Goal: Information Seeking & Learning: Learn about a topic

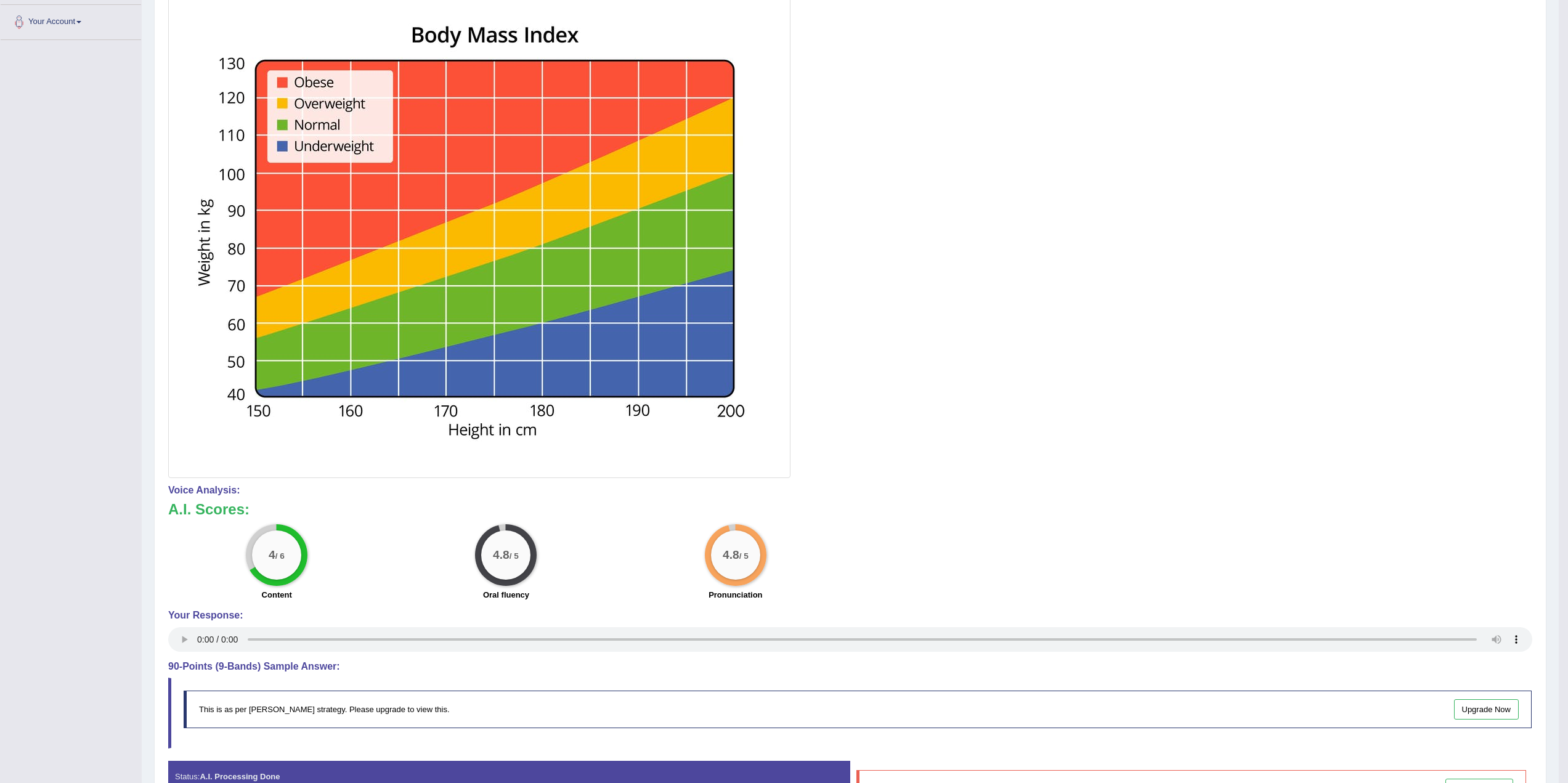
scroll to position [109, 0]
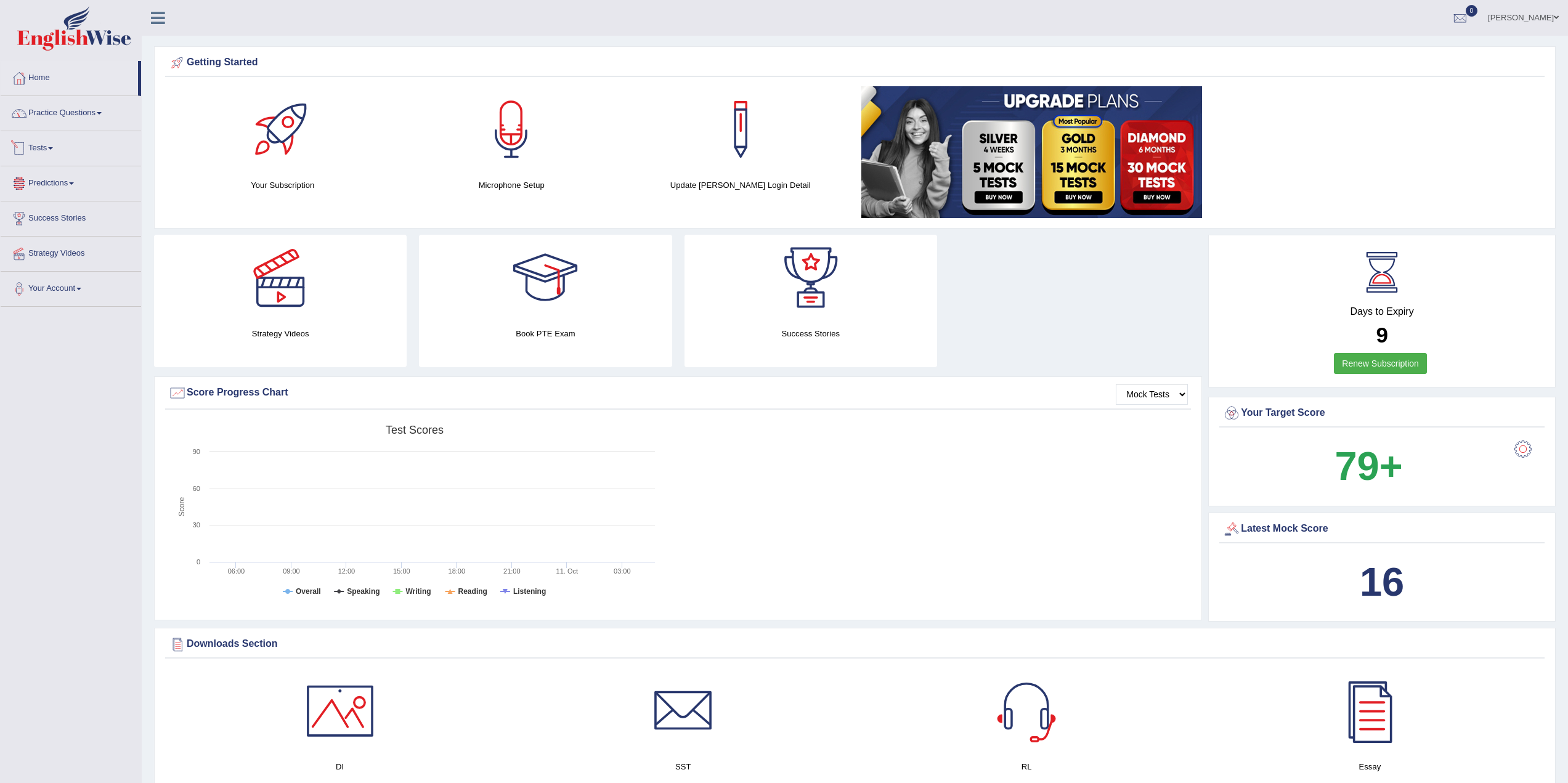
click at [83, 112] on link "Practice Questions" at bounding box center [71, 111] width 140 height 31
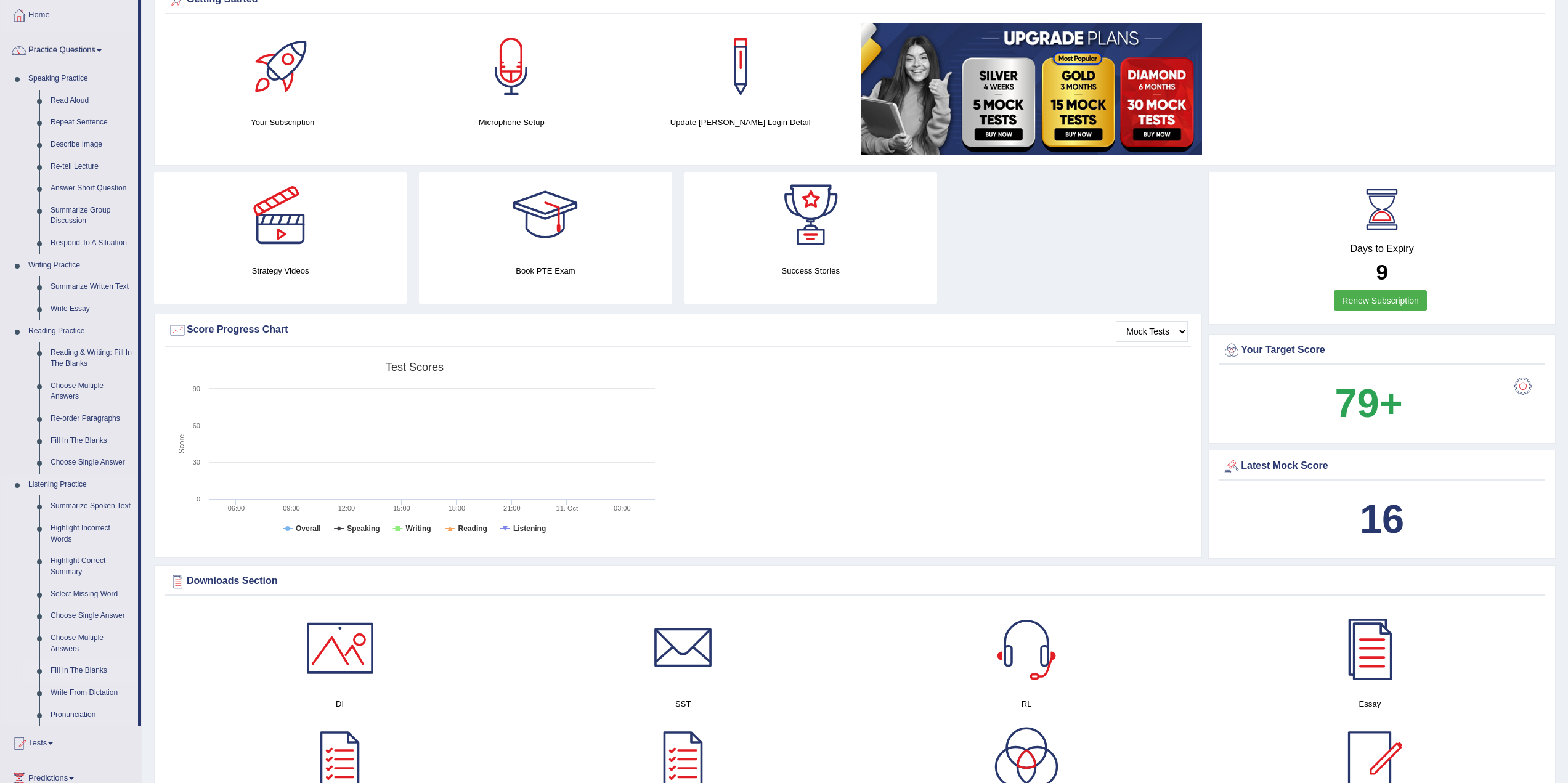
scroll to position [124, 0]
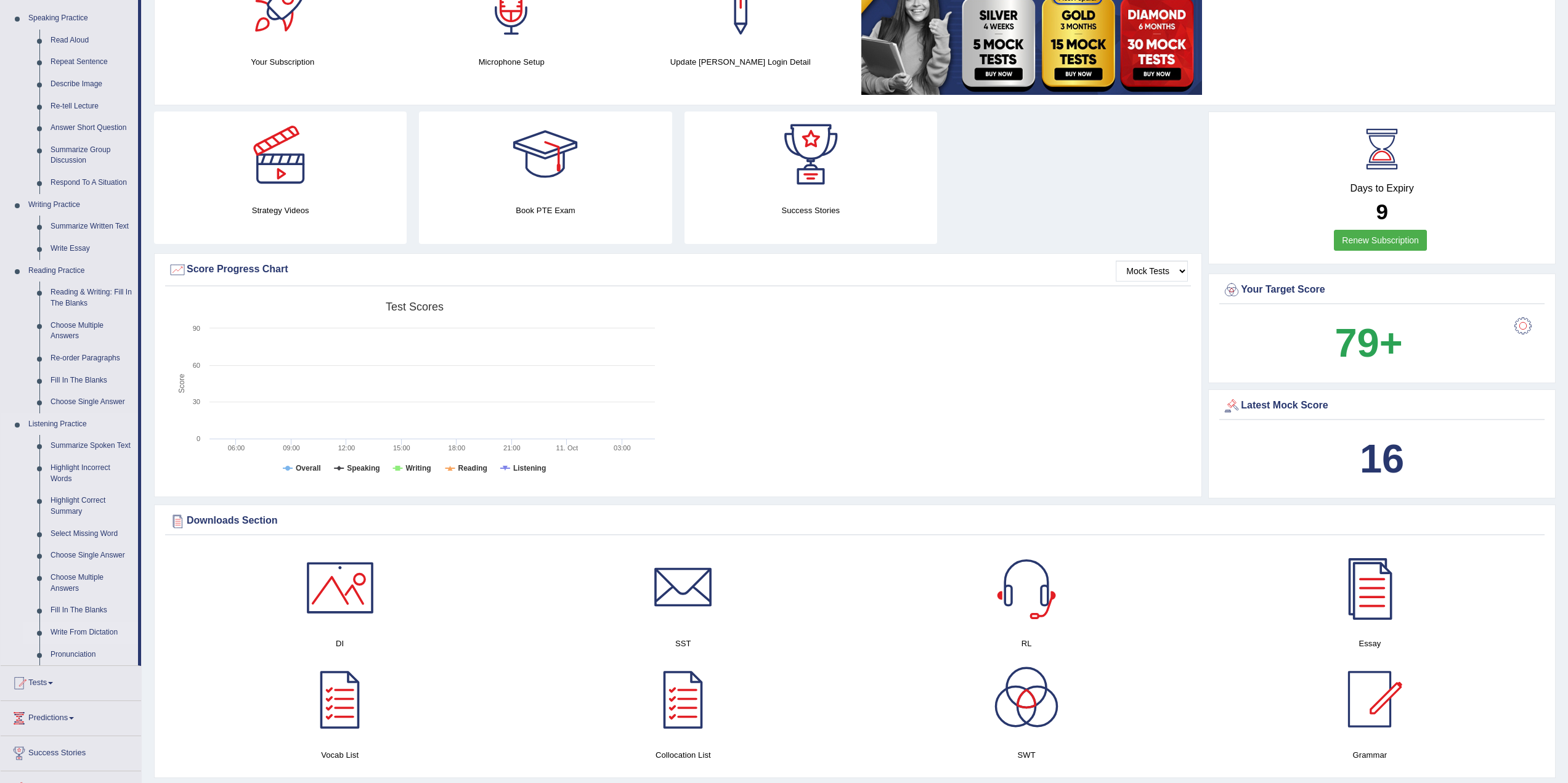
click at [77, 628] on link "Write From Dictation" at bounding box center [91, 633] width 93 height 22
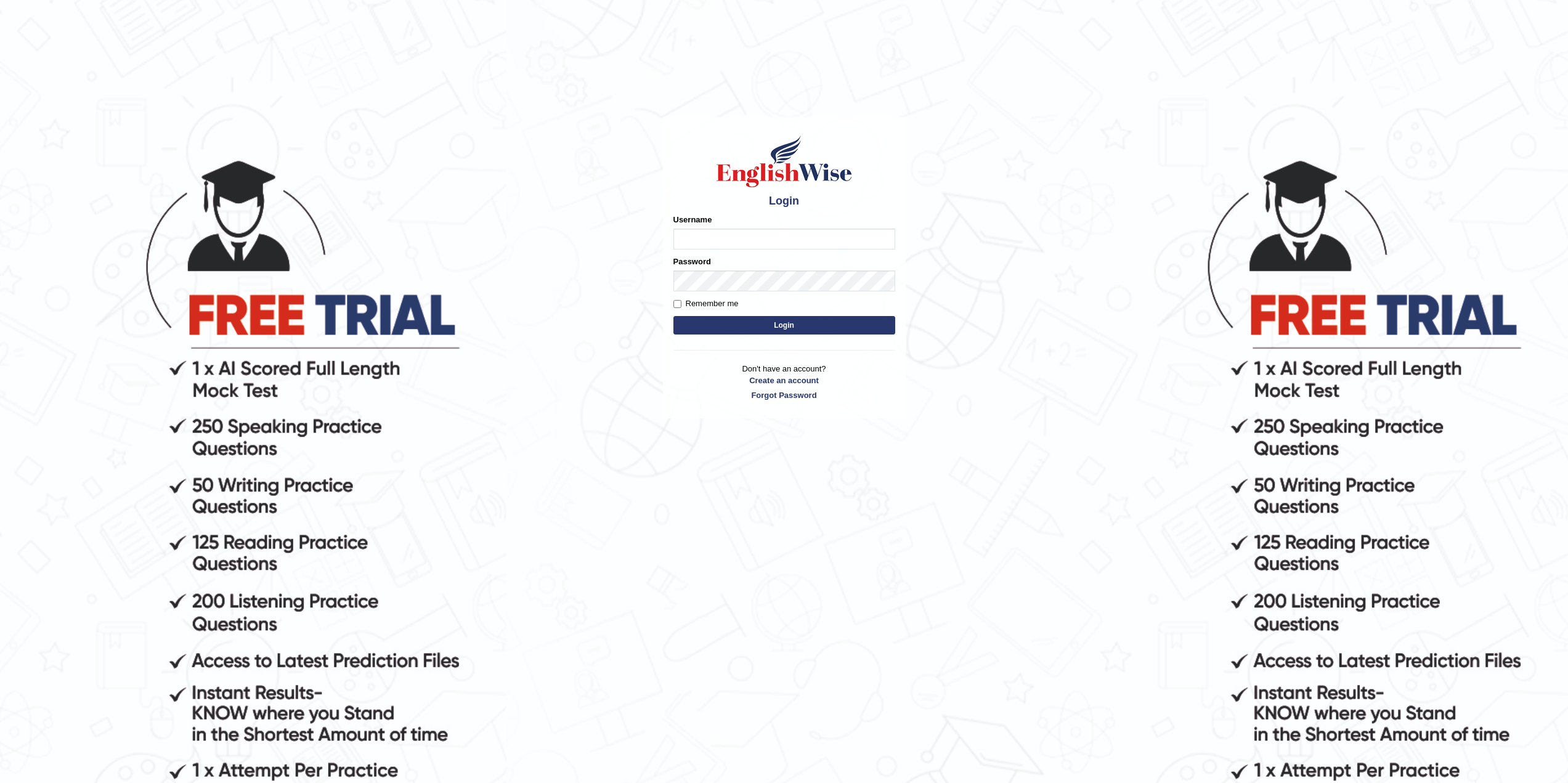
click at [767, 235] on input "Username" at bounding box center [784, 239] width 222 height 21
type input "TheBlackDranzer"
click at [702, 311] on label "Remember me" at bounding box center [706, 311] width 66 height 12
click at [681, 311] on input "Remember me" at bounding box center [677, 311] width 8 height 8
checkbox input "true"
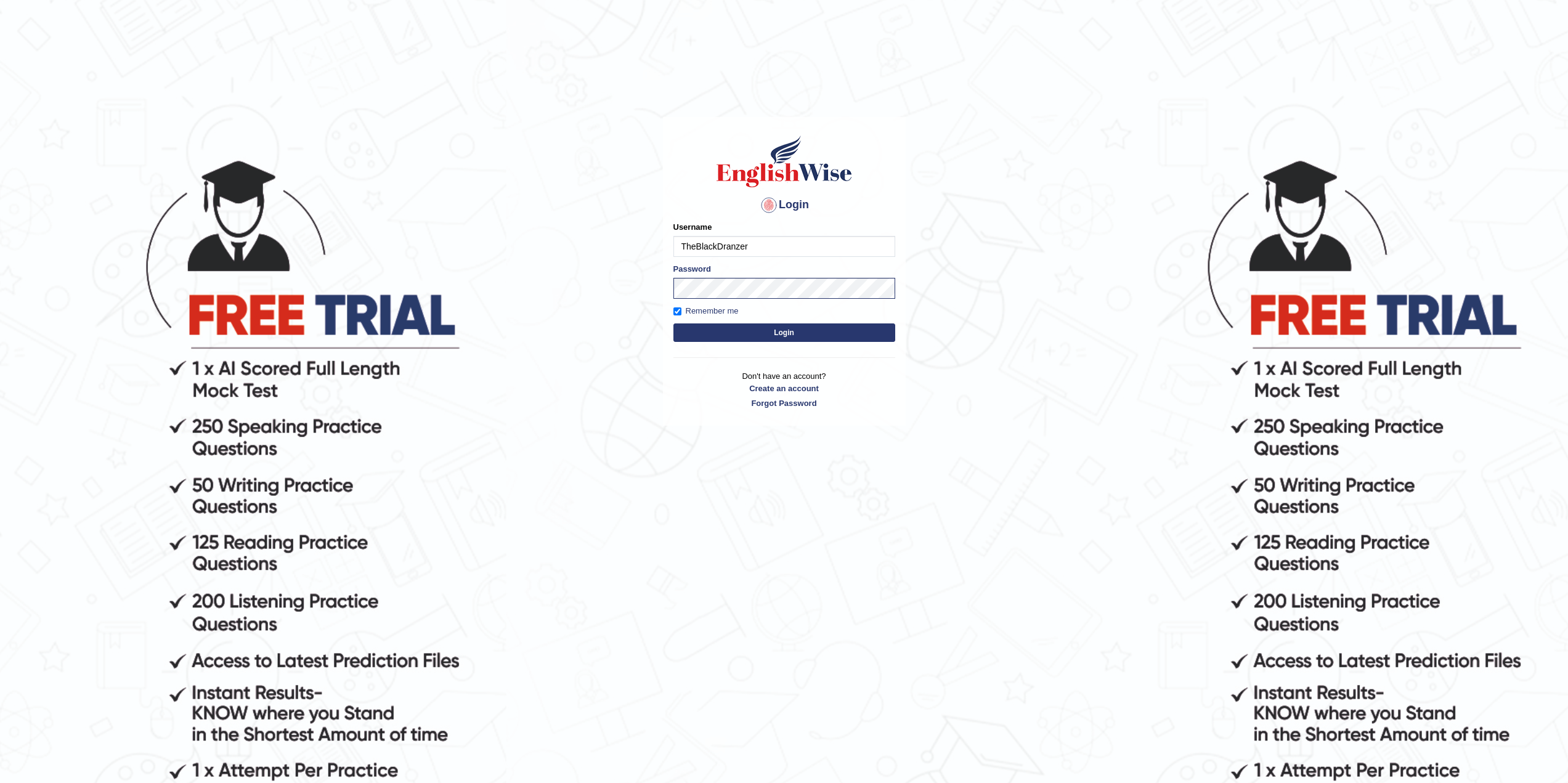
click at [774, 327] on button "Login" at bounding box center [784, 333] width 222 height 19
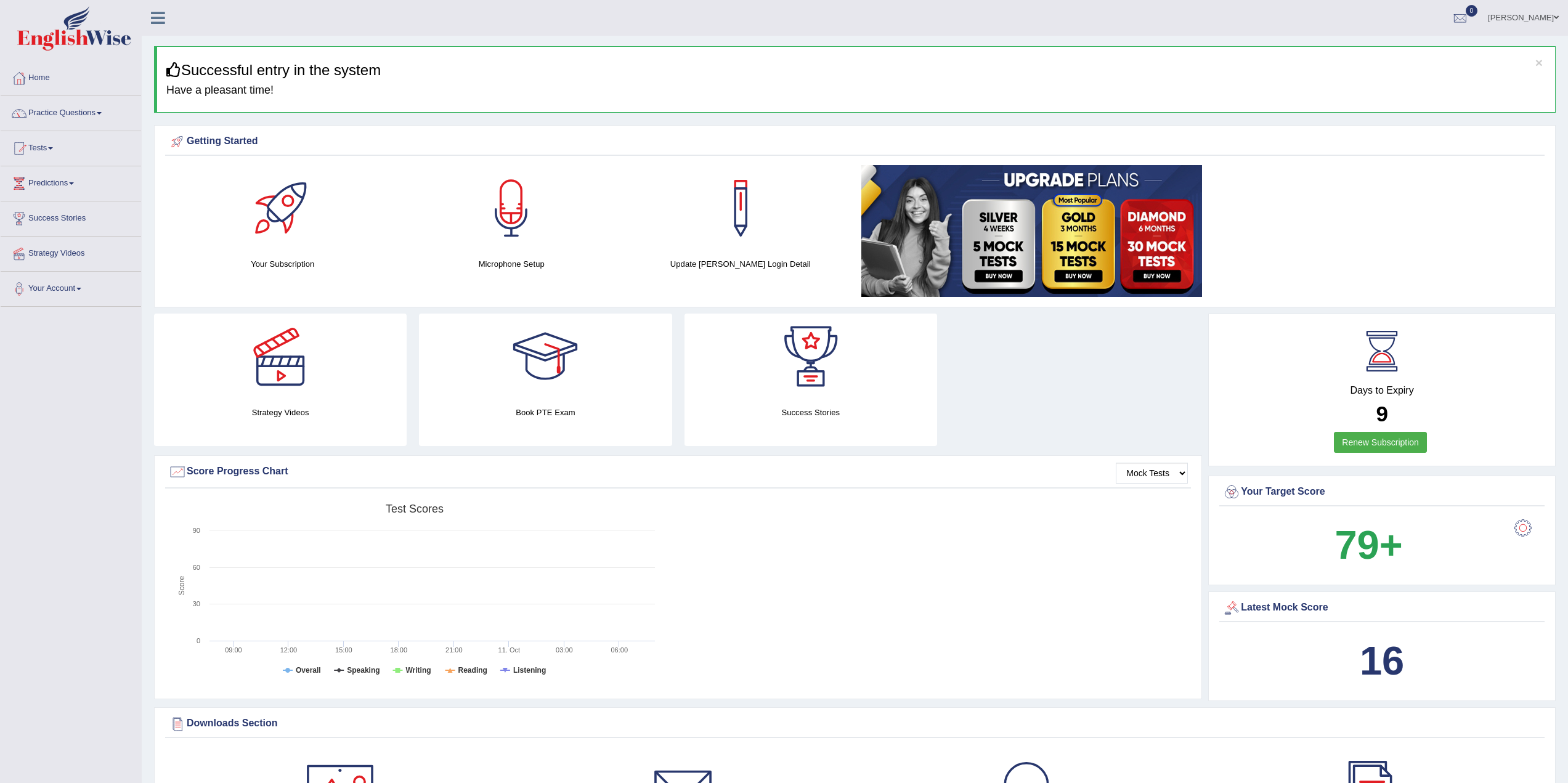
click at [1524, 532] on div at bounding box center [1523, 528] width 24 height 24
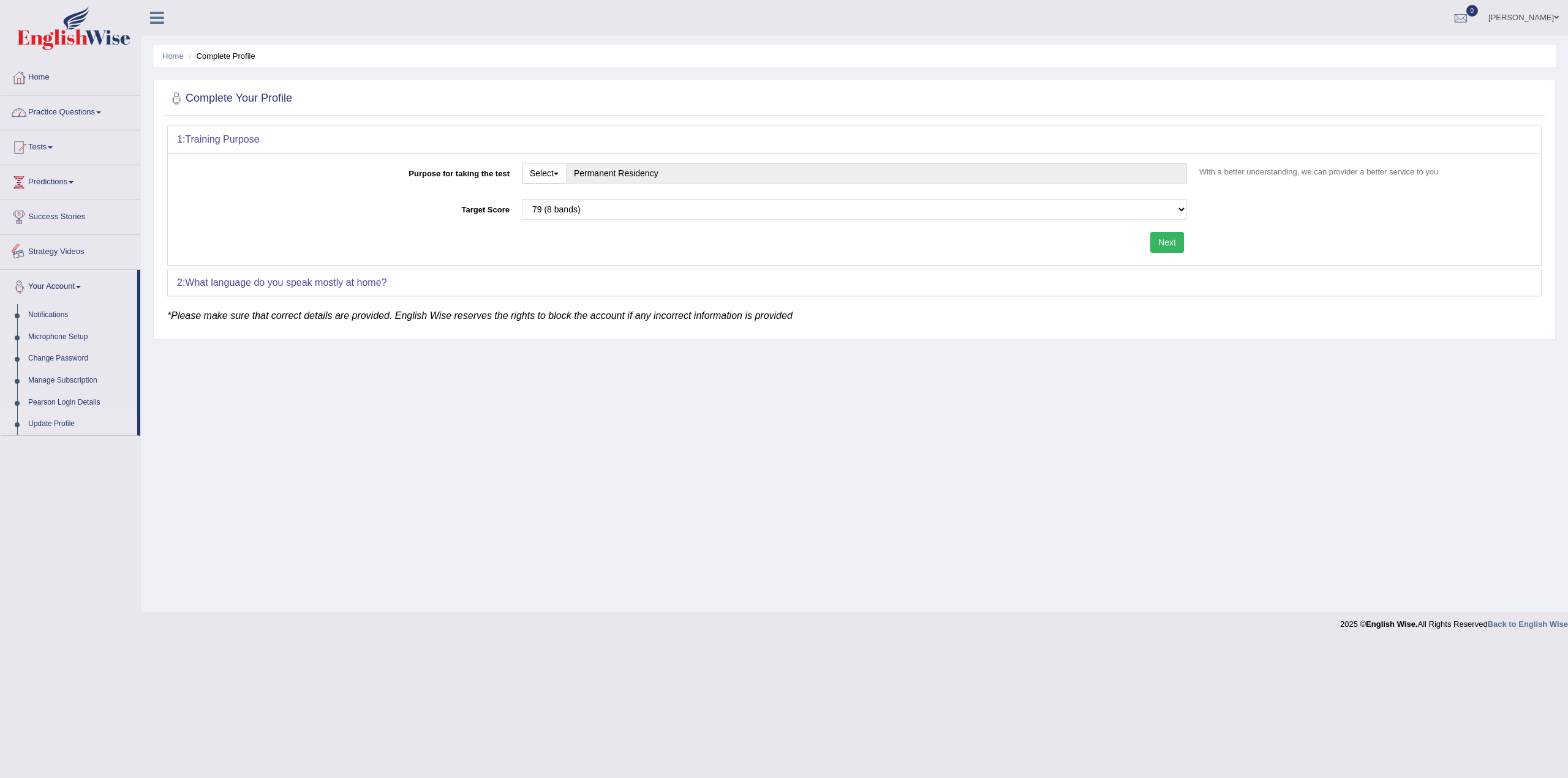
click at [70, 282] on link "Your Account" at bounding box center [69, 285] width 137 height 31
click at [80, 286] on span at bounding box center [78, 287] width 5 height 3
click at [78, 281] on link "Your Account" at bounding box center [69, 285] width 137 height 31
click at [76, 181] on link "Predictions" at bounding box center [71, 181] width 140 height 31
click at [70, 179] on link "Predictions" at bounding box center [69, 181] width 137 height 31
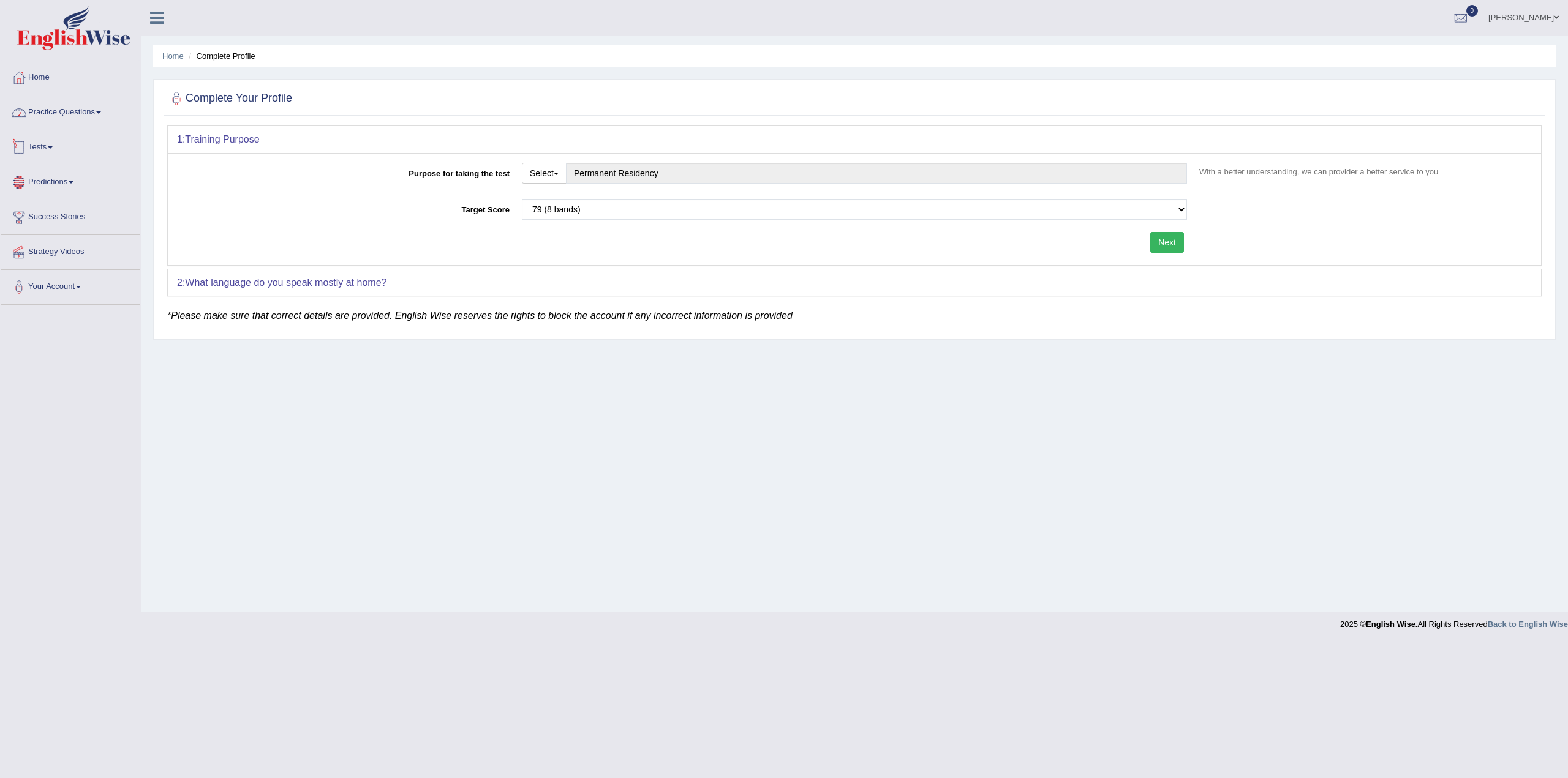
click at [87, 104] on link "Practice Questions" at bounding box center [71, 111] width 140 height 31
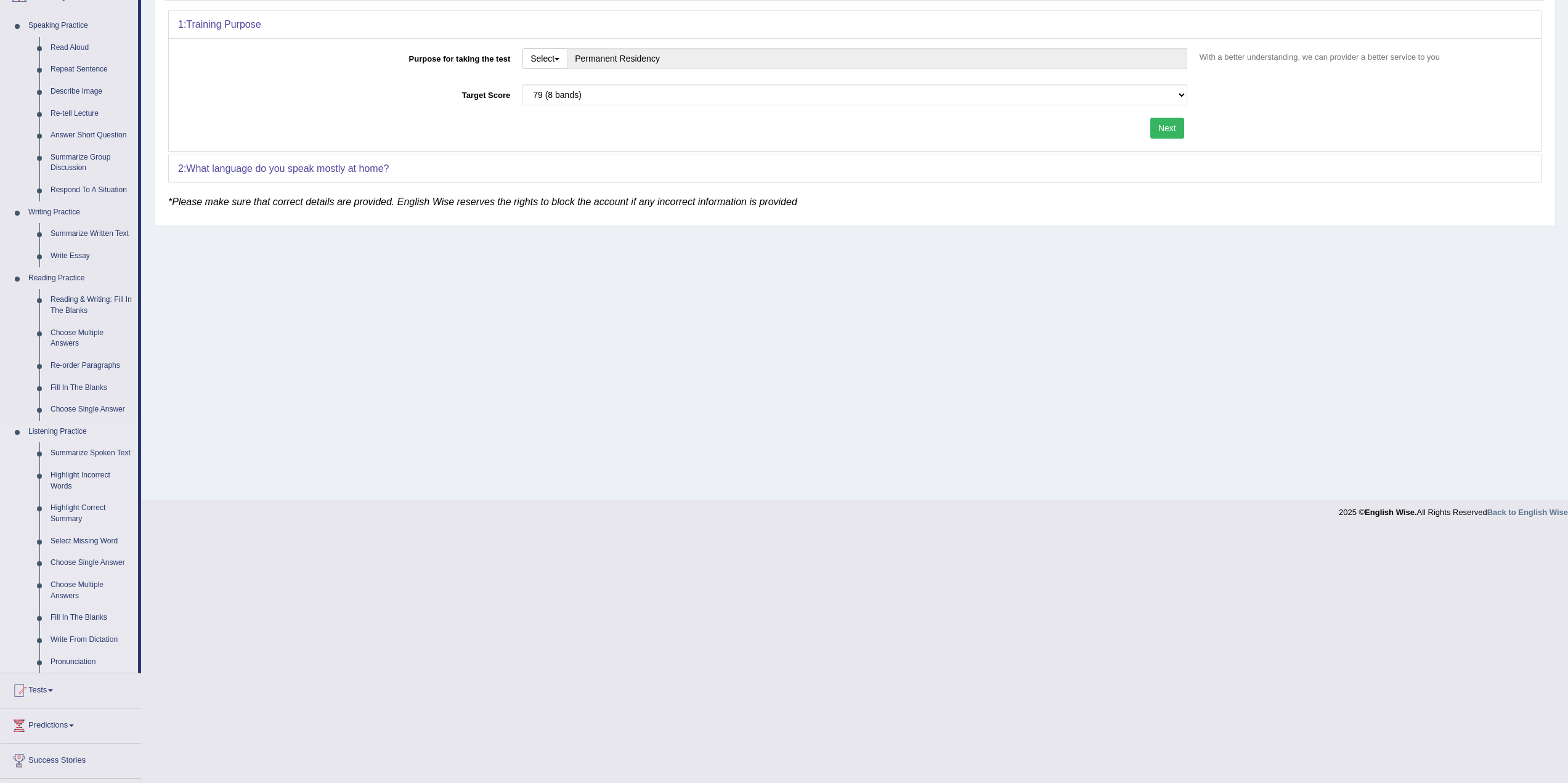
scroll to position [183, 0]
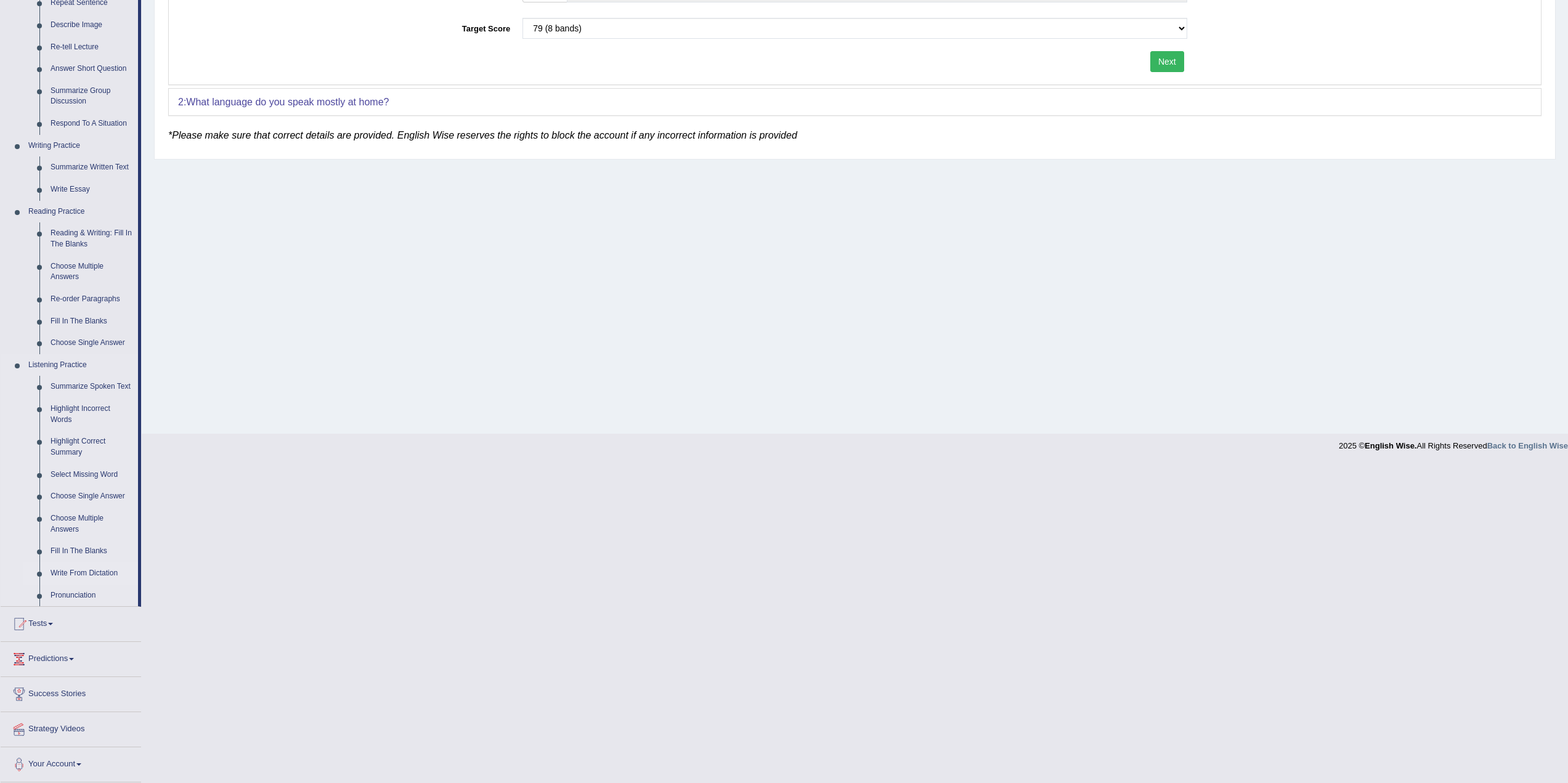
click at [93, 571] on link "Write From Dictation" at bounding box center [91, 574] width 93 height 22
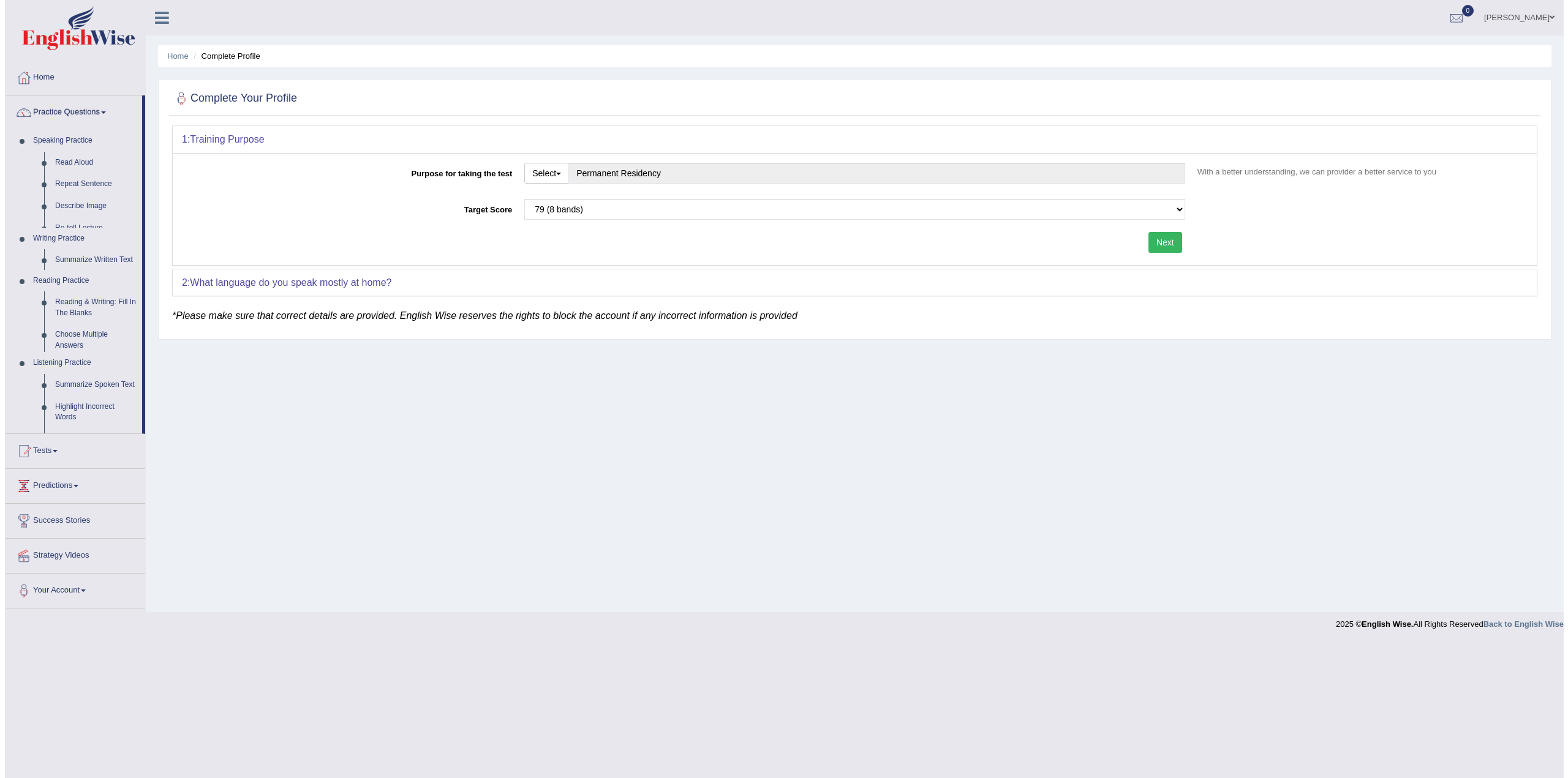
scroll to position [0, 0]
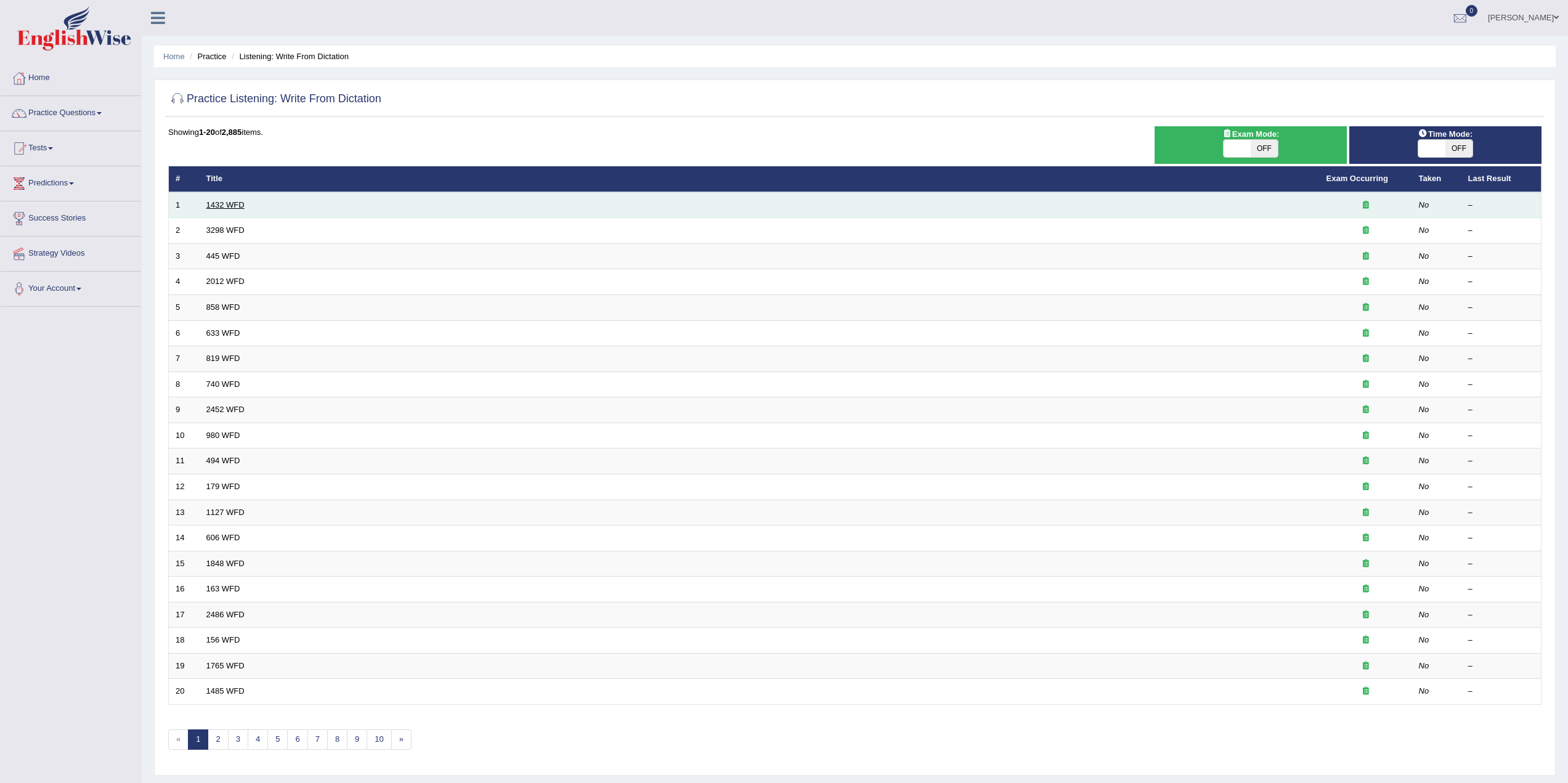
click at [242, 208] on link "1432 WFD" at bounding box center [225, 205] width 38 height 9
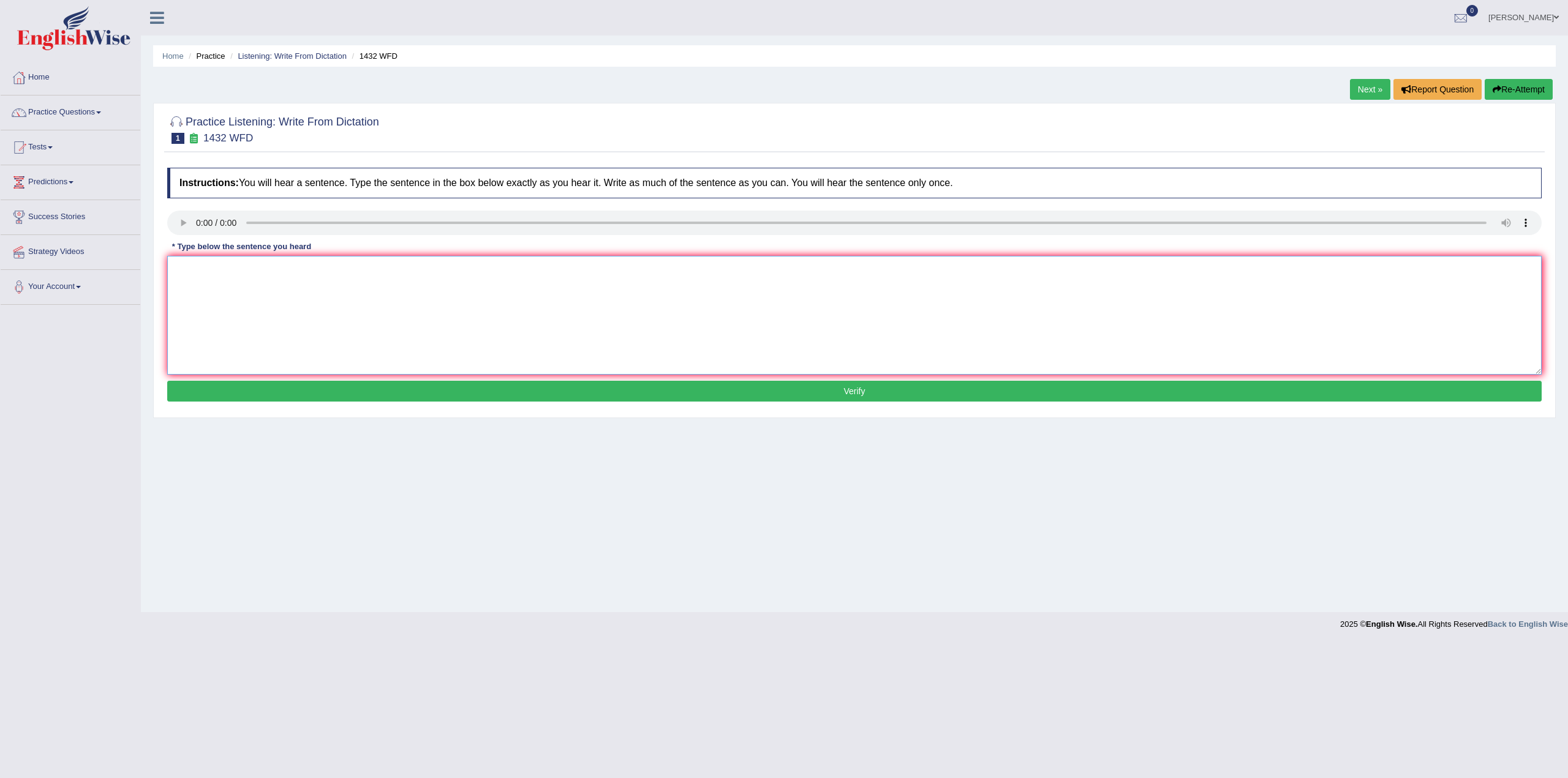
click at [261, 284] on textarea at bounding box center [854, 315] width 1374 height 119
click at [192, 268] on textarea "Moast physical activity is benwefuicial to your health." at bounding box center [854, 315] width 1374 height 119
click at [417, 263] on textarea "Most physical activity is beneficial to your health." at bounding box center [854, 315] width 1374 height 119
click at [253, 266] on textarea "Most physical activity is beneficial to your health." at bounding box center [854, 315] width 1374 height 119
click at [427, 264] on textarea "Most physical activities are beneficial to your health." at bounding box center [854, 315] width 1374 height 119
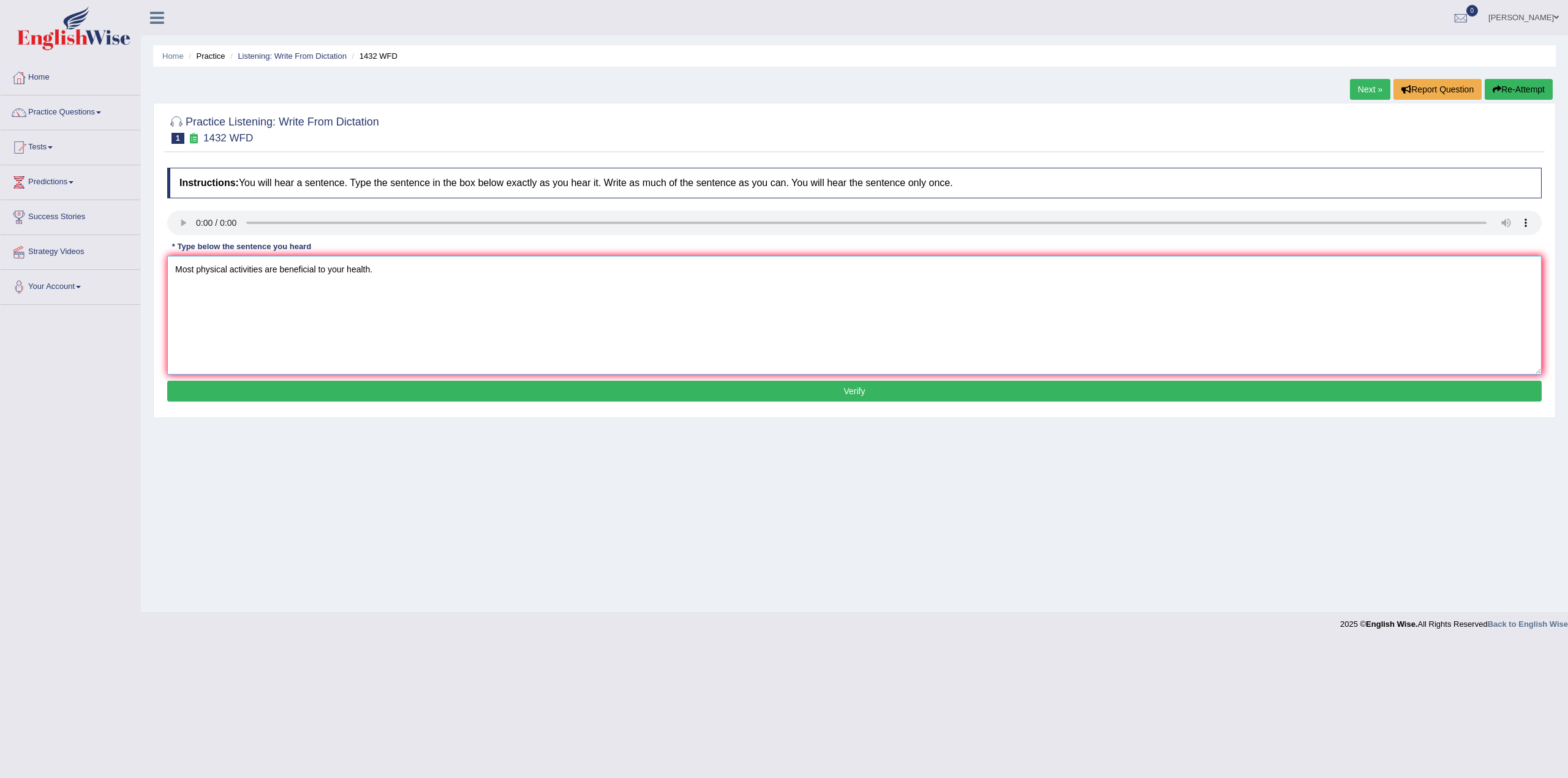
type textarea "Most physical activities are beneficial to your health."
click at [530, 384] on button "Verify" at bounding box center [854, 391] width 1374 height 20
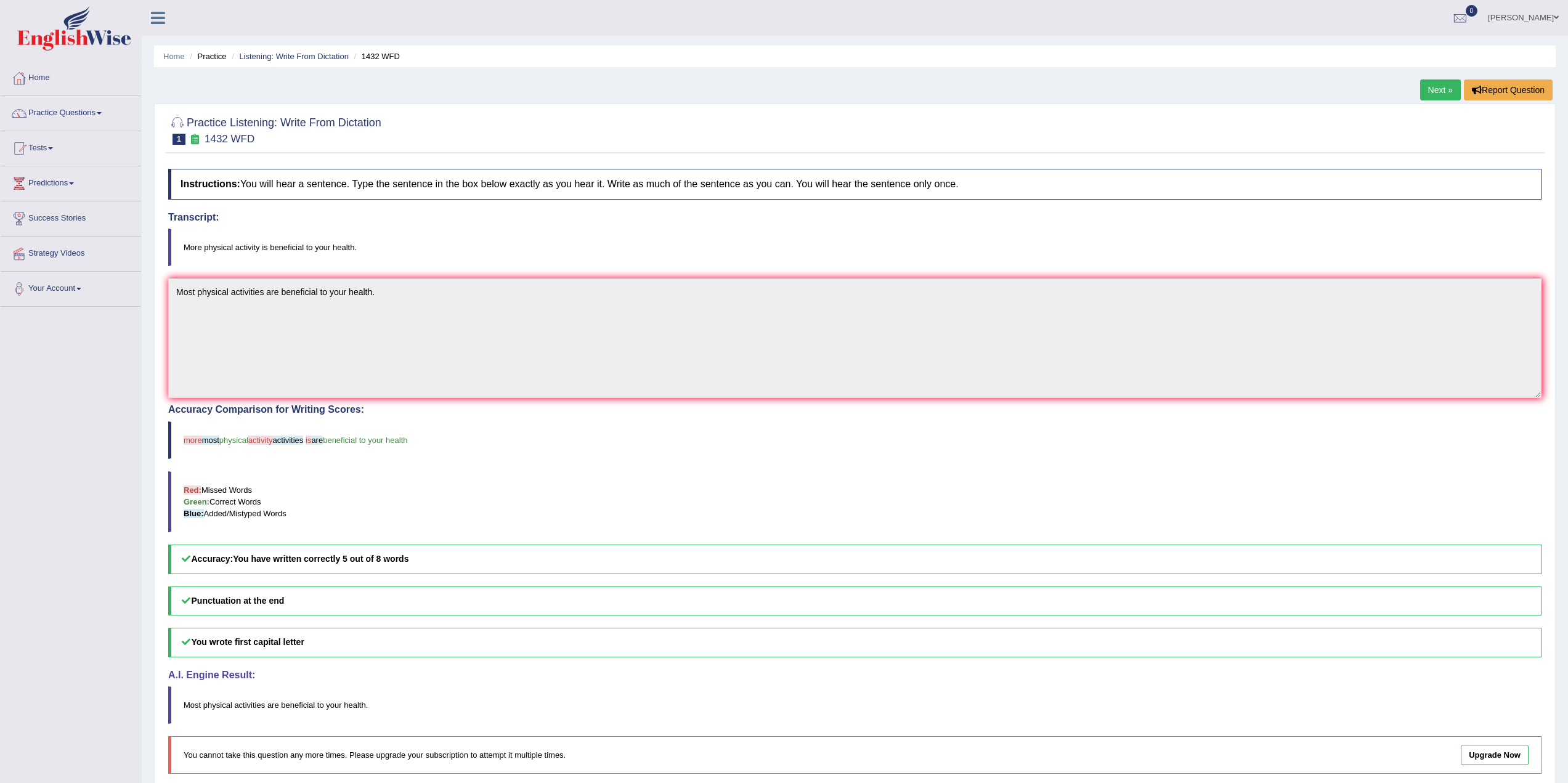
click at [1443, 86] on link "Next »" at bounding box center [1440, 90] width 40 height 21
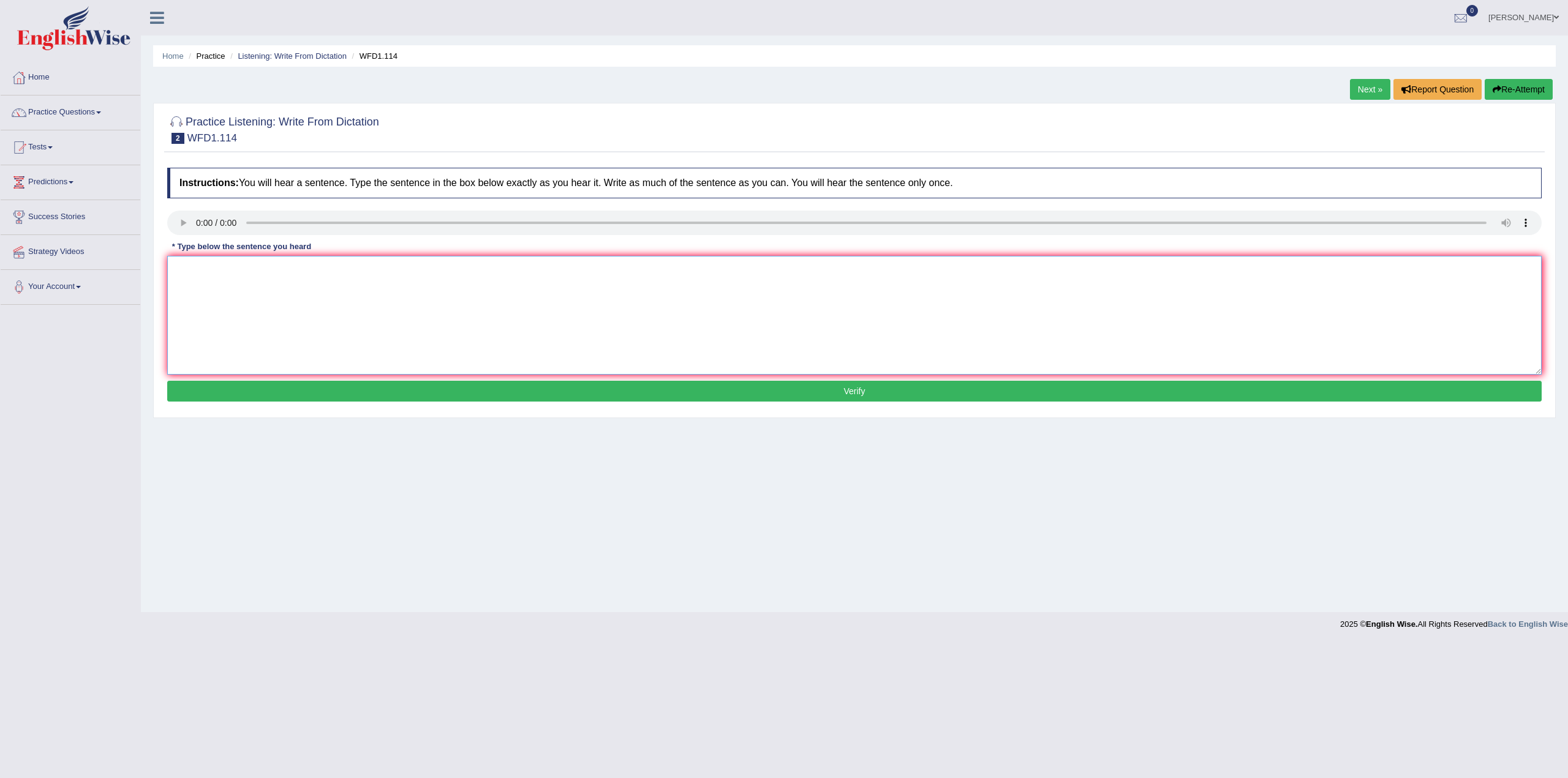
click at [273, 310] on textarea at bounding box center [854, 315] width 1374 height 119
type textarea "m"
click at [175, 265] on textarea "less phiuloaophixl AND MORE practical" at bounding box center [854, 315] width 1374 height 119
click at [320, 272] on textarea "The author's early works are less phiuloaophixl AND MORE practical" at bounding box center [854, 315] width 1374 height 119
click at [386, 297] on textarea "The author's early works are less philosophical AND MORE practical" at bounding box center [854, 315] width 1374 height 119
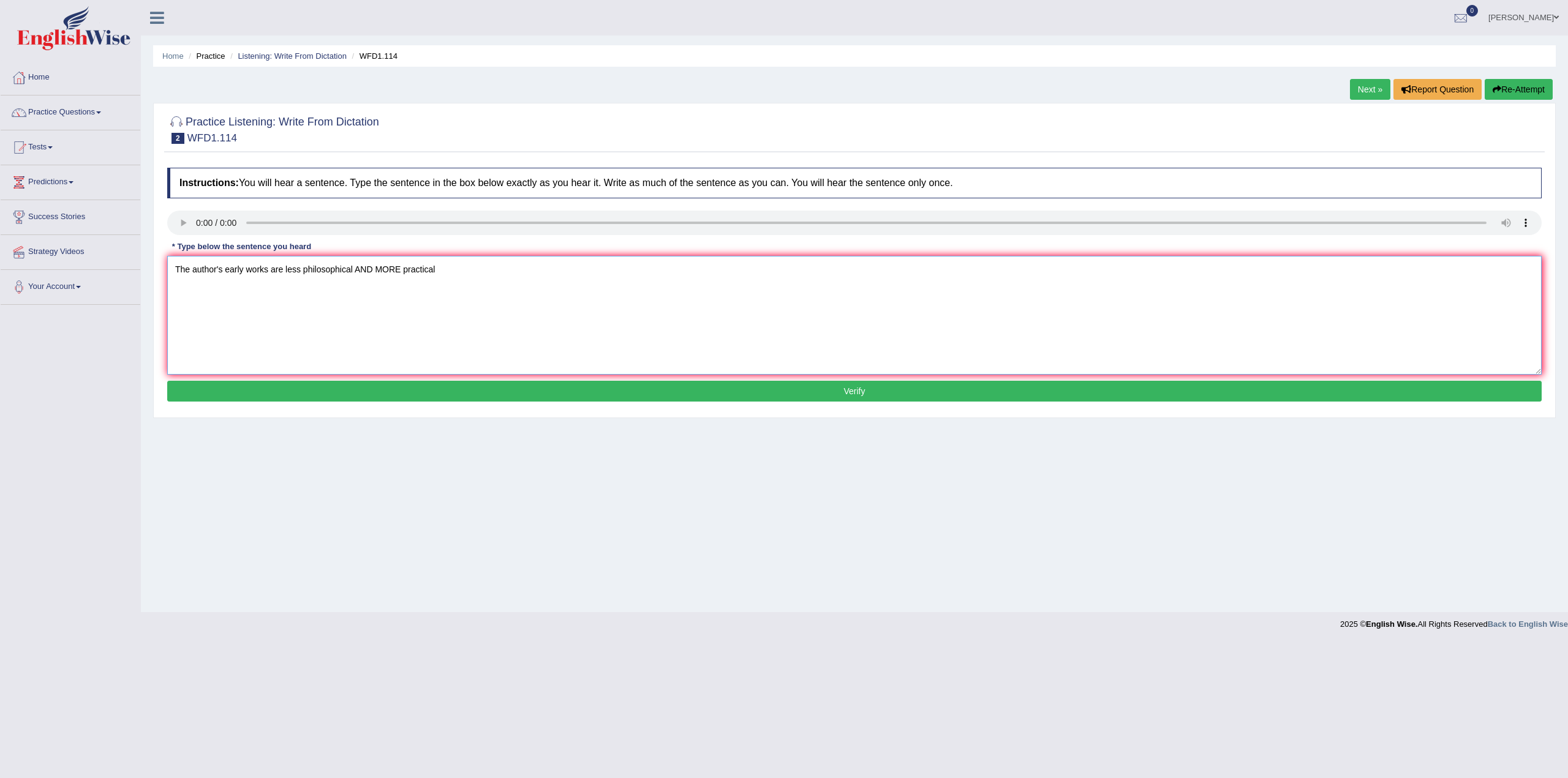
click at [396, 264] on textarea "The author's early works are less philosophical AND MORE practical" at bounding box center [854, 315] width 1374 height 119
click at [398, 264] on textarea "The author's early works are less philosophical AND MORE practical" at bounding box center [854, 315] width 1374 height 119
click at [449, 262] on textarea "The author's early works are less philosophical And more practical" at bounding box center [854, 315] width 1374 height 119
click at [282, 270] on textarea "The author's early works are less philosophical And more practical." at bounding box center [854, 315] width 1374 height 119
click at [275, 270] on textarea "The author's early works are less philosophical And more practical." at bounding box center [854, 315] width 1374 height 119
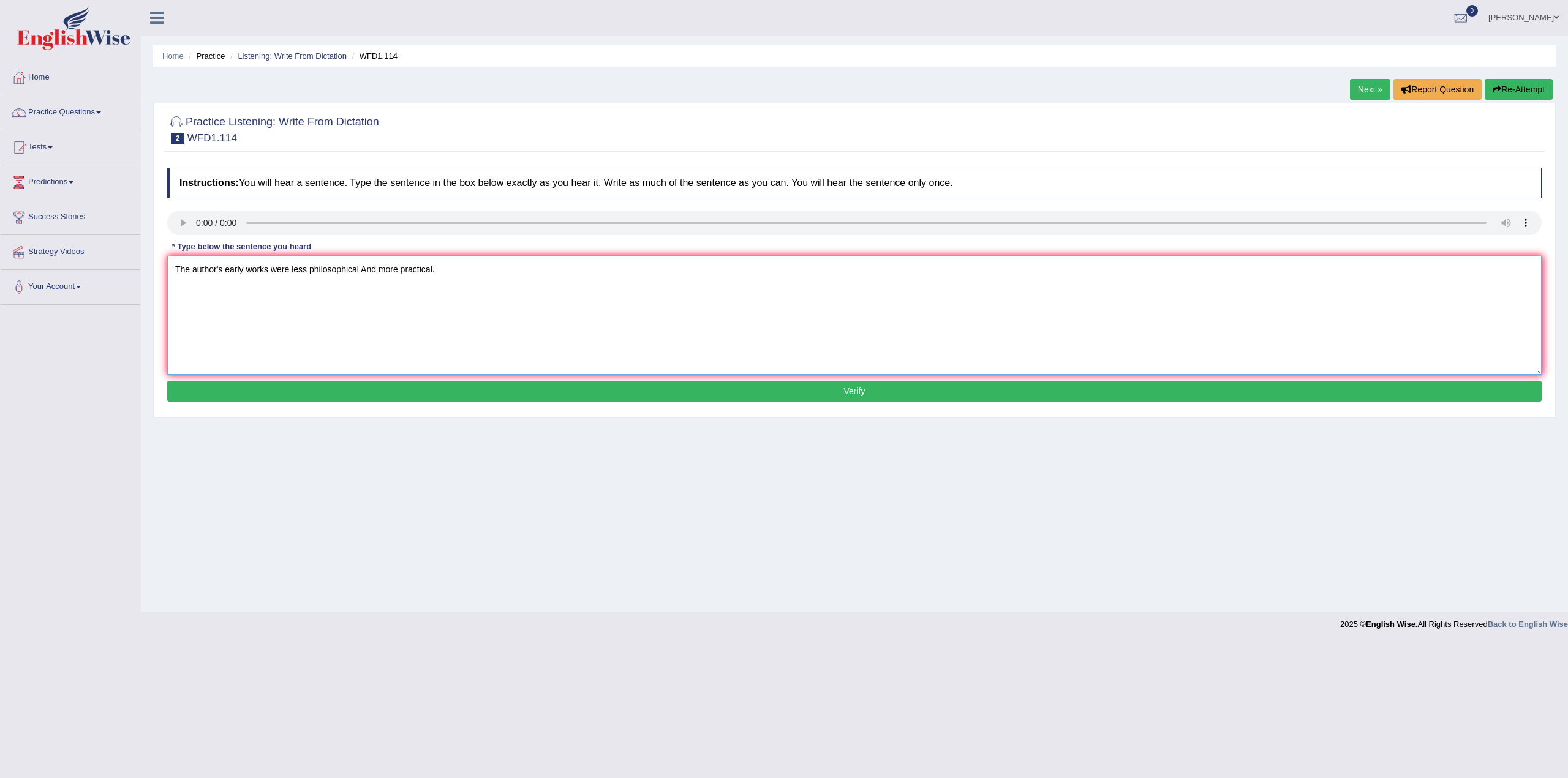
click at [533, 277] on textarea "The author's early works were less philosophical And more practical." at bounding box center [854, 315] width 1374 height 119
click at [369, 270] on textarea "The author's early works were less philosophical And more practical." at bounding box center [854, 315] width 1374 height 119
click at [503, 264] on textarea "The author's early works were less philosophical and more practical." at bounding box center [854, 315] width 1374 height 119
type textarea "The author's early works were less philosophical and more practical."
click at [663, 392] on button "Verify" at bounding box center [854, 391] width 1374 height 20
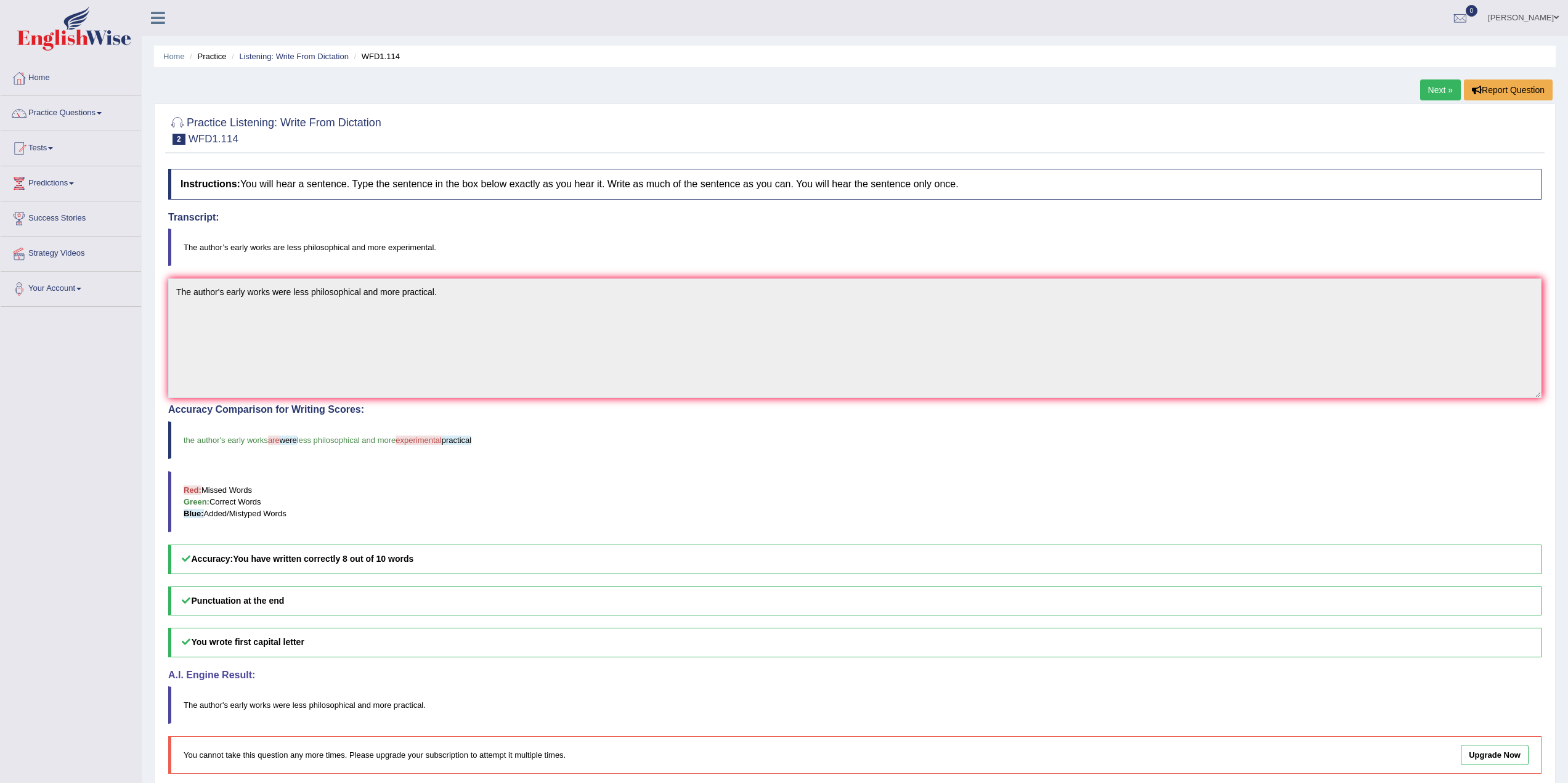
click at [1440, 86] on link "Next »" at bounding box center [1440, 90] width 40 height 21
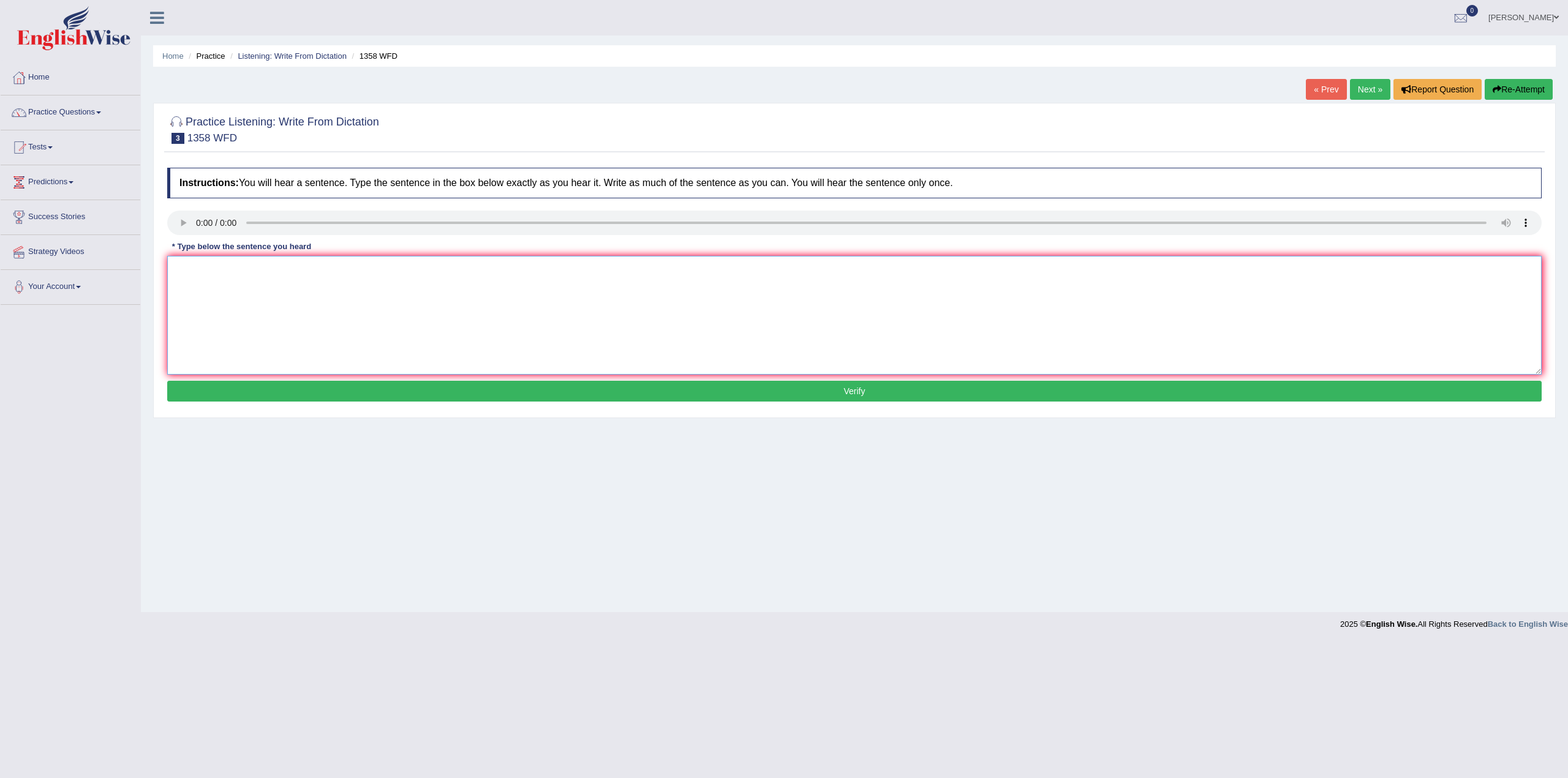
click at [235, 289] on textarea at bounding box center [854, 315] width 1374 height 119
click at [383, 271] on textarea "Communication skills have become very important inm revcent years." at bounding box center [854, 315] width 1374 height 119
click at [394, 265] on textarea "Communication skills have become very important in revcent years." at bounding box center [854, 315] width 1374 height 119
click at [458, 269] on textarea "Communication skills have become very important in recent years." at bounding box center [854, 315] width 1374 height 119
click at [275, 270] on textarea "Communication skills have become very important in recent years." at bounding box center [854, 315] width 1374 height 119
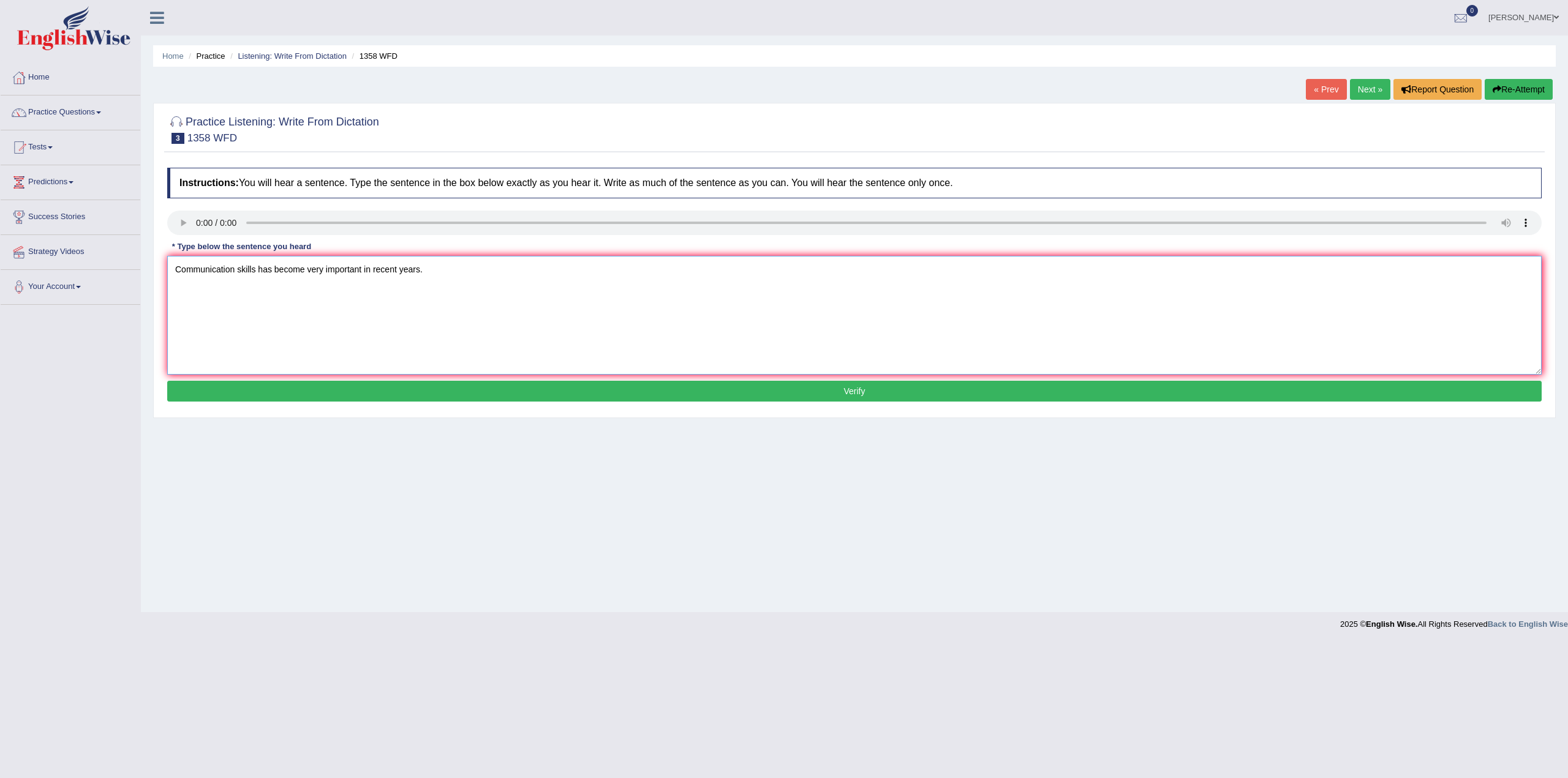
drag, startPoint x: 484, startPoint y: 261, endPoint x: 479, endPoint y: 272, distance: 12.1
click at [483, 261] on textarea "Communication skills has become very important in recent years." at bounding box center [854, 315] width 1374 height 119
click at [253, 270] on textarea "Communication skills has become very important in recent years." at bounding box center [854, 315] width 1374 height 119
click at [460, 275] on textarea "Communication skill has become very important in recent years." at bounding box center [854, 315] width 1374 height 119
type textarea "Communication skill has become very important in recent years."
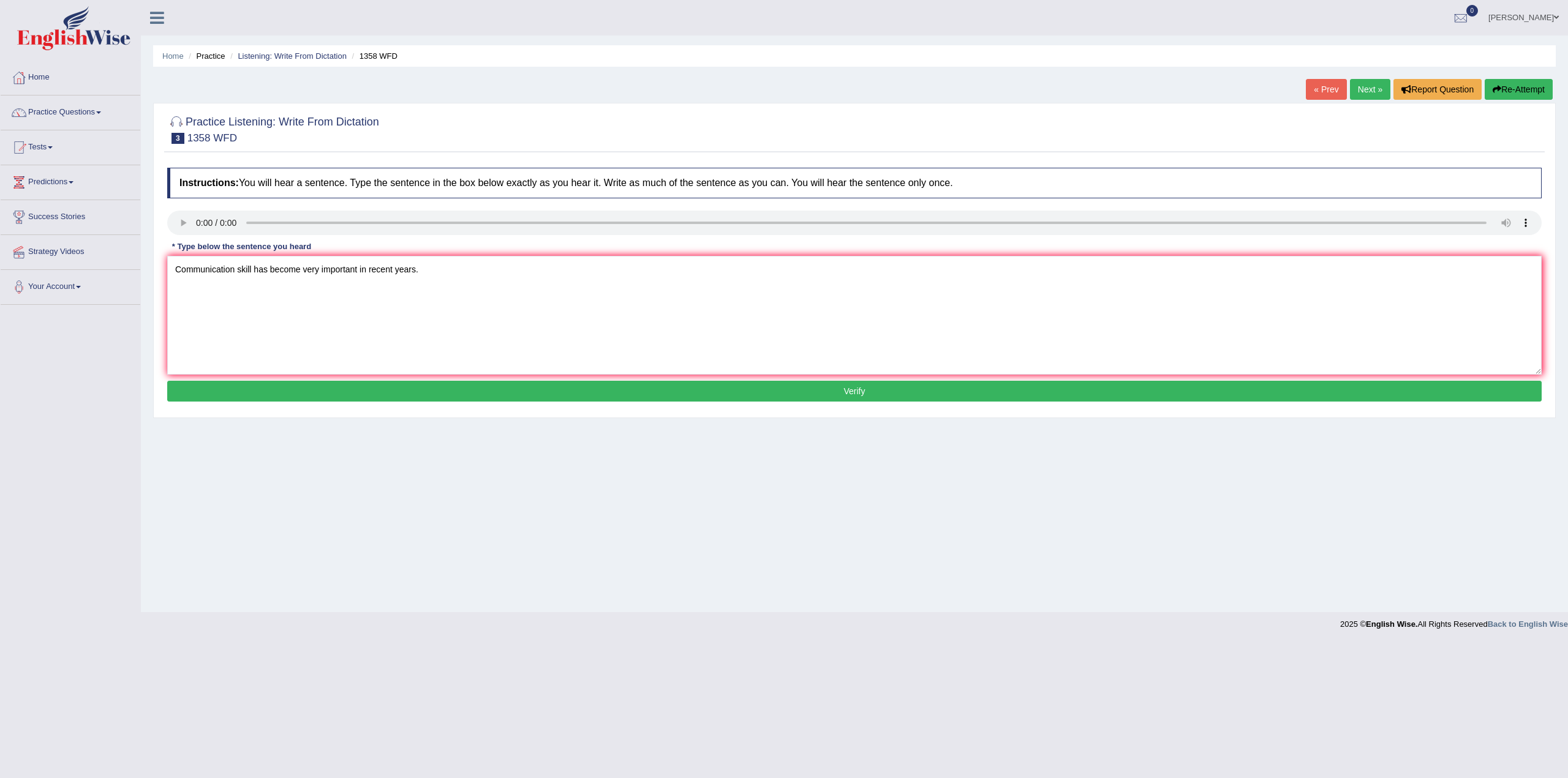
click at [543, 392] on button "Verify" at bounding box center [854, 391] width 1374 height 20
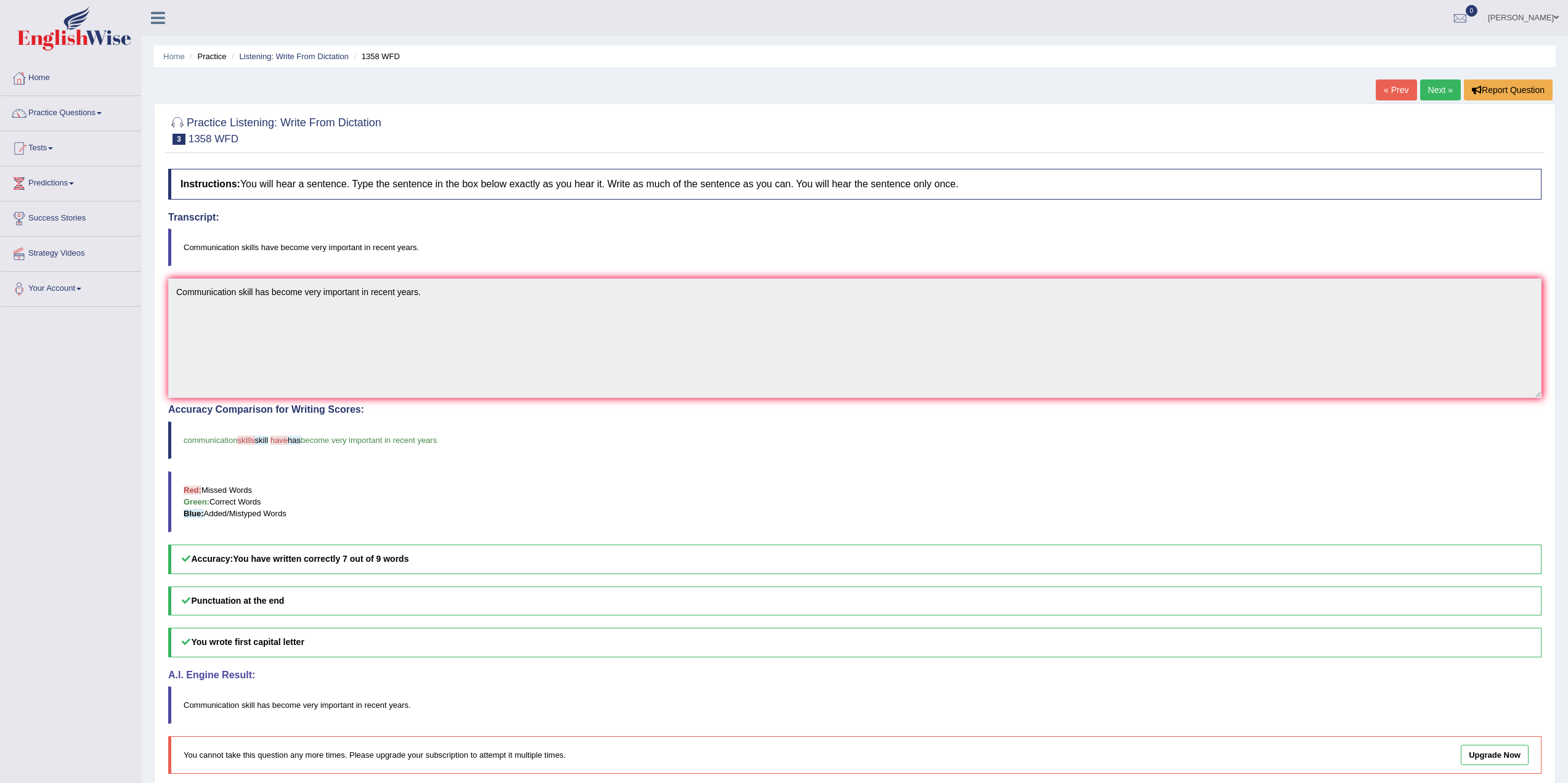
click at [1450, 86] on link "Next »" at bounding box center [1440, 90] width 40 height 21
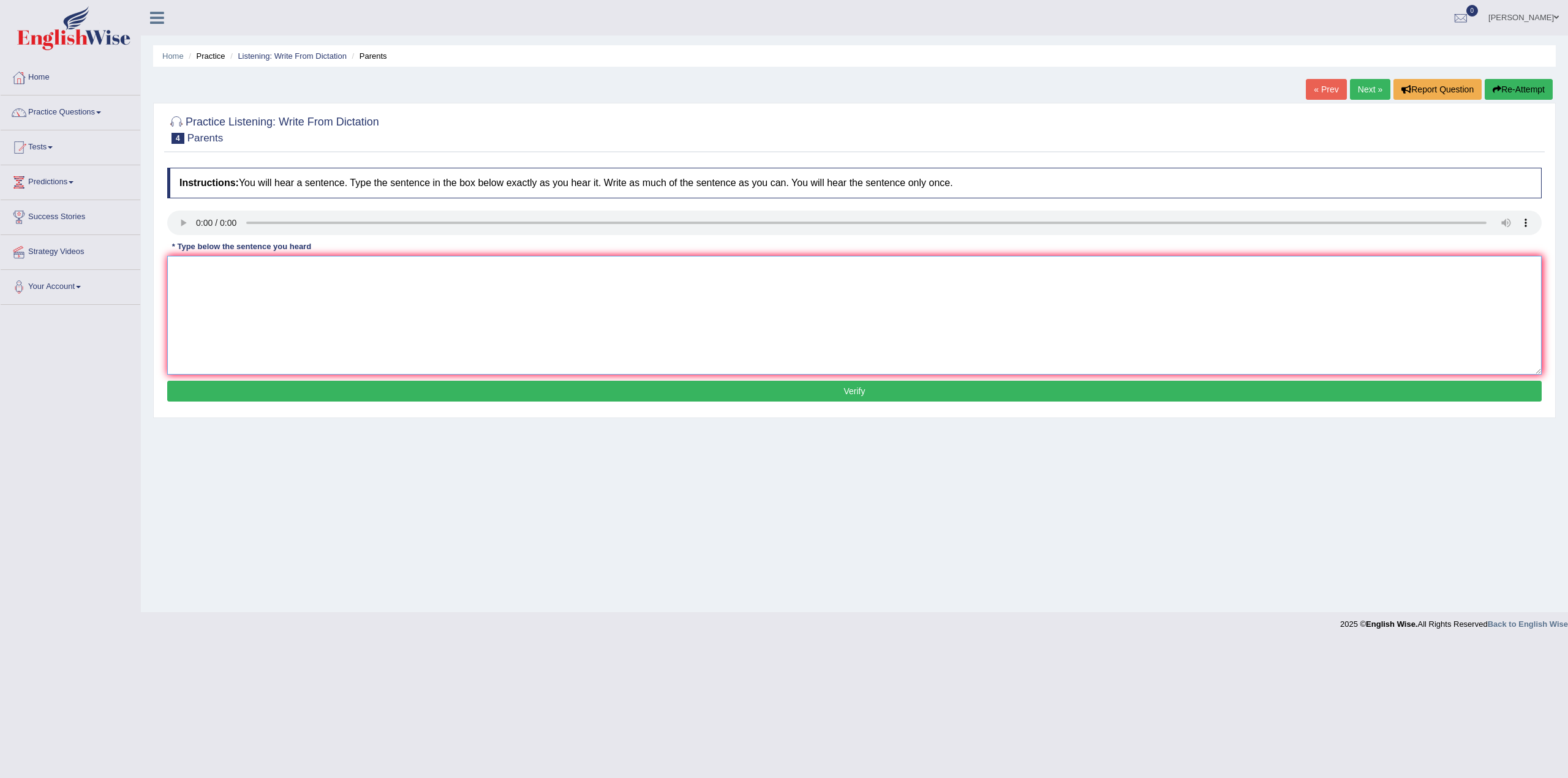
click at [275, 300] on textarea at bounding box center [854, 315] width 1374 height 119
click at [396, 288] on textarea at bounding box center [854, 315] width 1374 height 119
click at [346, 267] on textarea "Parents today are involved today in educatioin of the children." at bounding box center [854, 315] width 1374 height 119
click at [450, 268] on textarea "Parents today are involved today in education of the children." at bounding box center [854, 315] width 1374 height 119
click at [313, 268] on textarea "Parents today are involved today in education of the children." at bounding box center [854, 315] width 1374 height 119
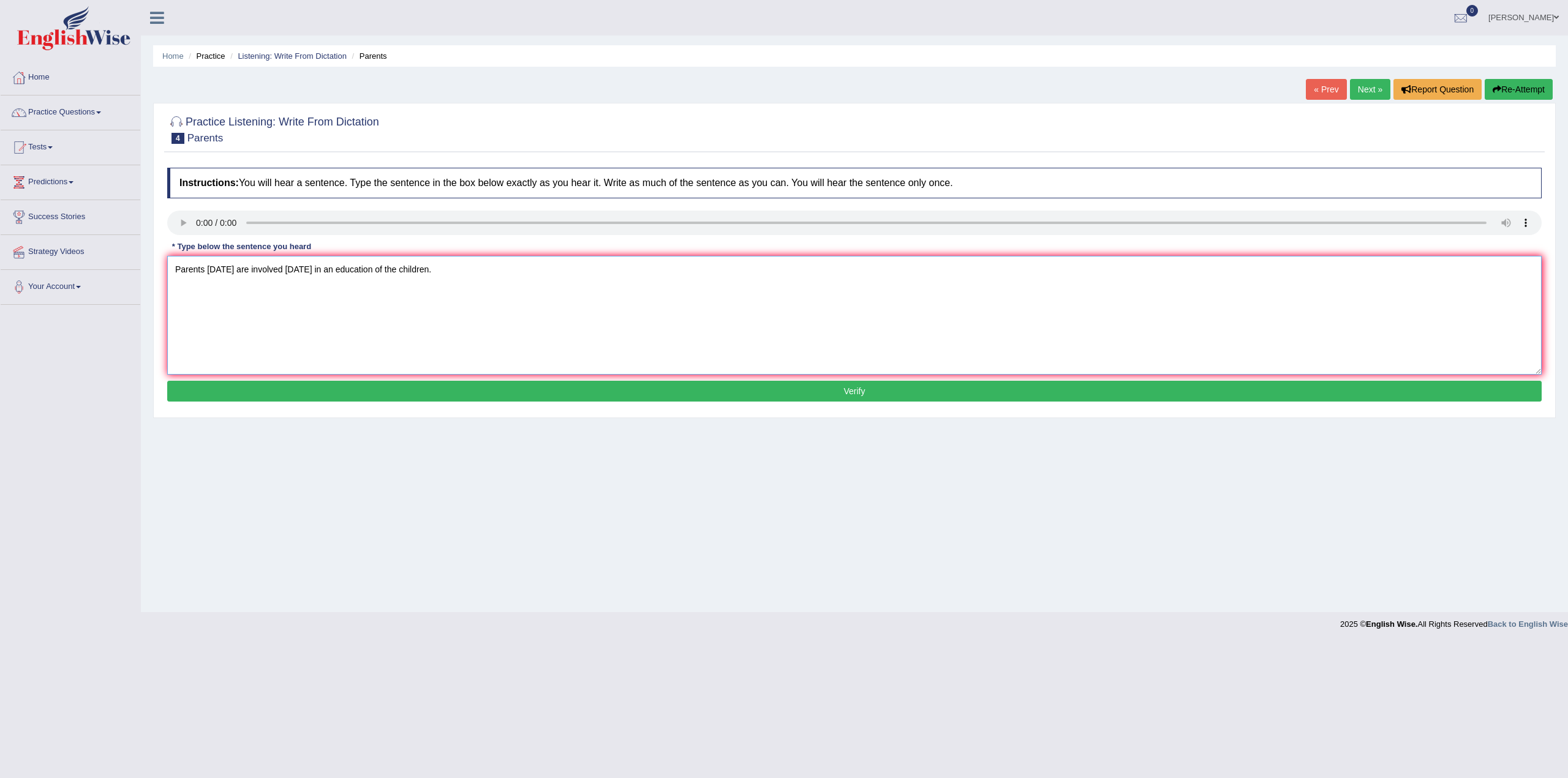
type textarea "Parents today are involved today in an education of the children."
click at [547, 382] on button "Verify" at bounding box center [854, 391] width 1374 height 20
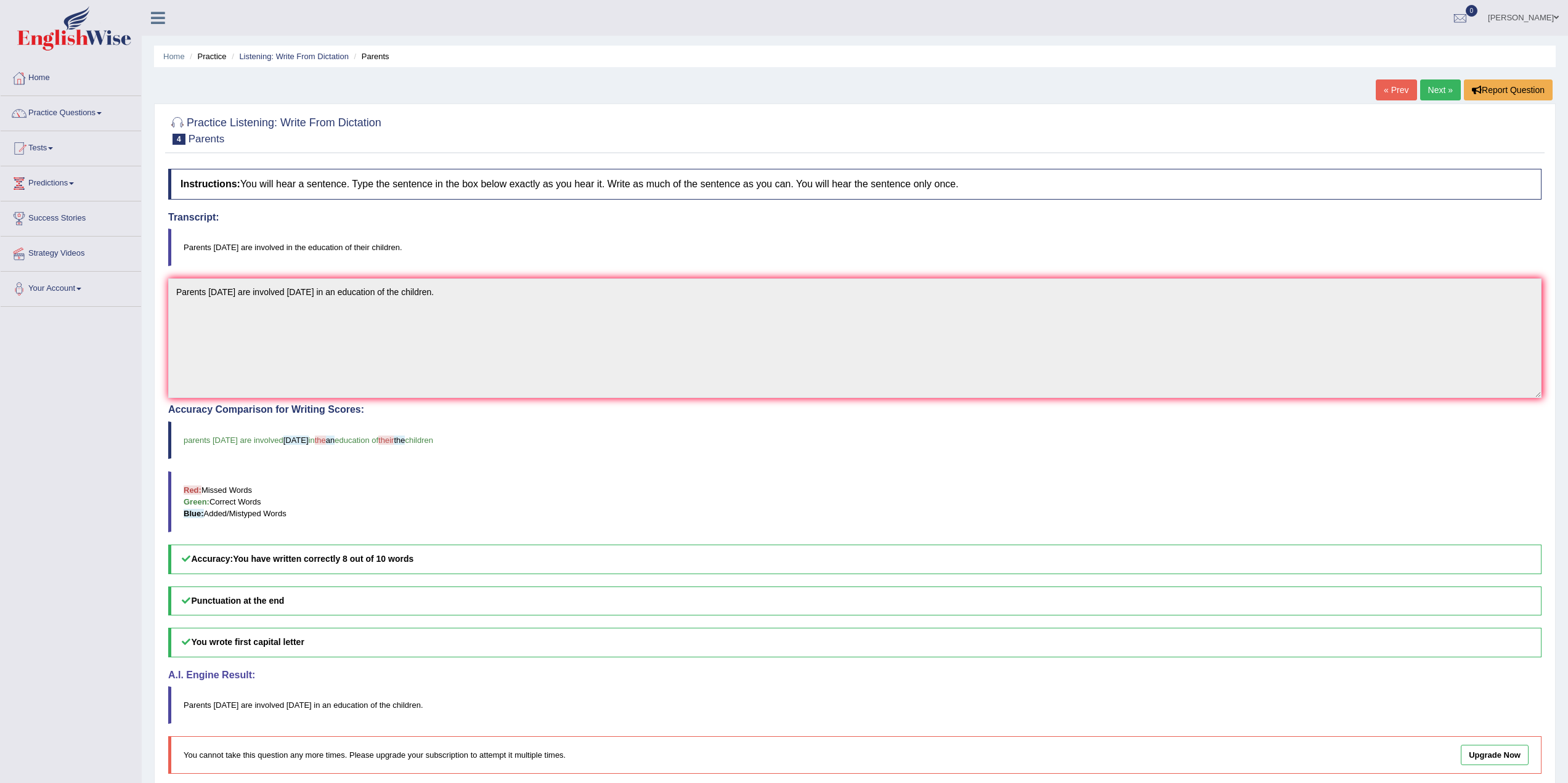
click at [370, 459] on blockquote "parents today are involved today in the an education of their the children" at bounding box center [855, 440] width 1373 height 37
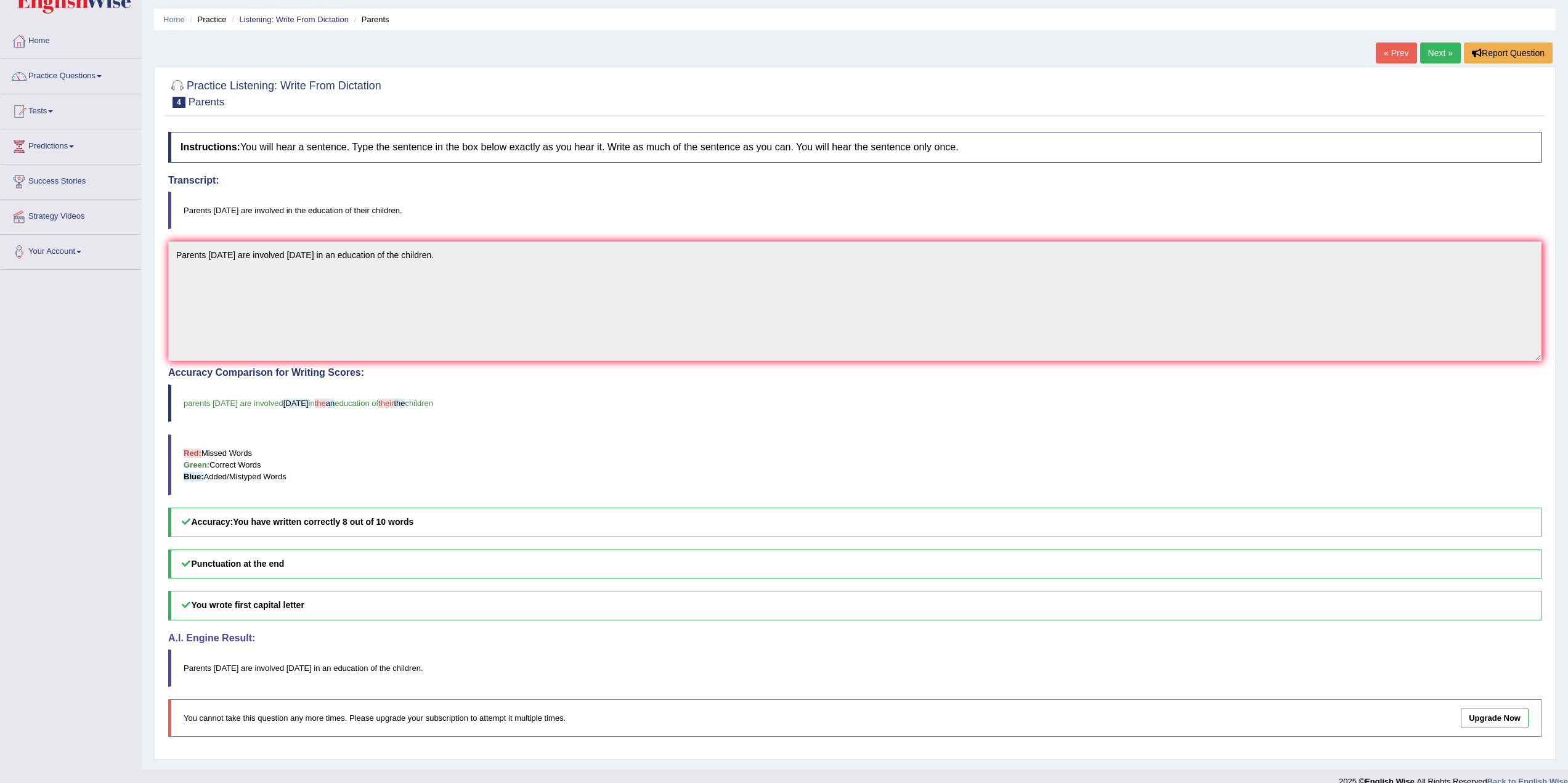
scroll to position [54, 0]
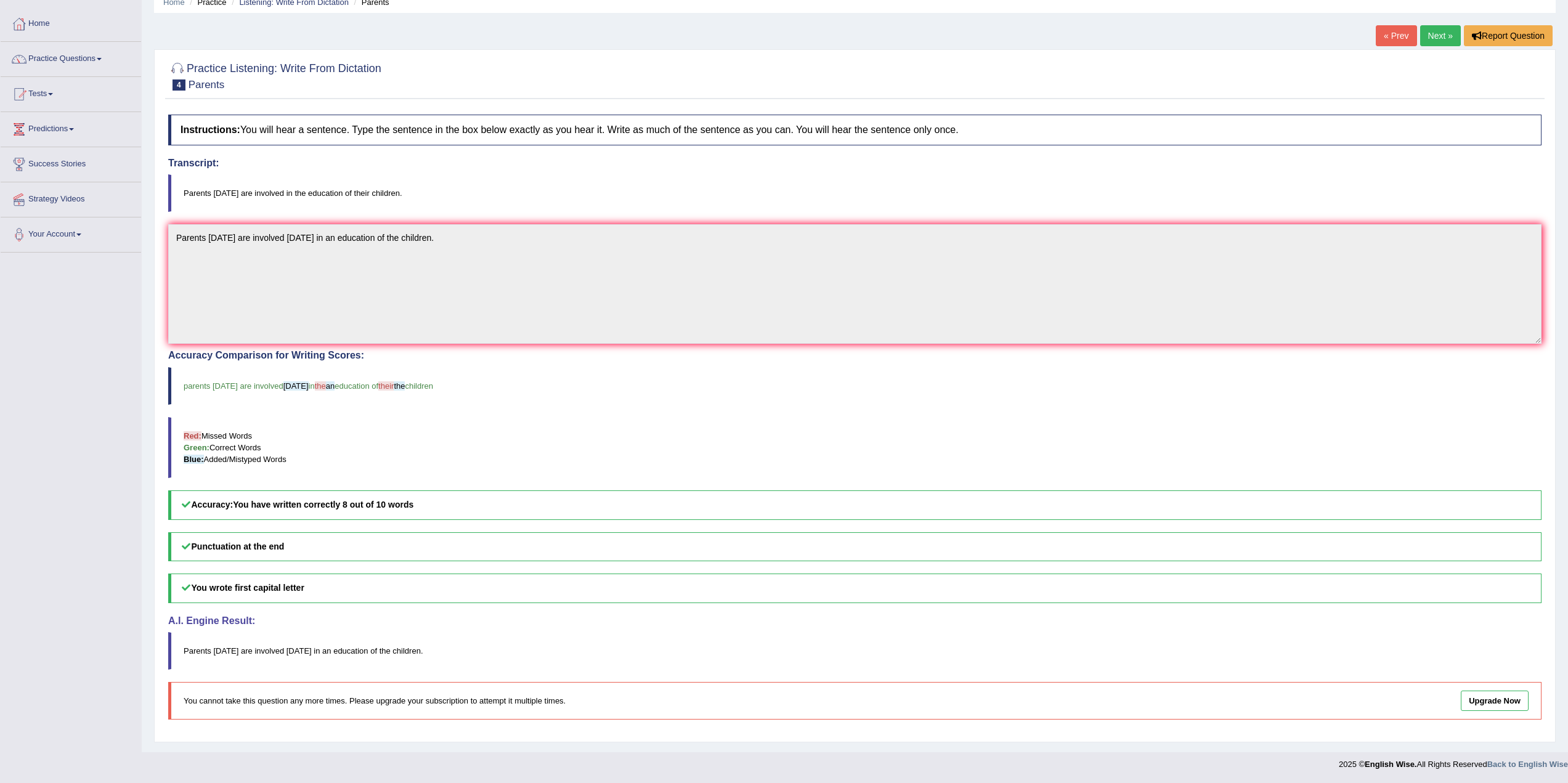
click at [1449, 37] on link "Next »" at bounding box center [1440, 36] width 40 height 21
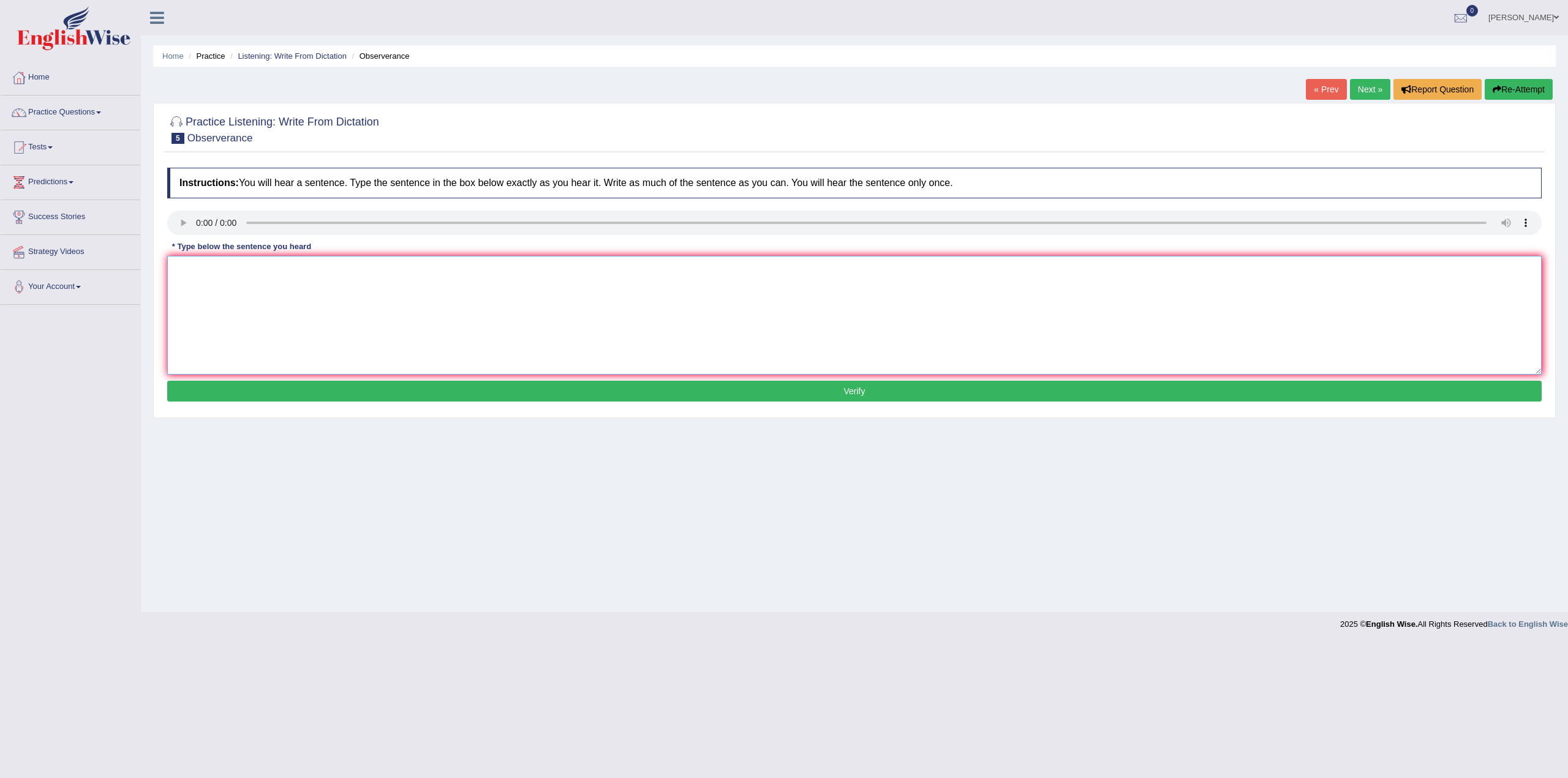
click at [300, 334] on textarea at bounding box center [854, 315] width 1374 height 119
click at [369, 270] on textarea "obsreverss waited nerviuously and their breath for concert." at bounding box center [854, 315] width 1374 height 119
drag, startPoint x: 179, startPoint y: 266, endPoint x: 189, endPoint y: 265, distance: 10.0
click at [179, 266] on textarea "obsreverss waited nerviuously and their breath for the concert." at bounding box center [854, 315] width 1374 height 119
click at [198, 268] on textarea "Obsreverss waited nerviuously and their breath for the concert." at bounding box center [854, 315] width 1374 height 119
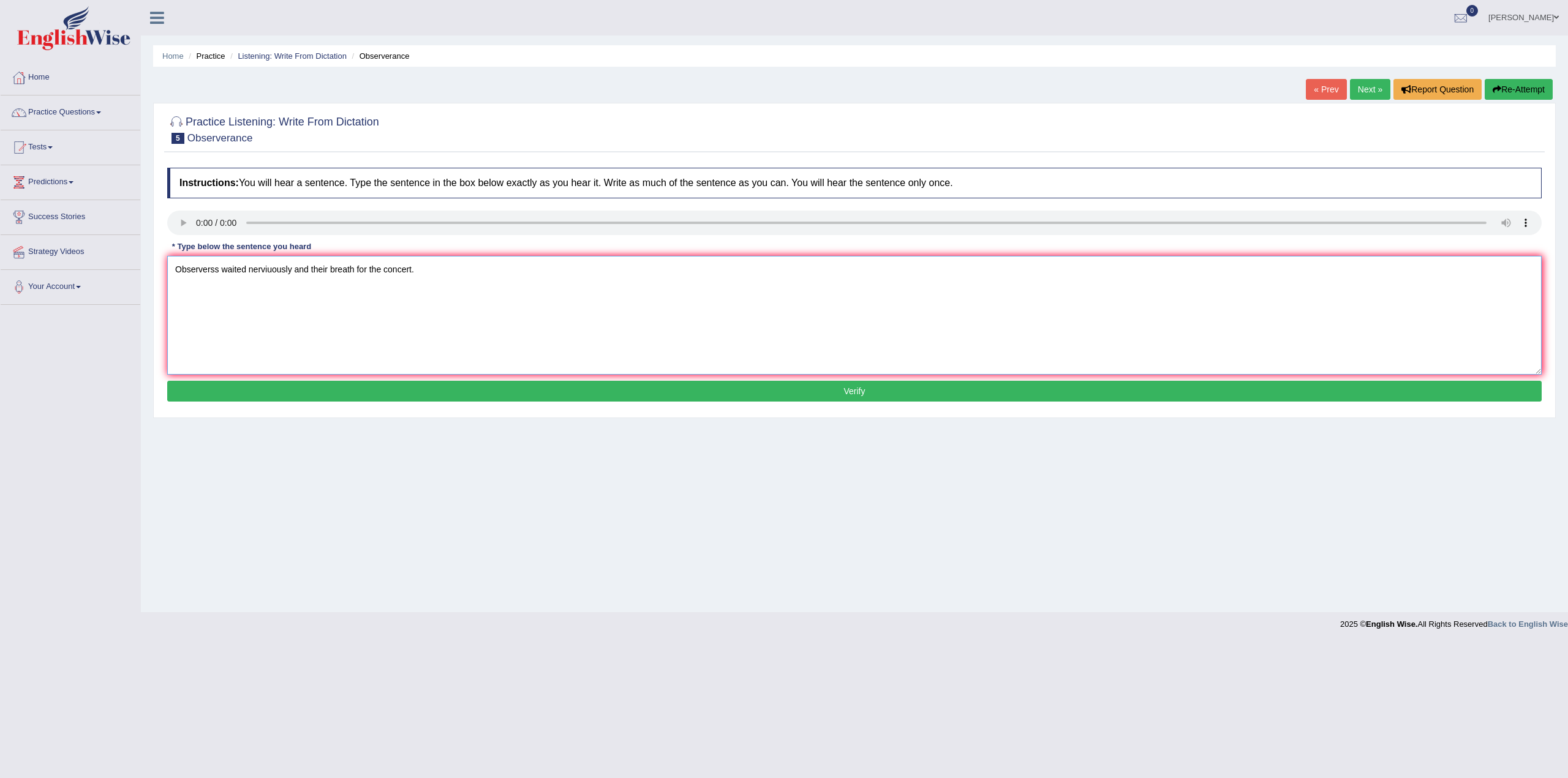
click at [214, 270] on textarea "Observerss waited nerviuously and their breath for the concert." at bounding box center [854, 315] width 1374 height 119
click at [270, 268] on textarea "Observers waited nerviuously and their breath for the concert." at bounding box center [854, 315] width 1374 height 119
click at [413, 268] on textarea "Observers waited nerviously and their breath for the concert." at bounding box center [854, 315] width 1374 height 119
type textarea "Observers waited nerviously and their breath for the concert."
click at [896, 394] on button "Verify" at bounding box center [854, 391] width 1374 height 20
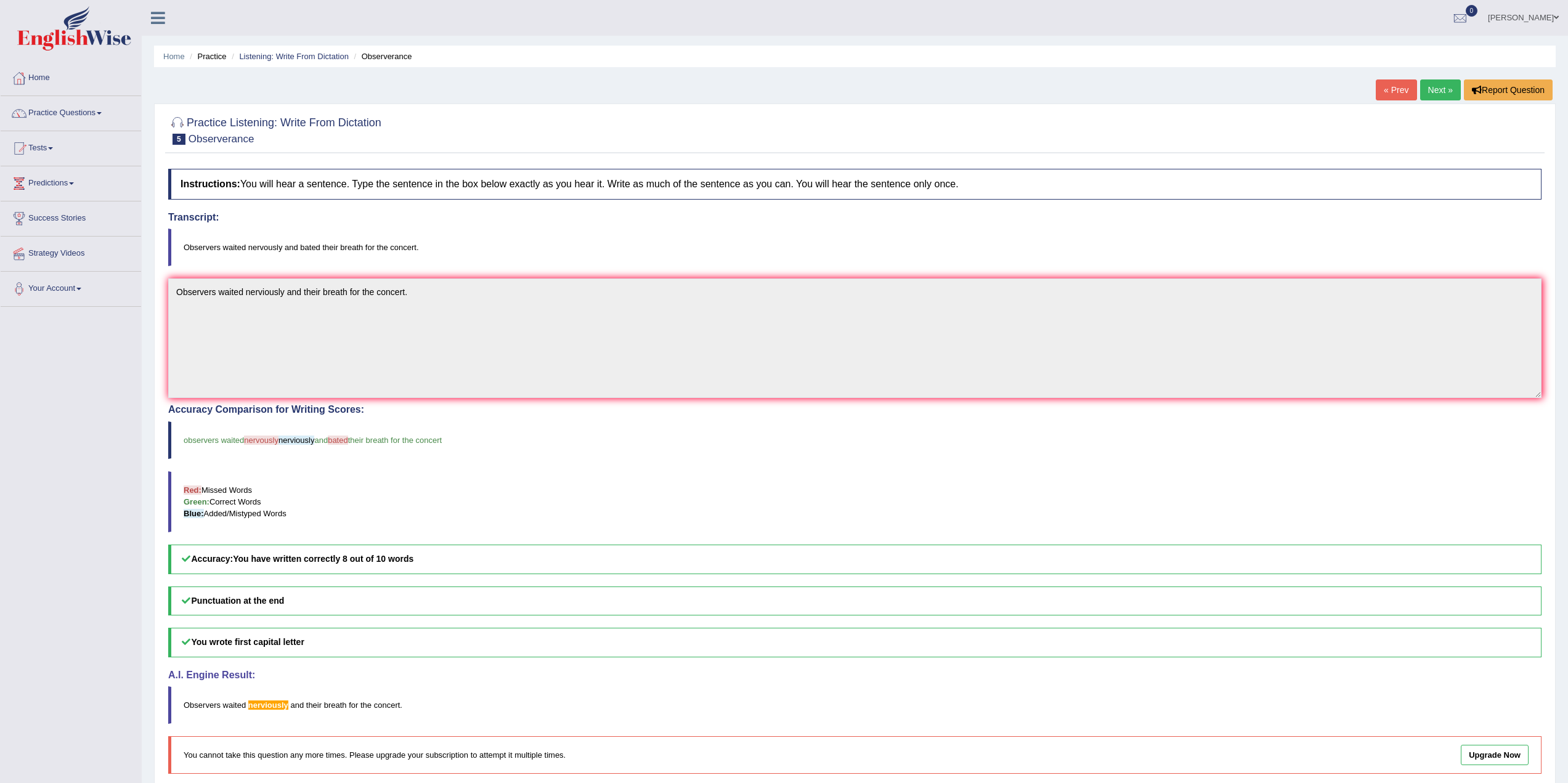
click at [1444, 89] on link "Next »" at bounding box center [1440, 90] width 40 height 21
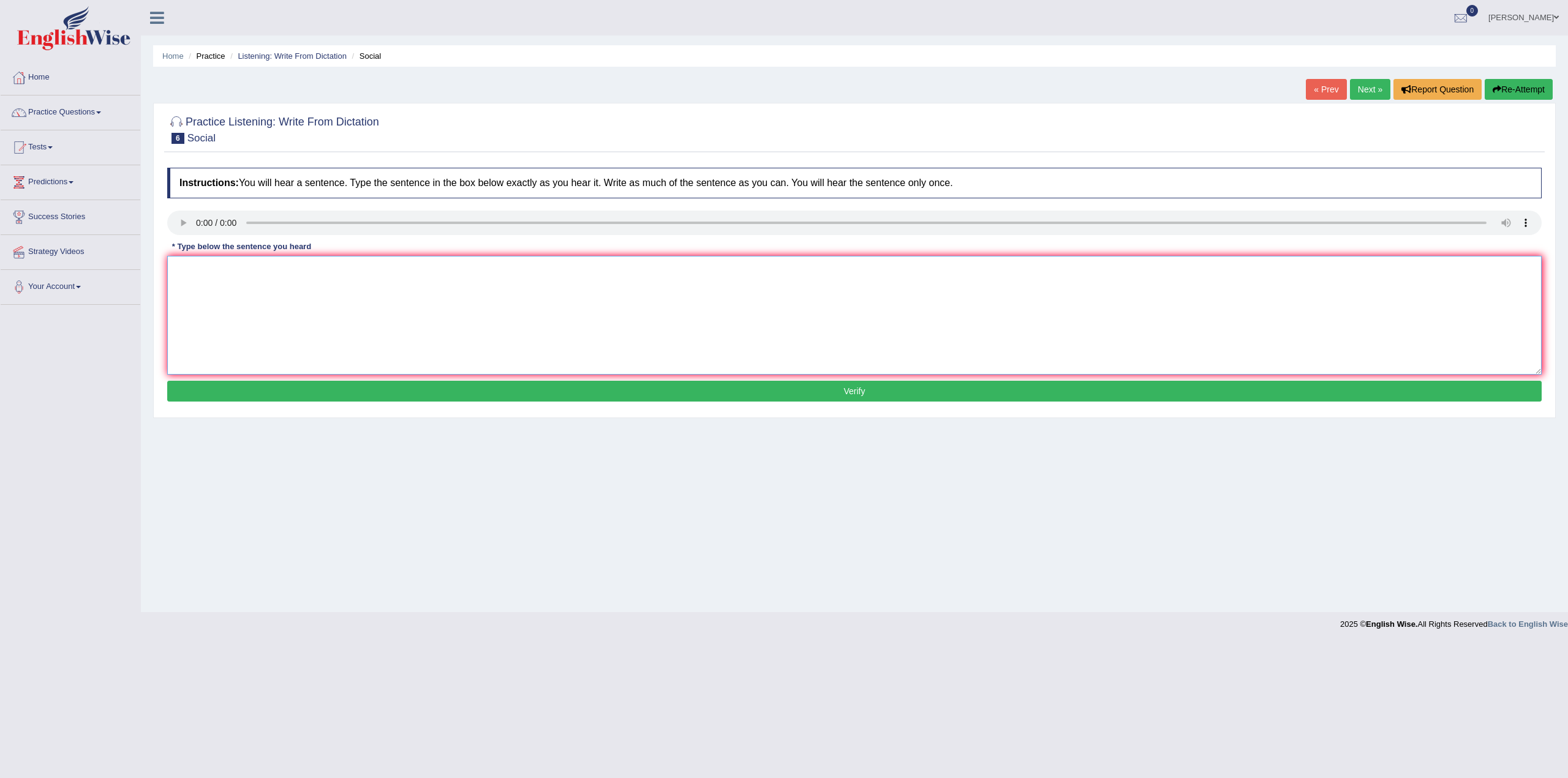
click at [272, 284] on textarea at bounding box center [854, 315] width 1374 height 119
click at [181, 266] on textarea "social policy descrive the way human needs" at bounding box center [854, 315] width 1374 height 119
click at [222, 268] on textarea "Social policy descrive the way human needs" at bounding box center [854, 315] width 1374 height 119
click at [259, 266] on textarea "Social policies descrive the way human needs" at bounding box center [854, 315] width 1374 height 119
click at [409, 268] on textarea "Social policies descrie the way how they human needs" at bounding box center [854, 315] width 1374 height 119
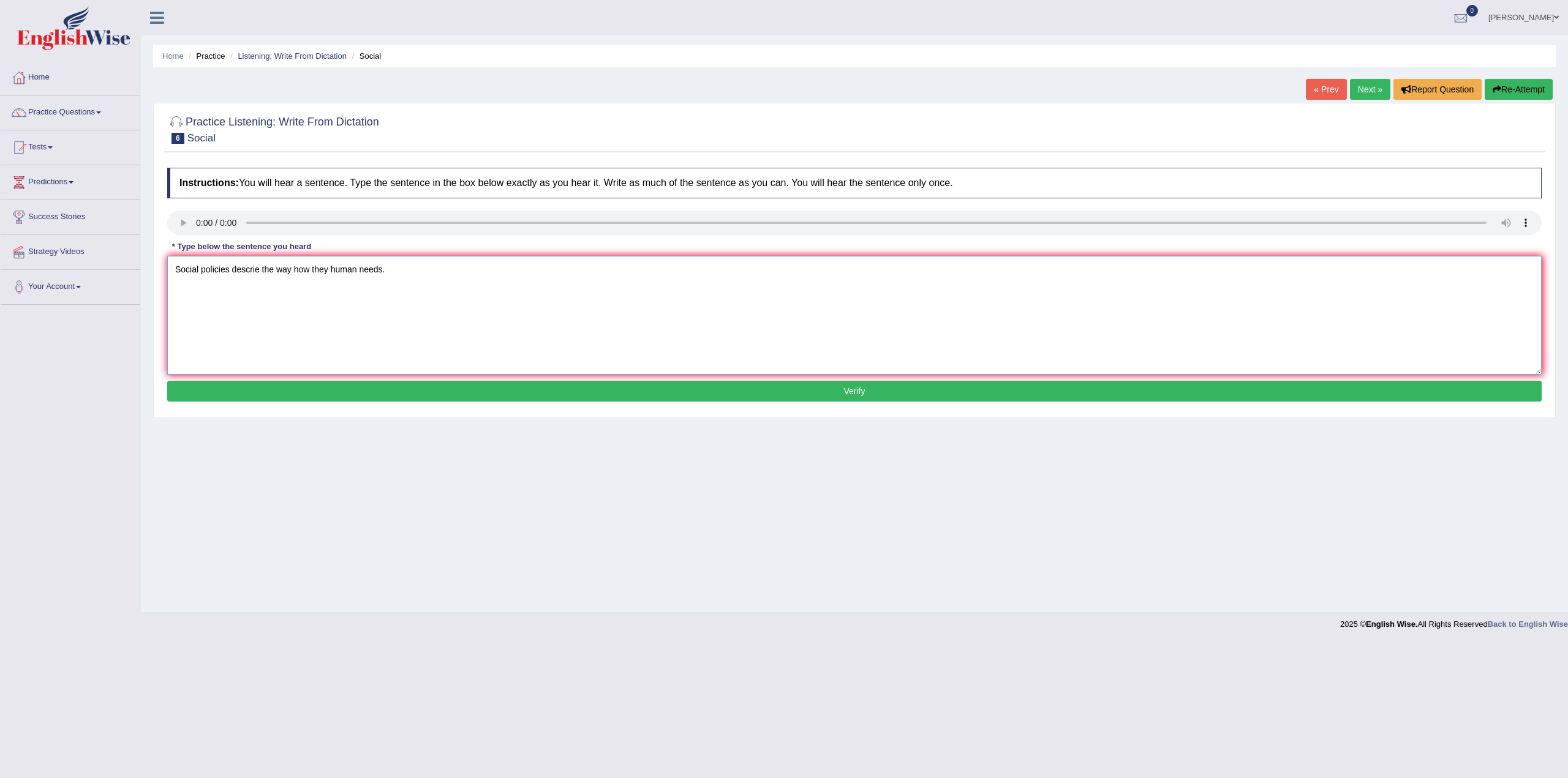
click at [291, 270] on textarea "Social policies descrie the way how they human needs." at bounding box center [854, 315] width 1374 height 119
drag, startPoint x: 356, startPoint y: 268, endPoint x: 391, endPoint y: 267, distance: 35.0
click at [391, 267] on textarea "Social policies descrie the way in which society how they human needs." at bounding box center [854, 315] width 1374 height 119
click at [475, 266] on textarea "Social policies descrie the way in which society meets human needs." at bounding box center [854, 315] width 1374 height 119
click at [257, 267] on textarea "Social policies descrie the way in which society meets human needs." at bounding box center [854, 315] width 1374 height 119
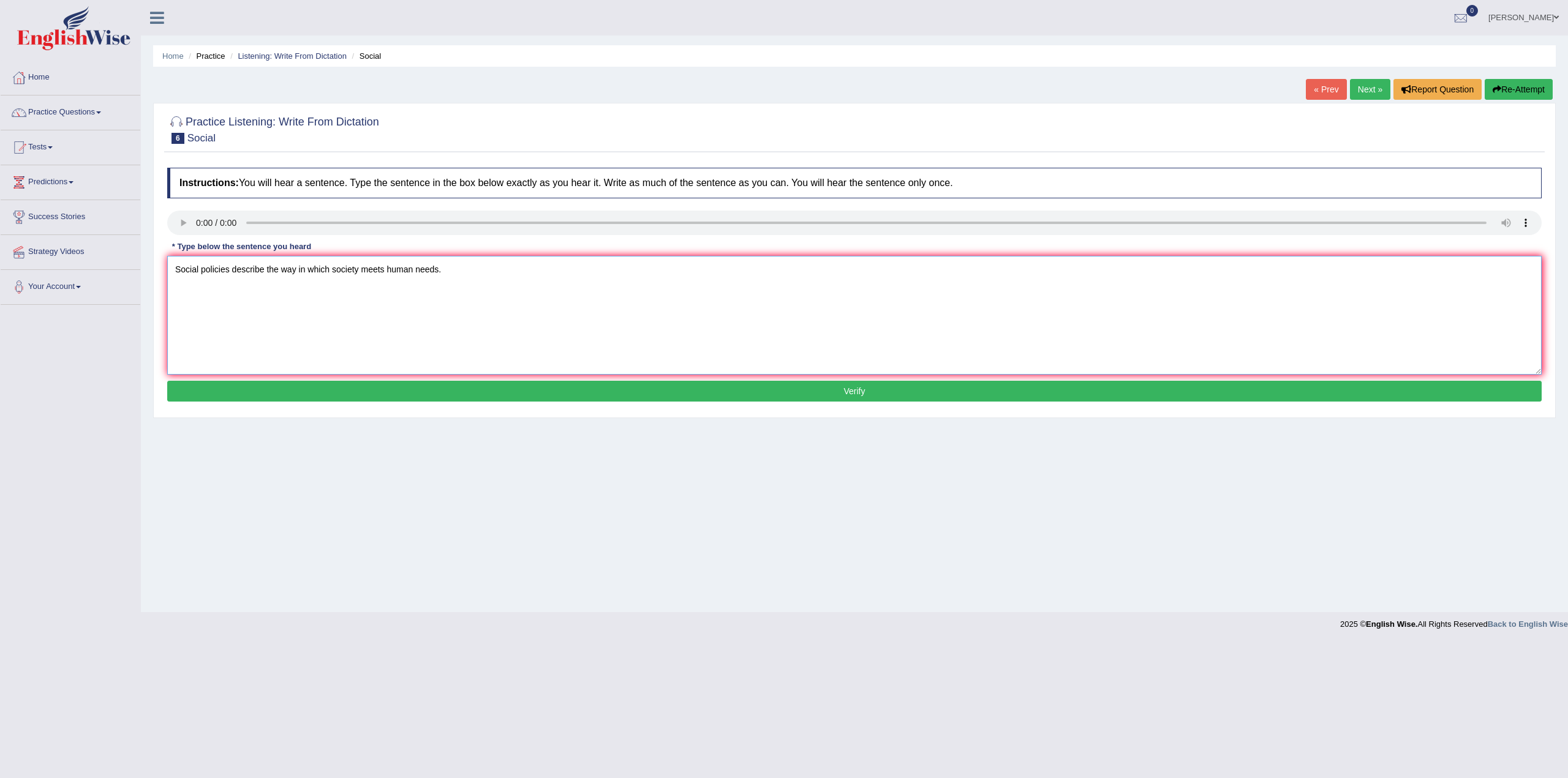
click at [483, 266] on textarea "Social policies describe the way in which society meets human needs." at bounding box center [854, 315] width 1374 height 119
type textarea "Social policies describe the way in which society meets human needs."
click at [583, 382] on button "Verify" at bounding box center [854, 391] width 1374 height 20
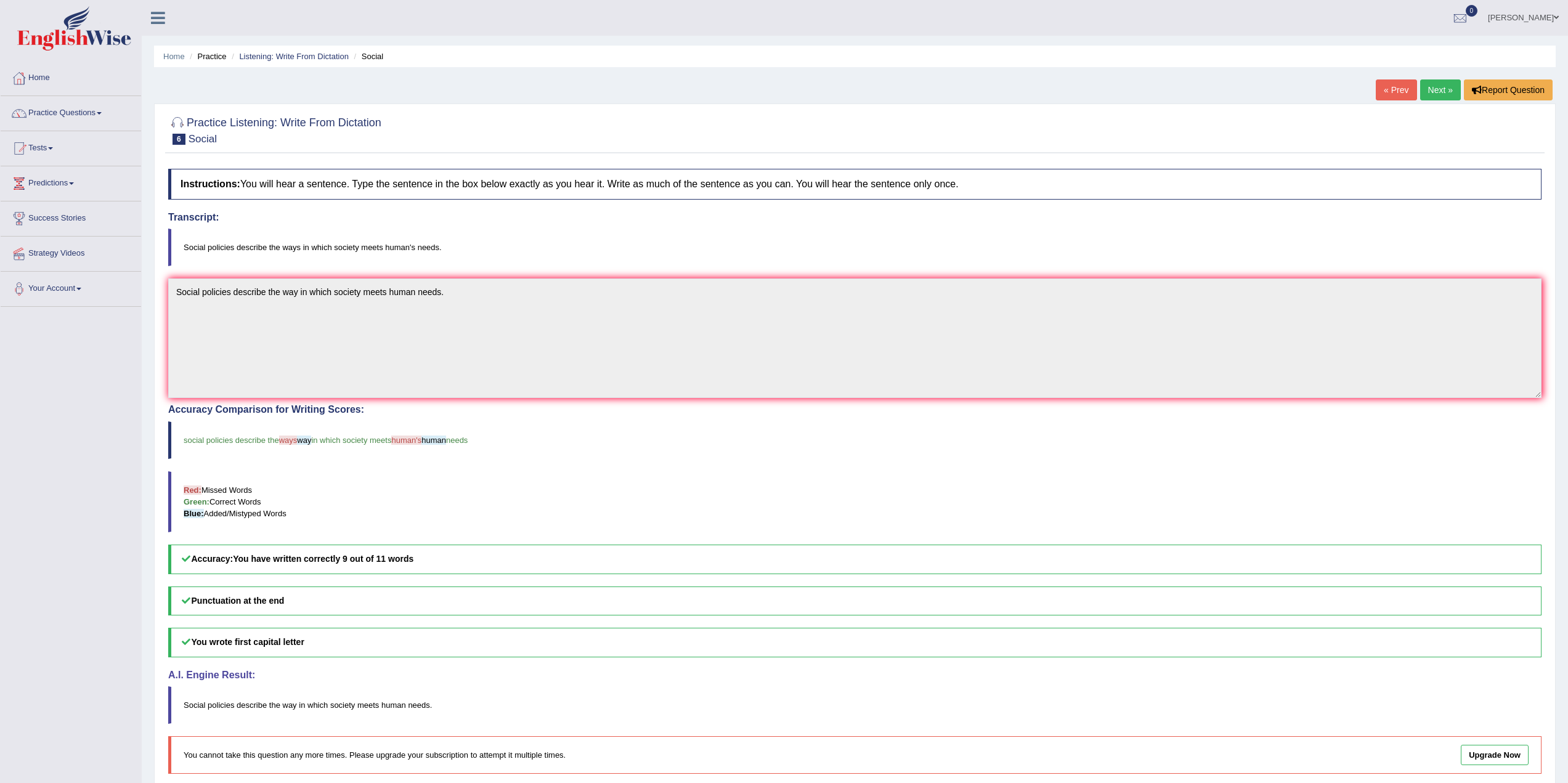
click at [1445, 93] on link "Next »" at bounding box center [1440, 90] width 40 height 21
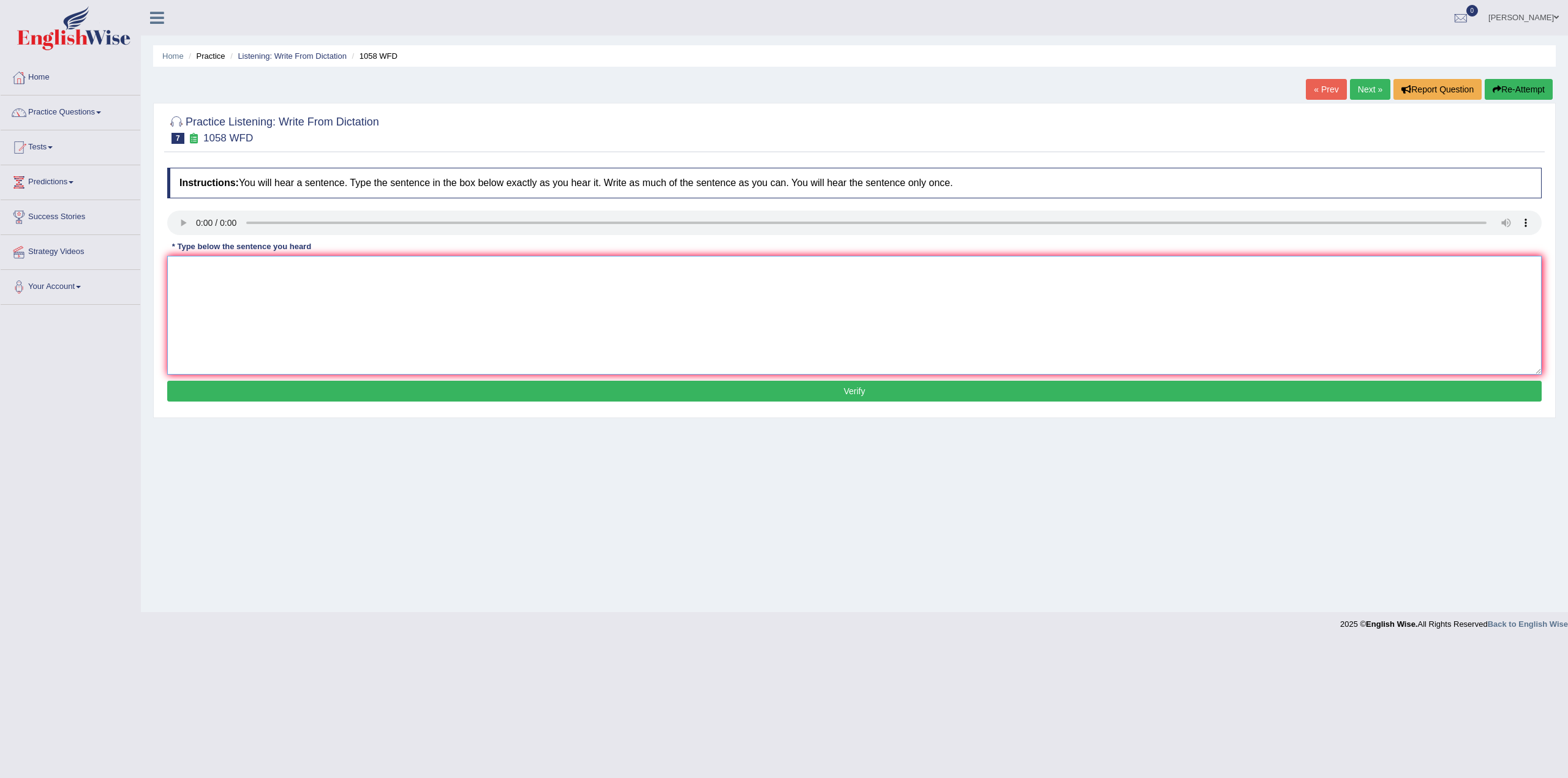
click at [241, 288] on textarea at bounding box center [854, 315] width 1374 height 119
type textarea "The school of greate scage art cannot be taught."
click at [546, 391] on button "Verify" at bounding box center [854, 391] width 1374 height 20
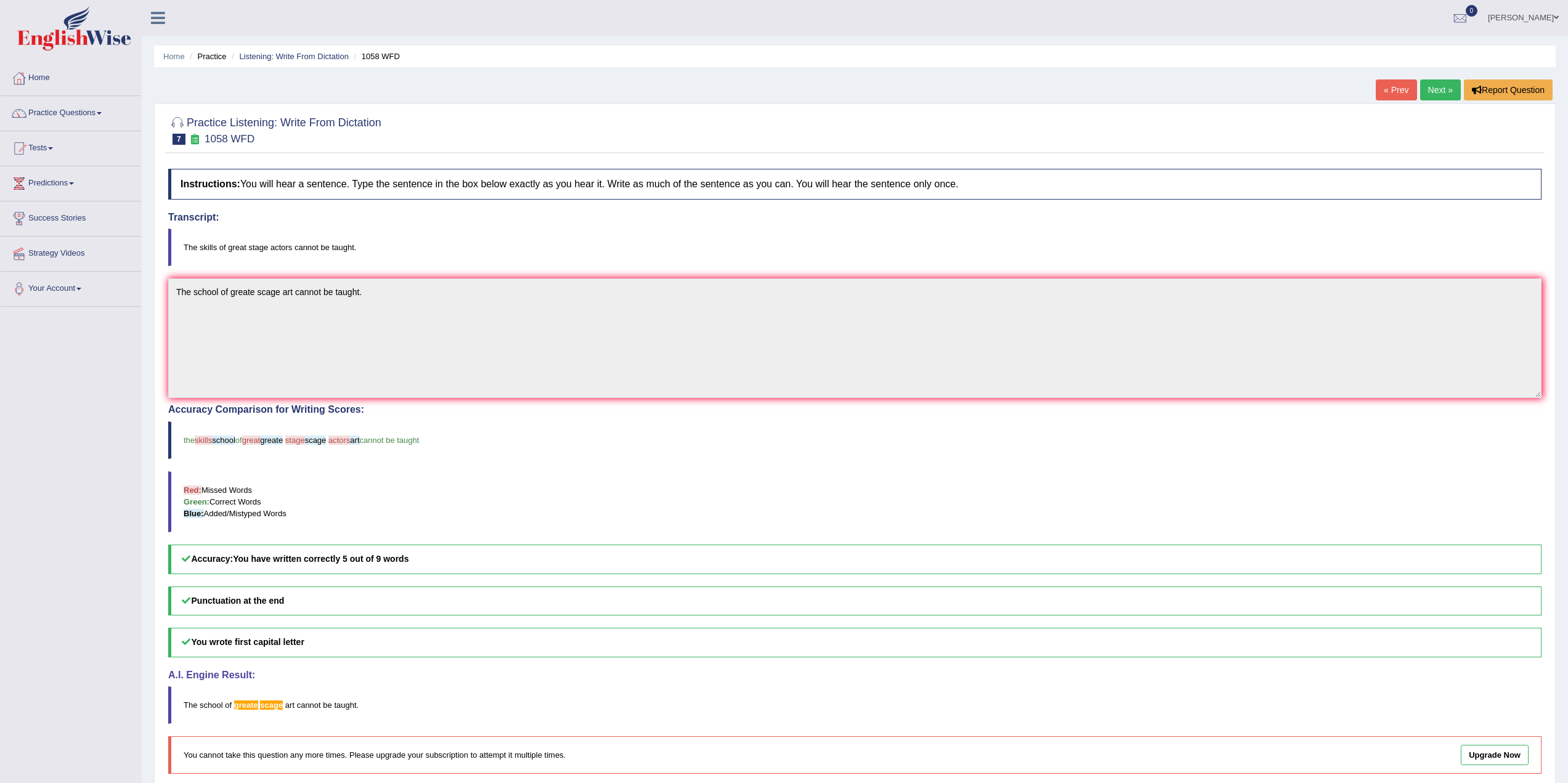
click at [1437, 90] on link "Next »" at bounding box center [1440, 90] width 40 height 21
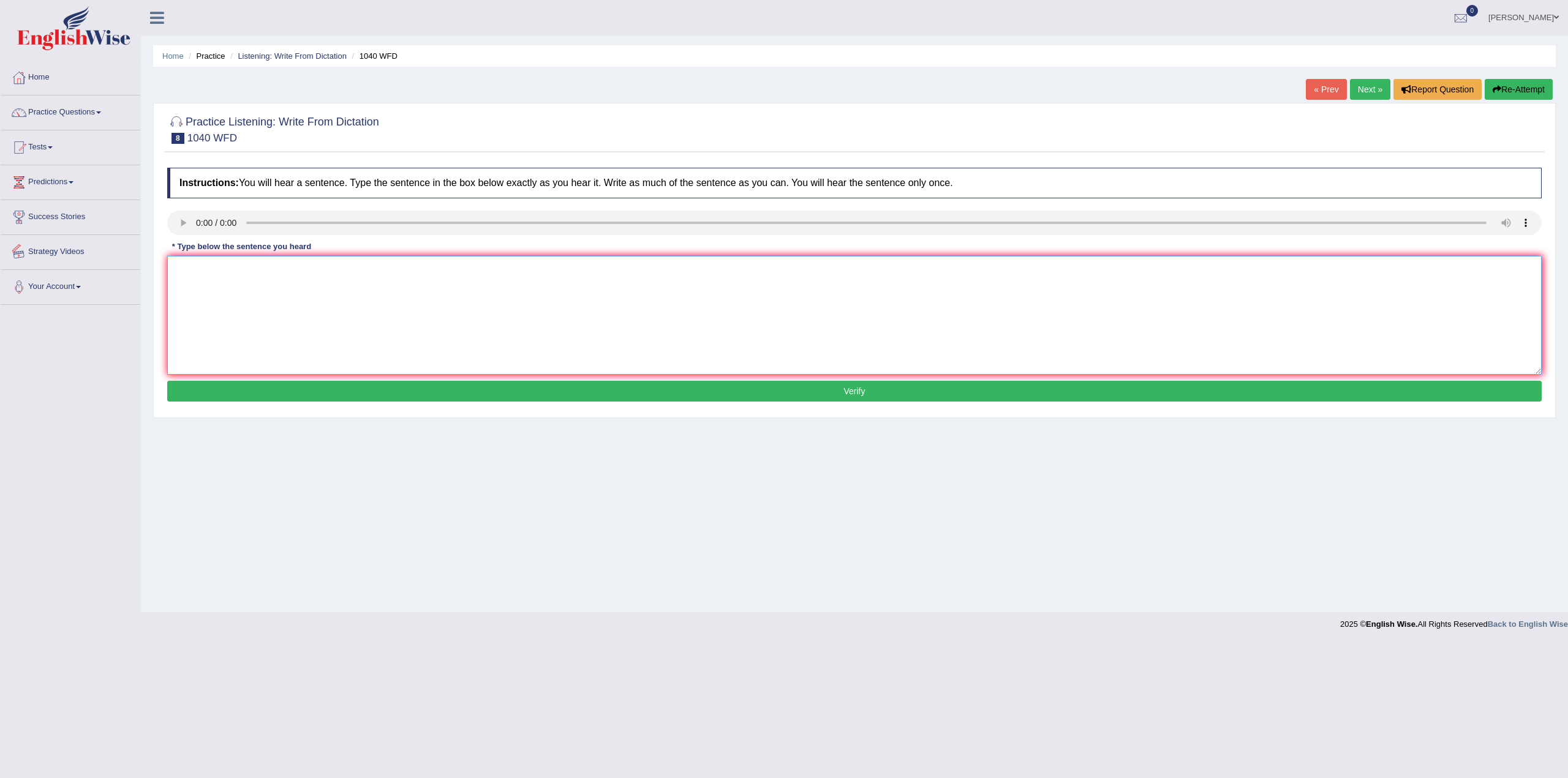
click at [280, 300] on textarea at bounding box center [854, 315] width 1374 height 119
click at [203, 278] on textarea at bounding box center [854, 315] width 1374 height 119
click at [266, 270] on textarea "Extra curriculum activity ncan help stuyiudent develop more talent." at bounding box center [854, 315] width 1374 height 119
click at [278, 274] on textarea "Extra curriculum activities ncan help stuyiudent develop more talent." at bounding box center [854, 315] width 1374 height 119
click at [326, 268] on textarea "Extra curriculum activities can help stuyiudent develop more talent." at bounding box center [854, 315] width 1374 height 119
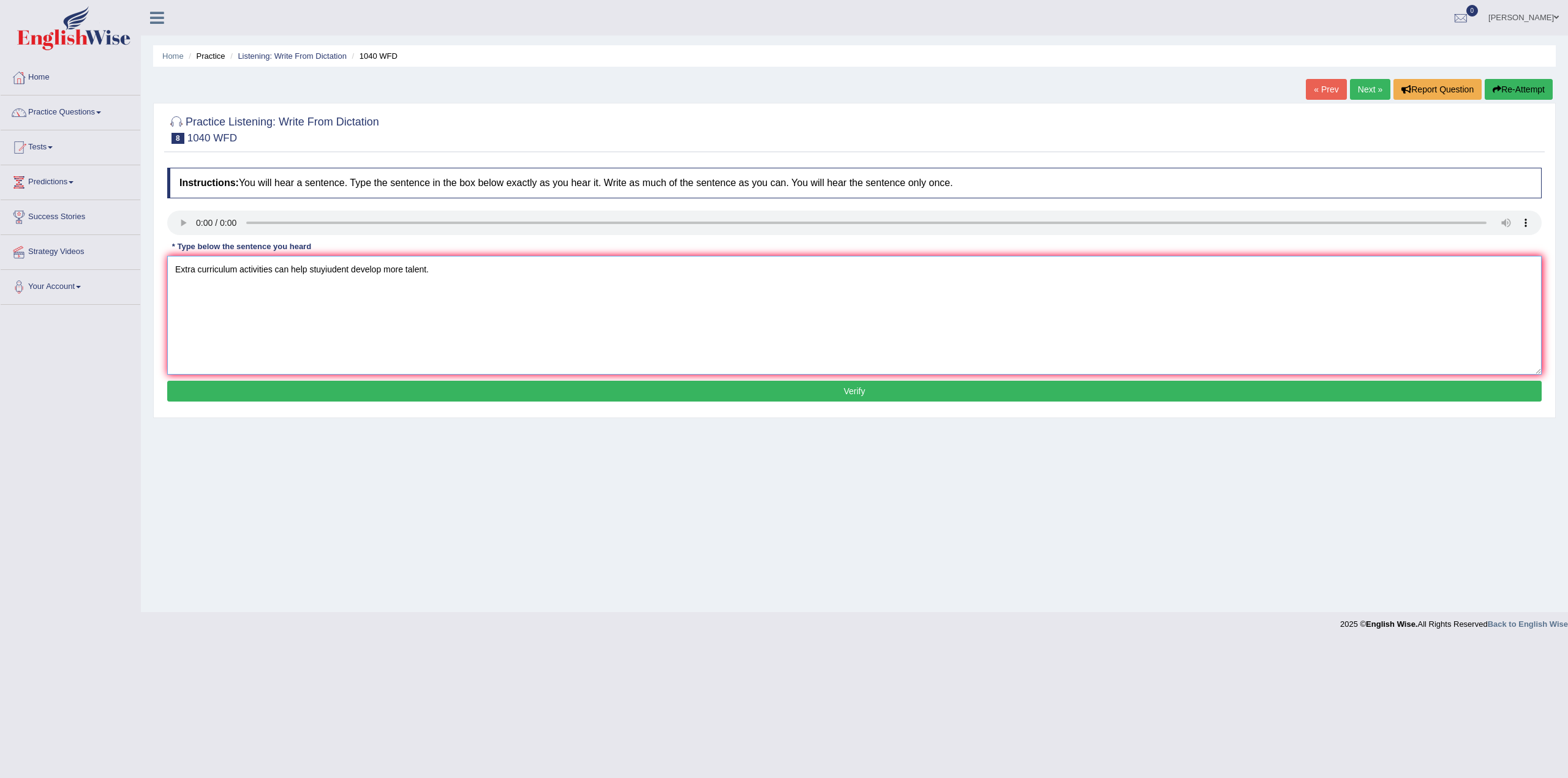
click at [348, 269] on textarea "Extra curriculum activities can help stuyiudent develop more talent." at bounding box center [854, 315] width 1374 height 119
click at [452, 271] on textarea "Extra curriculum activities can help students develop more talent." at bounding box center [854, 315] width 1374 height 119
type textarea "Extra curriculum activities can help students develop more talent."
click at [732, 395] on button "Verify" at bounding box center [854, 391] width 1374 height 20
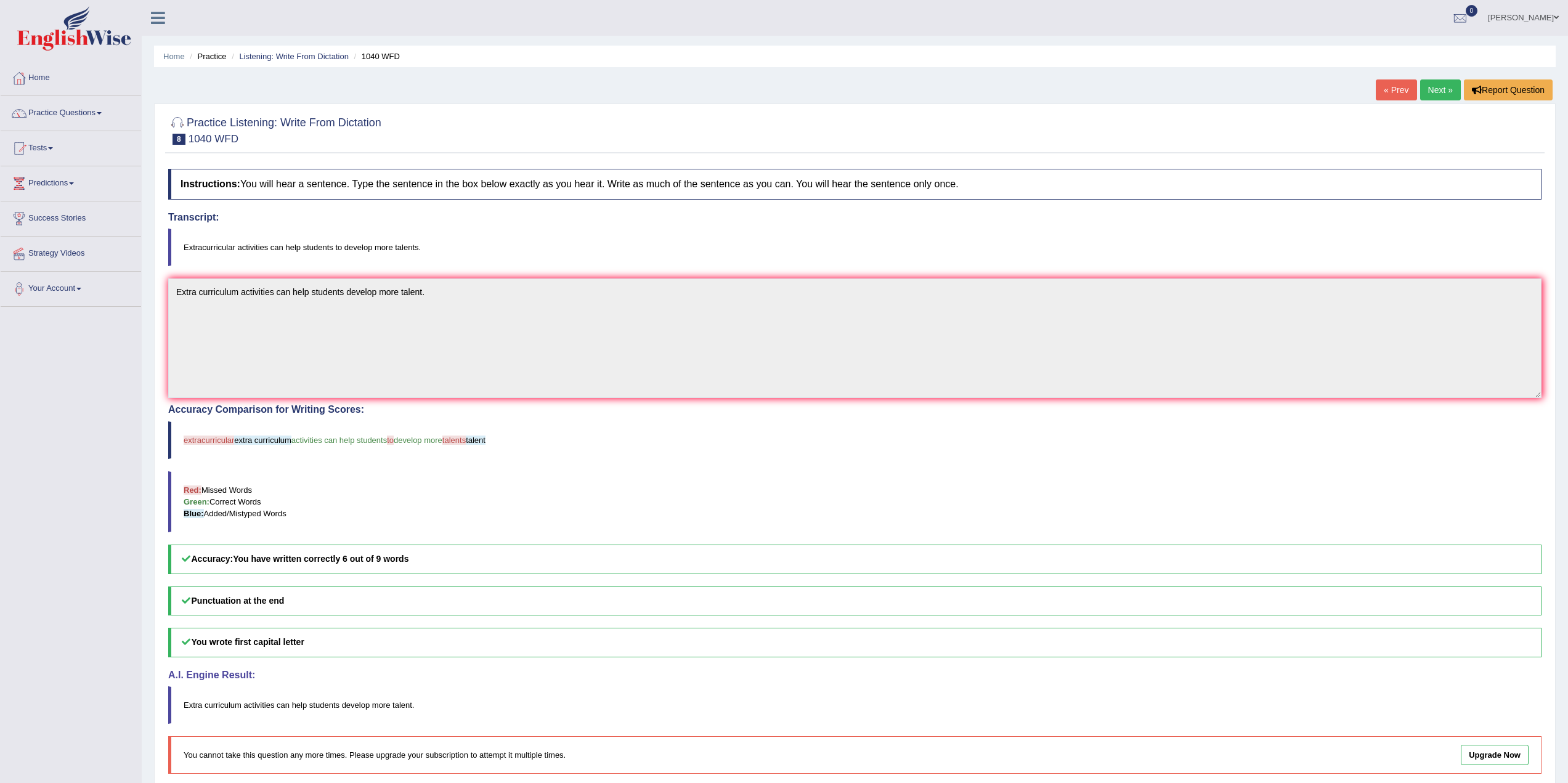
click at [212, 441] on span "extracurricular" at bounding box center [209, 440] width 51 height 9
click at [1444, 87] on link "Next »" at bounding box center [1440, 90] width 40 height 21
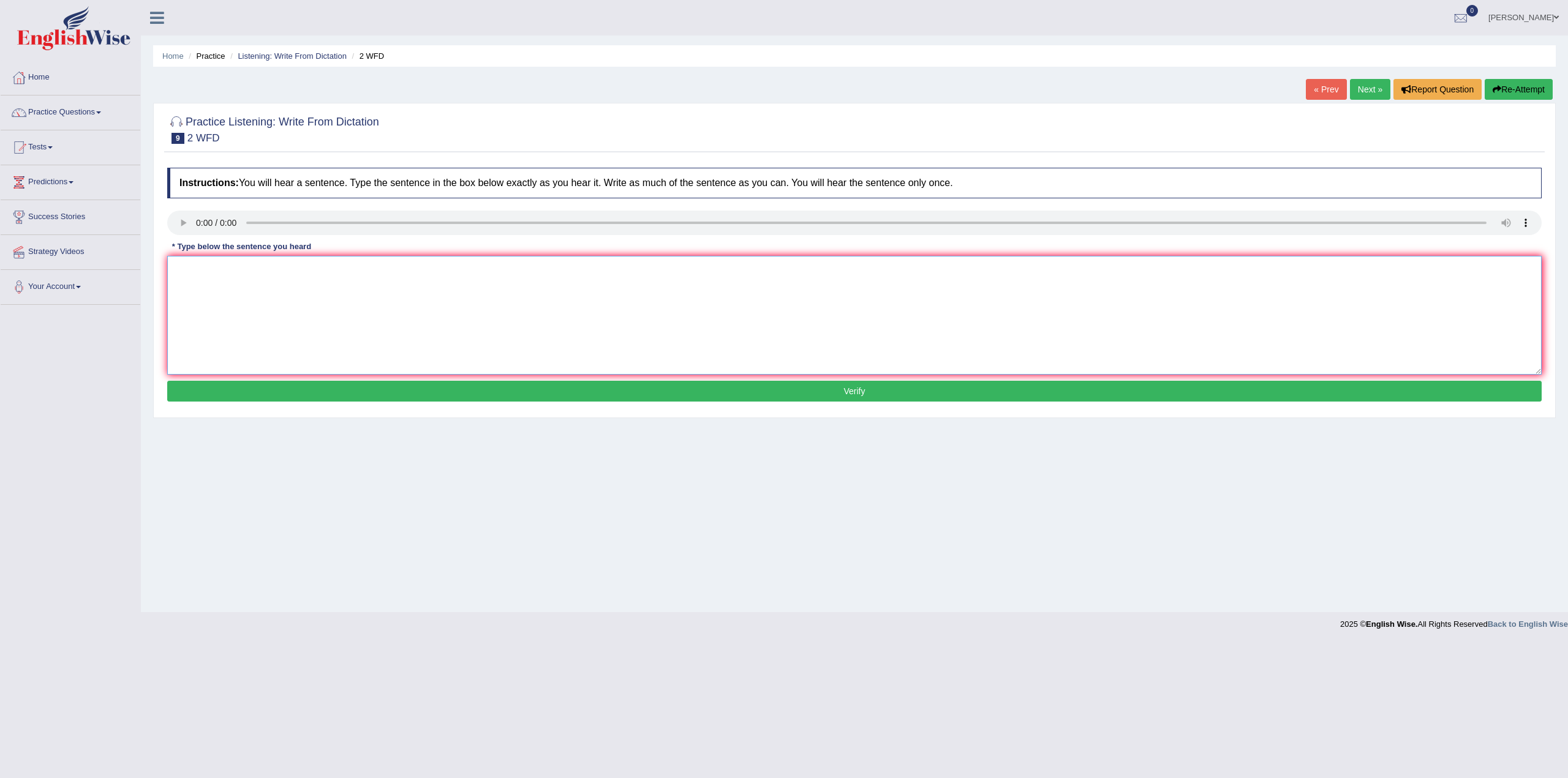
click at [347, 301] on textarea at bounding box center [854, 315] width 1374 height 119
click at [221, 290] on textarea at bounding box center [854, 315] width 1374 height 119
type textarea "Please confirm that you have received the textbook."
click at [452, 395] on button "Verify" at bounding box center [854, 391] width 1374 height 20
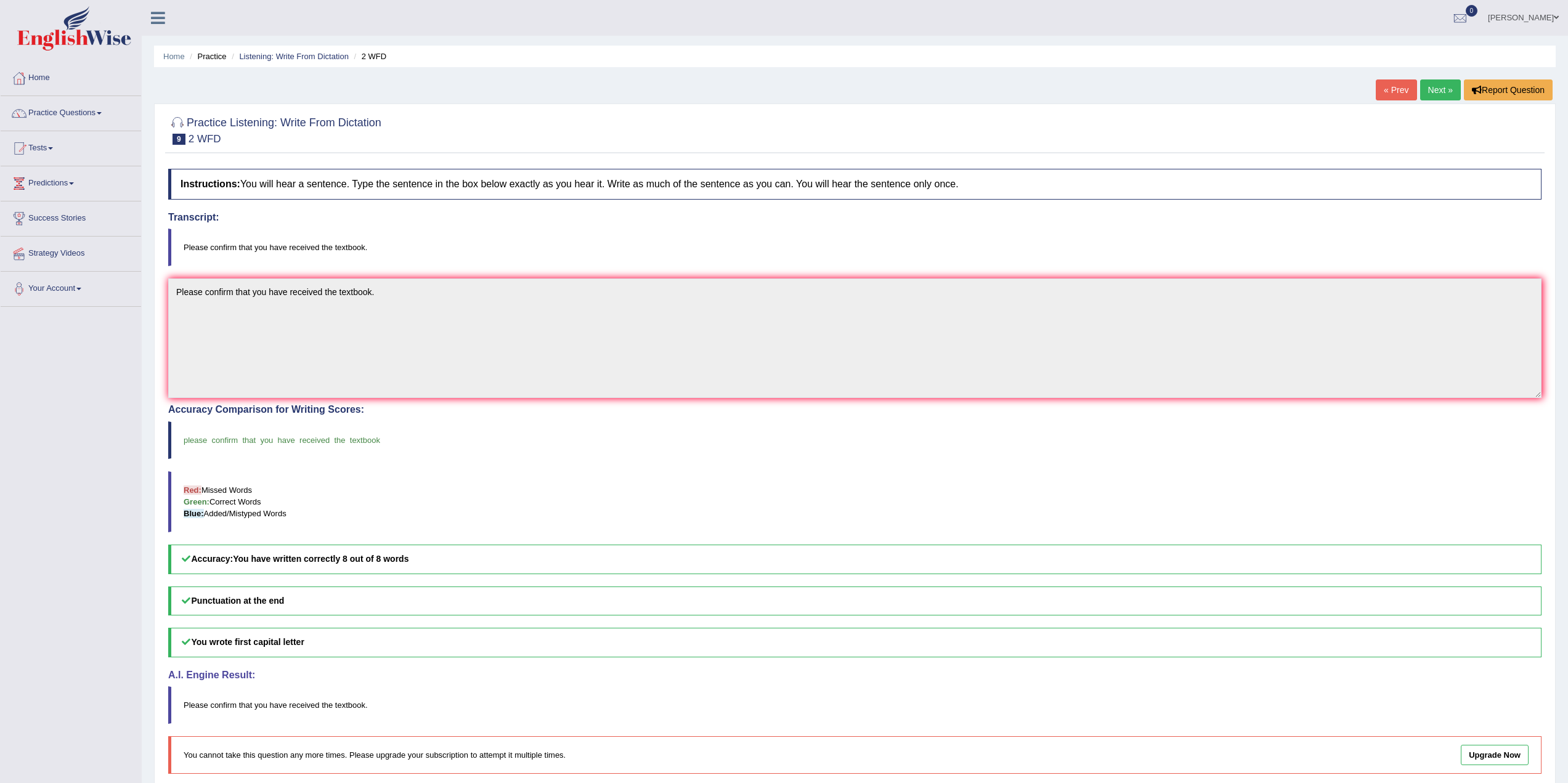
click at [1430, 85] on link "Next »" at bounding box center [1440, 90] width 40 height 21
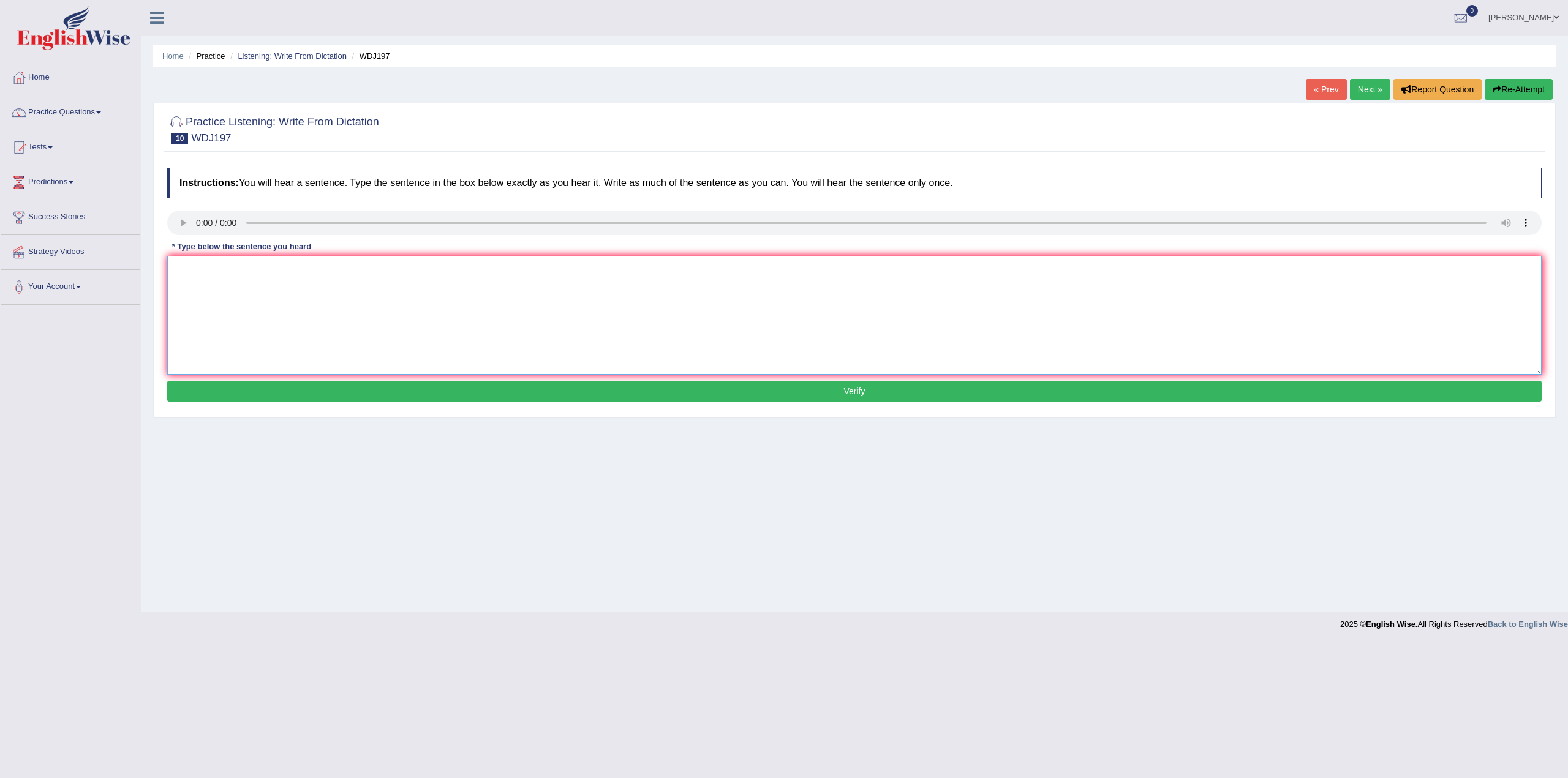
click at [221, 284] on textarea at bounding box center [854, 315] width 1374 height 119
click at [175, 271] on textarea "Celebrated theory was s source of grerat controversy." at bounding box center [854, 315] width 1374 height 119
click at [352, 268] on textarea "The Celebrated theory was still a source of grerat controversy." at bounding box center [854, 315] width 1374 height 119
click at [355, 266] on textarea "The Celebrated theory was still a source of grerat controversy." at bounding box center [854, 315] width 1374 height 119
click at [420, 269] on textarea "The Celebrated theory was still a source of great controversy." at bounding box center [854, 315] width 1374 height 119
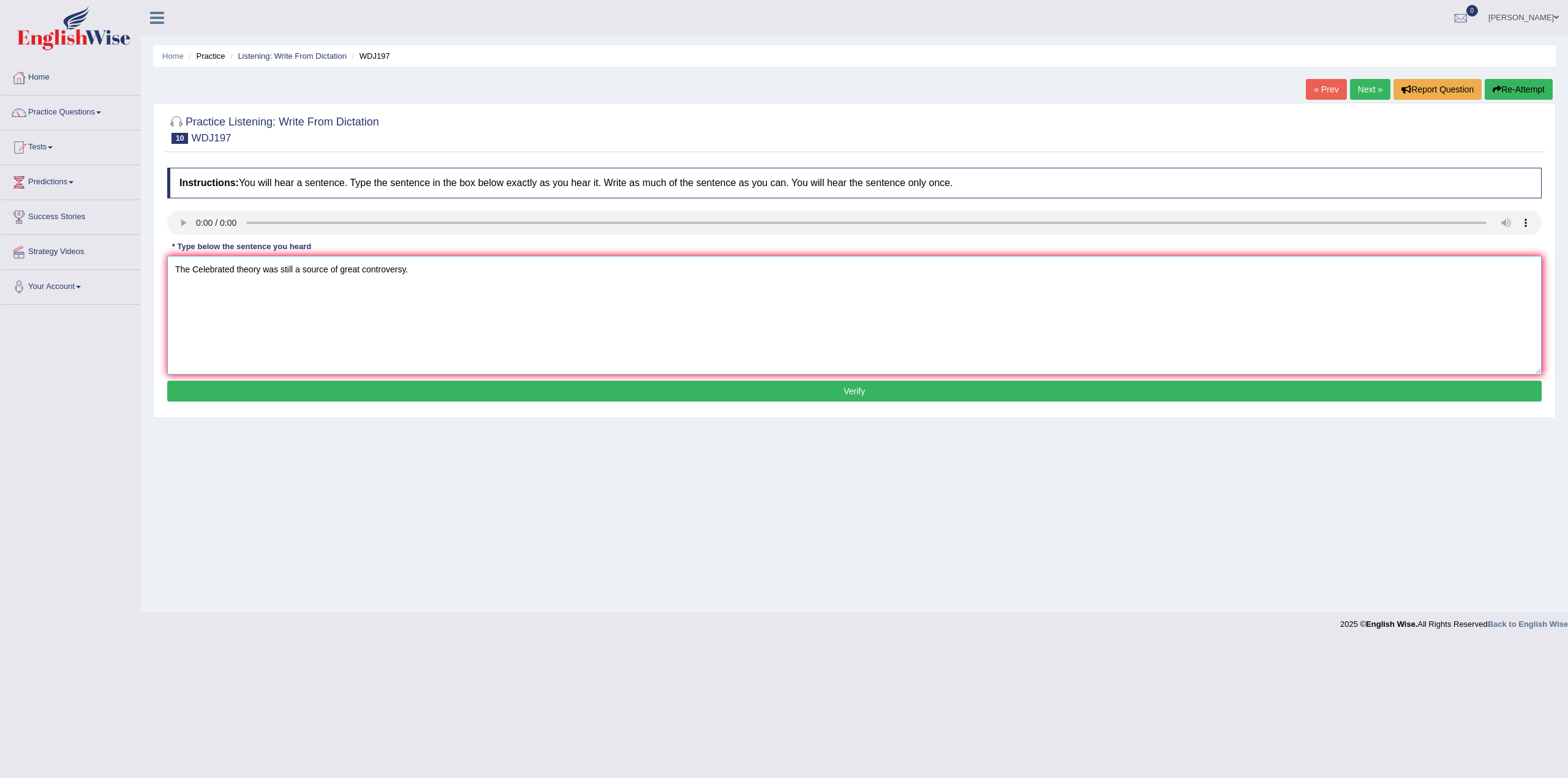
click at [419, 289] on textarea "The Celebrated theory was still a source of great controversy." at bounding box center [854, 315] width 1374 height 119
type textarea "The Celebrated theory was still a source of great controversy."
click at [529, 385] on button "Verify" at bounding box center [854, 391] width 1374 height 20
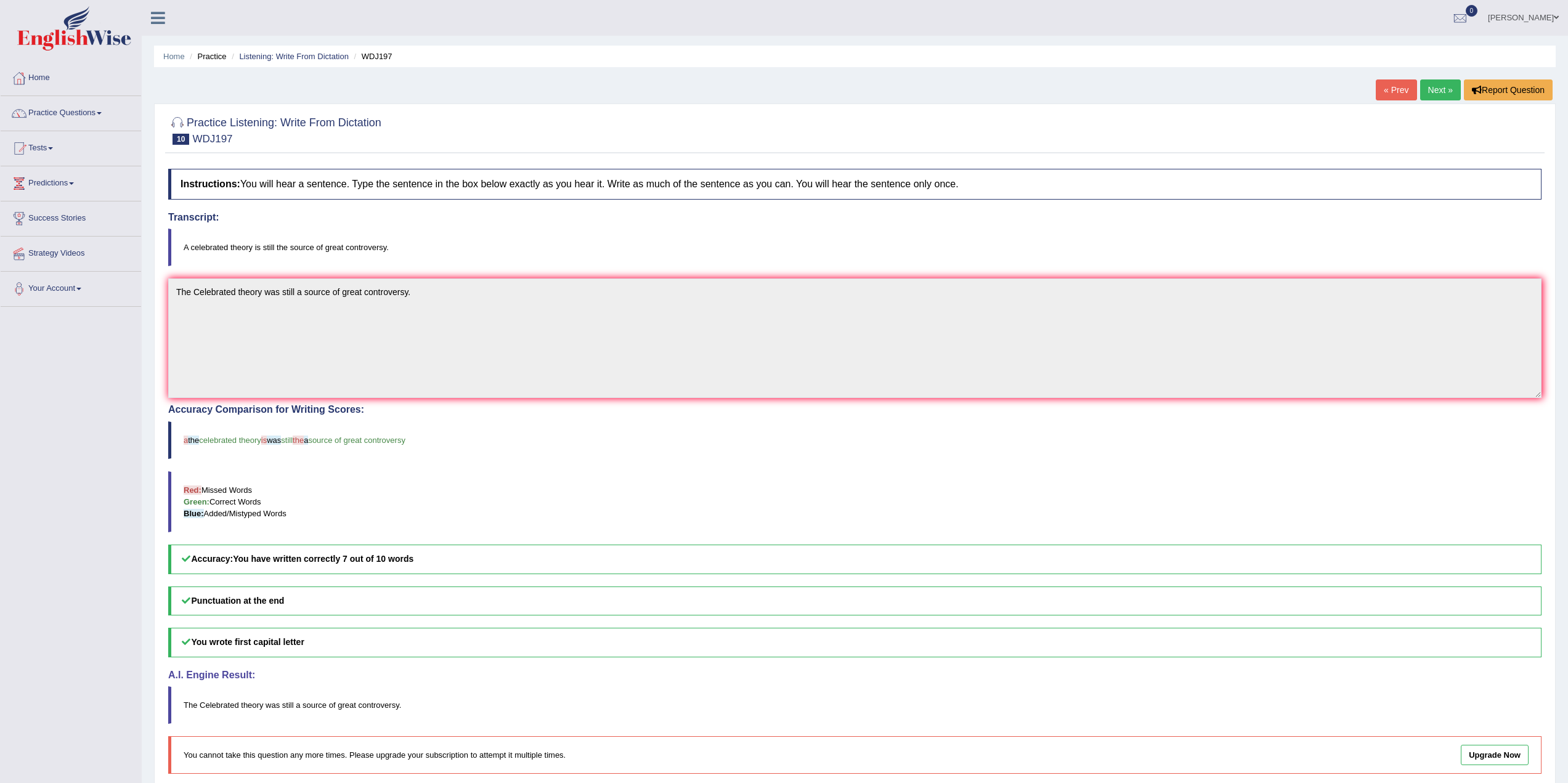
click at [1454, 86] on link "Next »" at bounding box center [1440, 90] width 40 height 21
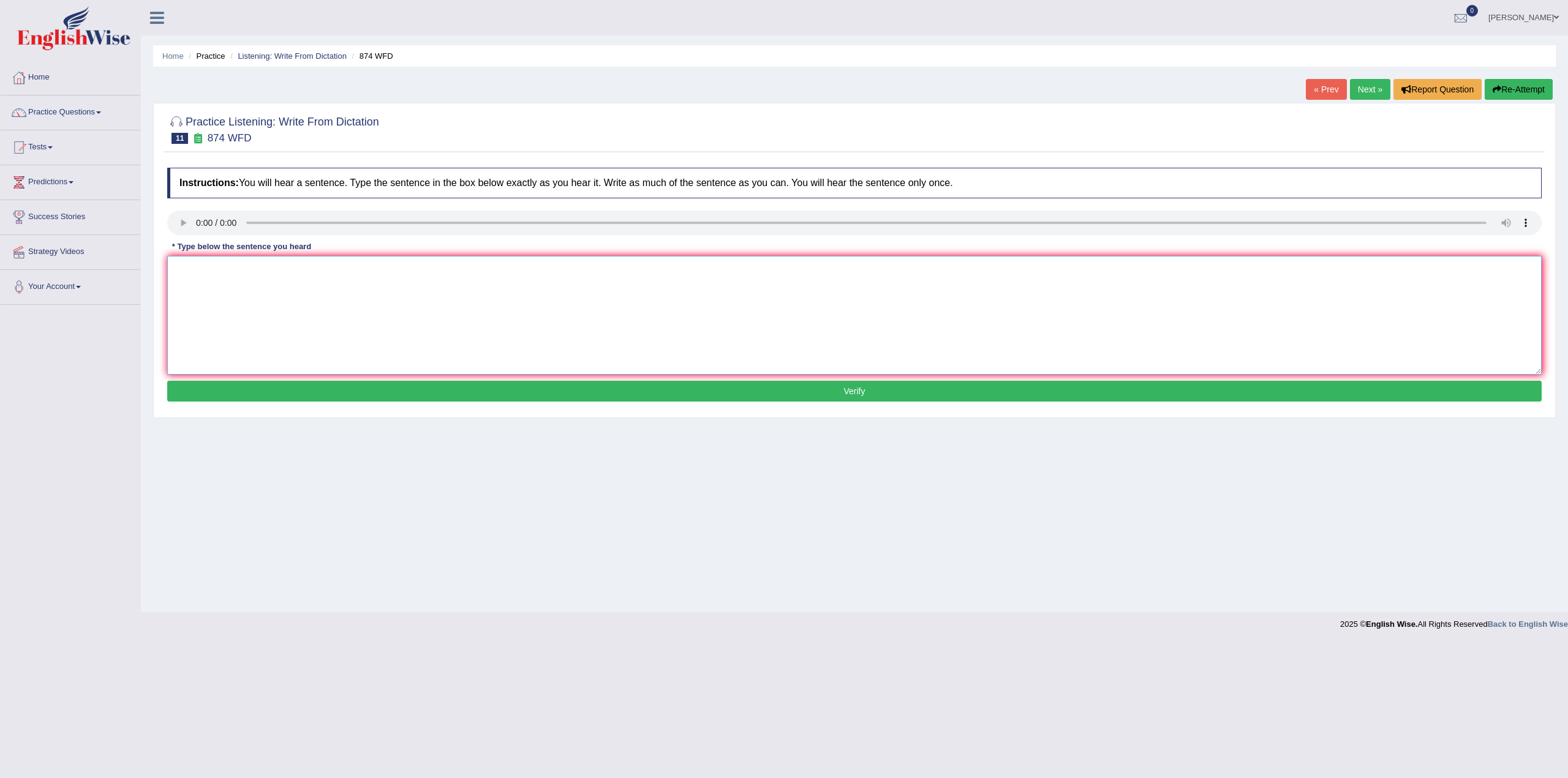
click at [299, 289] on textarea at bounding box center [854, 315] width 1374 height 119
click at [415, 481] on div "Home Practice Listening: Write From Dictation 874 WFD « Prev Next » Report Ques…" at bounding box center [853, 306] width 1427 height 612
drag, startPoint x: 255, startPoint y: 281, endPoint x: 338, endPoint y: 353, distance: 109.9
click at [256, 281] on textarea at bounding box center [854, 315] width 1374 height 119
click at [177, 272] on textarea "maribne environemtn nhave been destroyed through pollution and unsustainable de…" at bounding box center [854, 315] width 1374 height 119
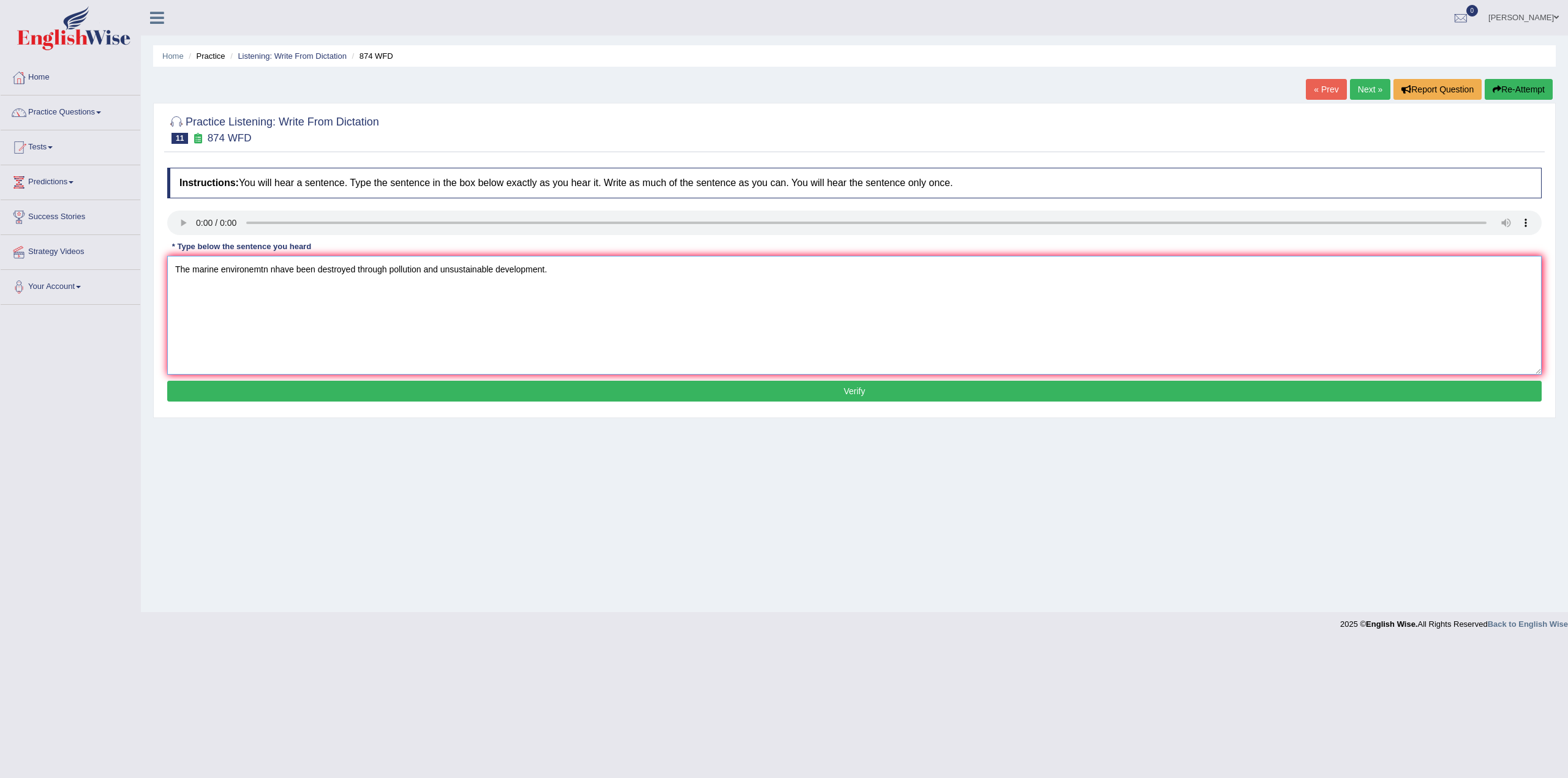
click at [268, 271] on textarea "The marine environemtn nhave been destroyed through pollution and unsustainable…" at bounding box center [854, 315] width 1374 height 119
click at [280, 270] on textarea "The marine environment nhave been destroyed through pollution and unsustainable…" at bounding box center [854, 315] width 1374 height 119
click at [275, 270] on textarea "The marine environment nhave been destroyed through pollution and unsustainable…" at bounding box center [854, 315] width 1374 height 119
click at [288, 272] on textarea "The marine environment have been destroyed through pollution and unsustainable …" at bounding box center [854, 315] width 1374 height 119
click at [551, 266] on textarea "The marine environment has been destroyed through pollution and unsustainable d…" at bounding box center [854, 315] width 1374 height 119
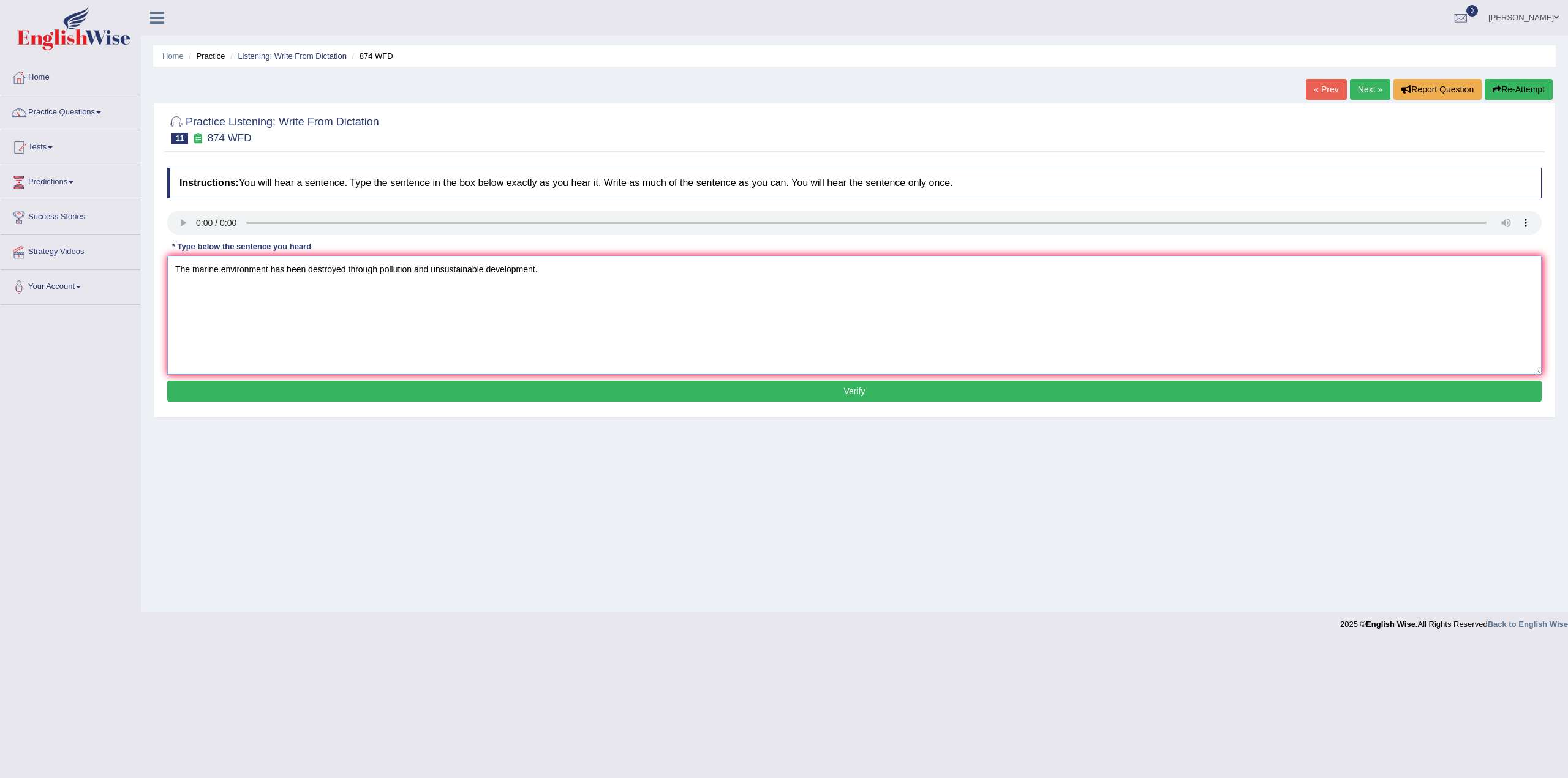
type textarea "The marine environment has been destroyed through pollution and unsustainable d…"
click at [618, 386] on button "Verify" at bounding box center [854, 391] width 1374 height 20
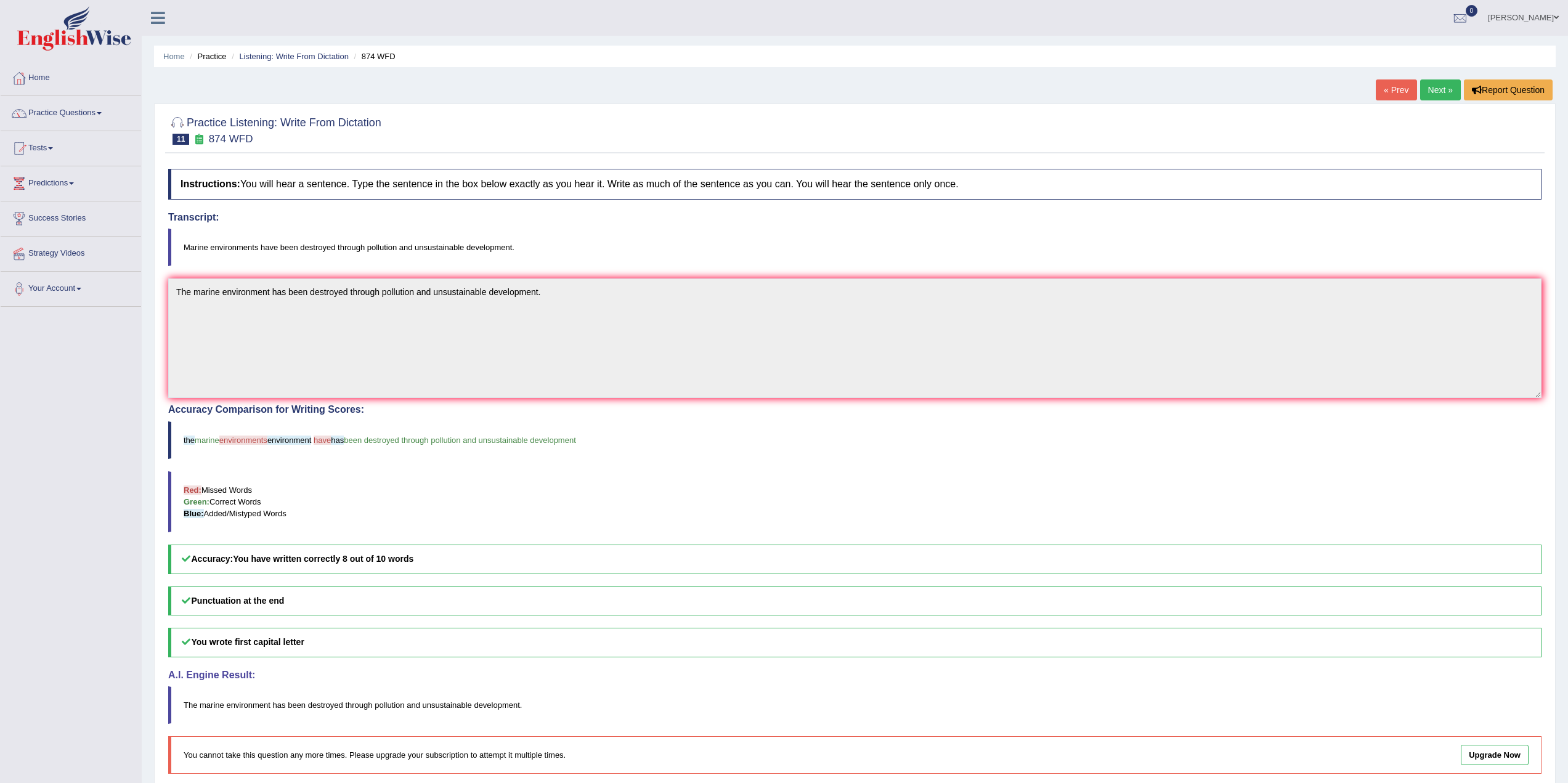
click at [1442, 88] on link "Next »" at bounding box center [1440, 90] width 40 height 21
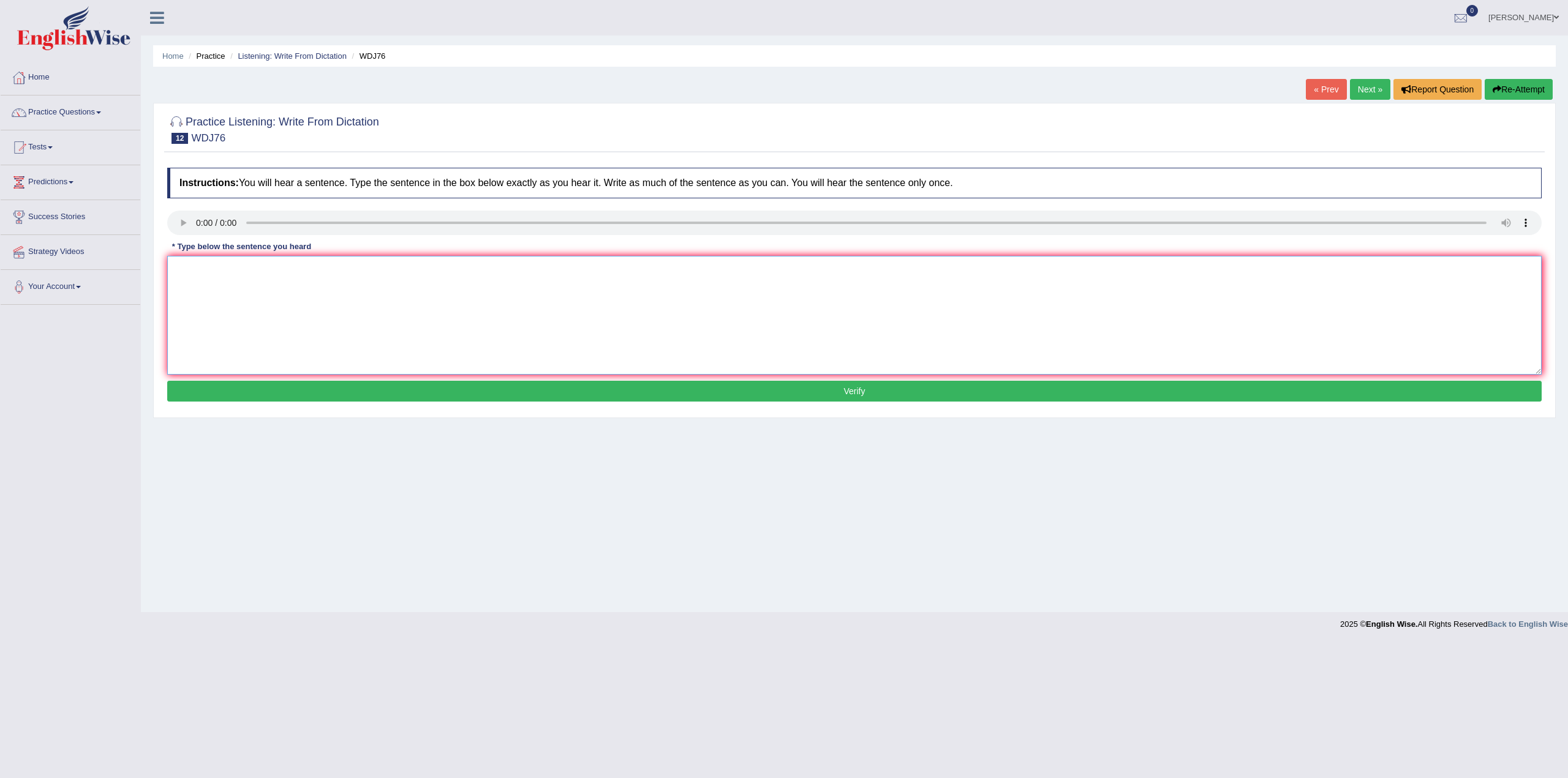
click at [330, 338] on textarea at bounding box center [854, 315] width 1374 height 119
click at [196, 281] on textarea at bounding box center [854, 315] width 1374 height 119
click at [242, 274] on textarea "Student are recoomended to read books by professor Jones." at bounding box center [854, 315] width 1374 height 119
click at [316, 299] on textarea "Student are recommended to read books by professor Jones." at bounding box center [854, 315] width 1374 height 119
click at [205, 270] on textarea "Student are recommended to read books by professor Jones." at bounding box center [854, 315] width 1374 height 119
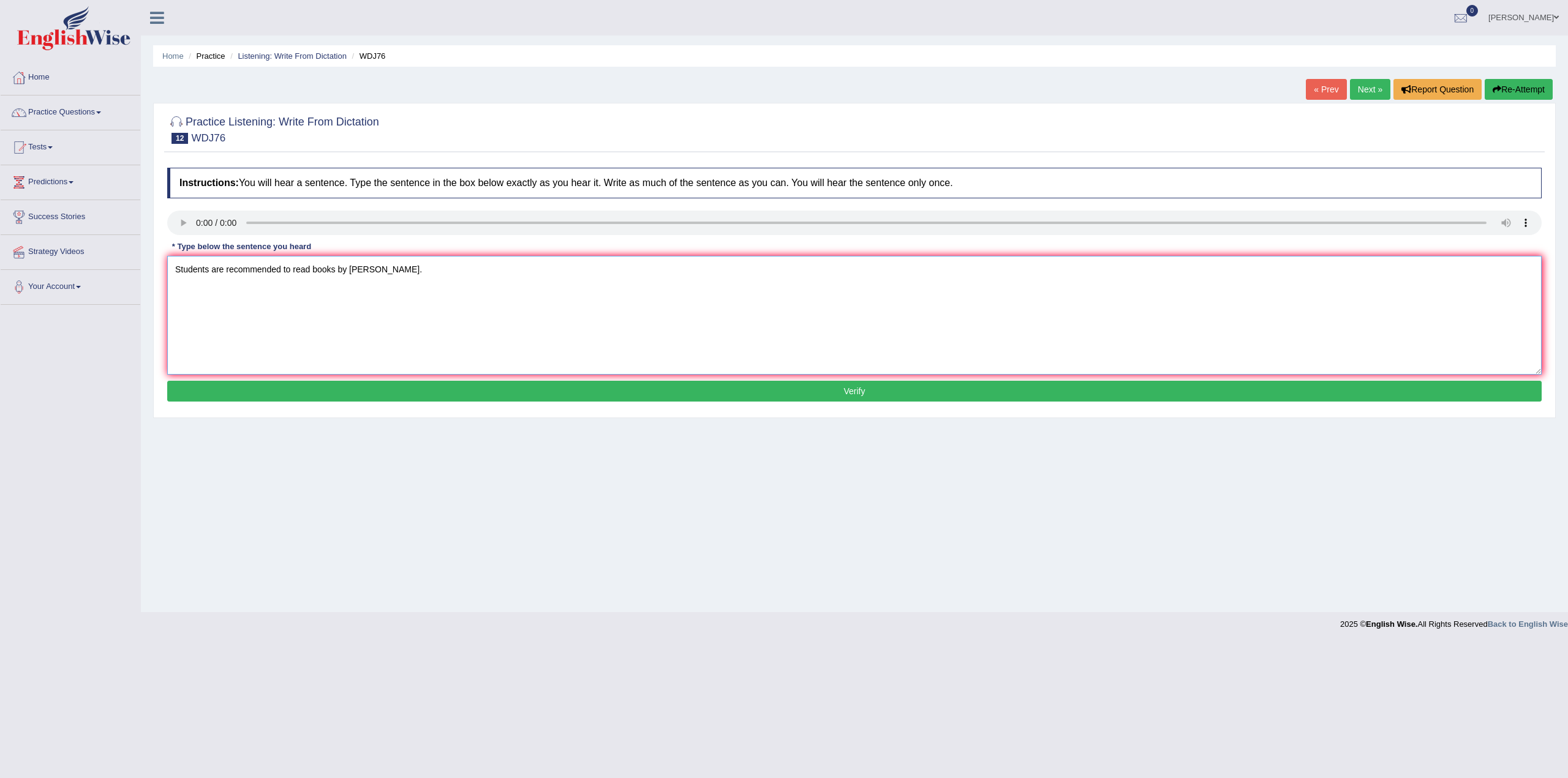
drag, startPoint x: 455, startPoint y: 274, endPoint x: 465, endPoint y: 274, distance: 10.0
click at [456, 274] on textarea "Students are recommended to read books by professor Jones." at bounding box center [854, 315] width 1374 height 119
click at [335, 264] on textarea "Students are recommended to read books by professor Jones." at bounding box center [854, 315] width 1374 height 119
click at [485, 274] on textarea "Students are recommended to read books written by professor Jones." at bounding box center [854, 315] width 1374 height 119
type textarea "Students are recommended to read books written by professor Jones."
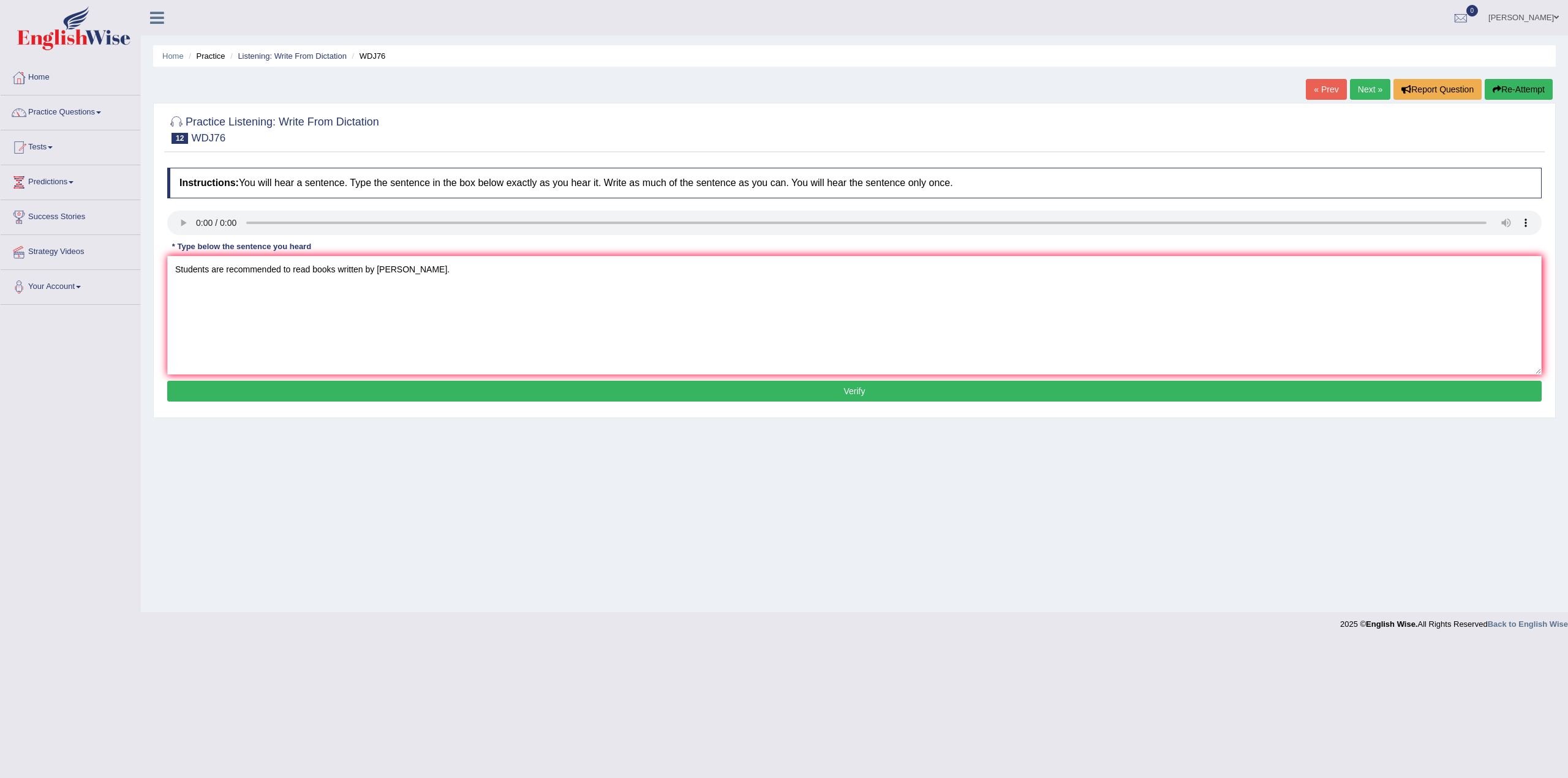
click at [660, 391] on button "Verify" at bounding box center [854, 391] width 1374 height 20
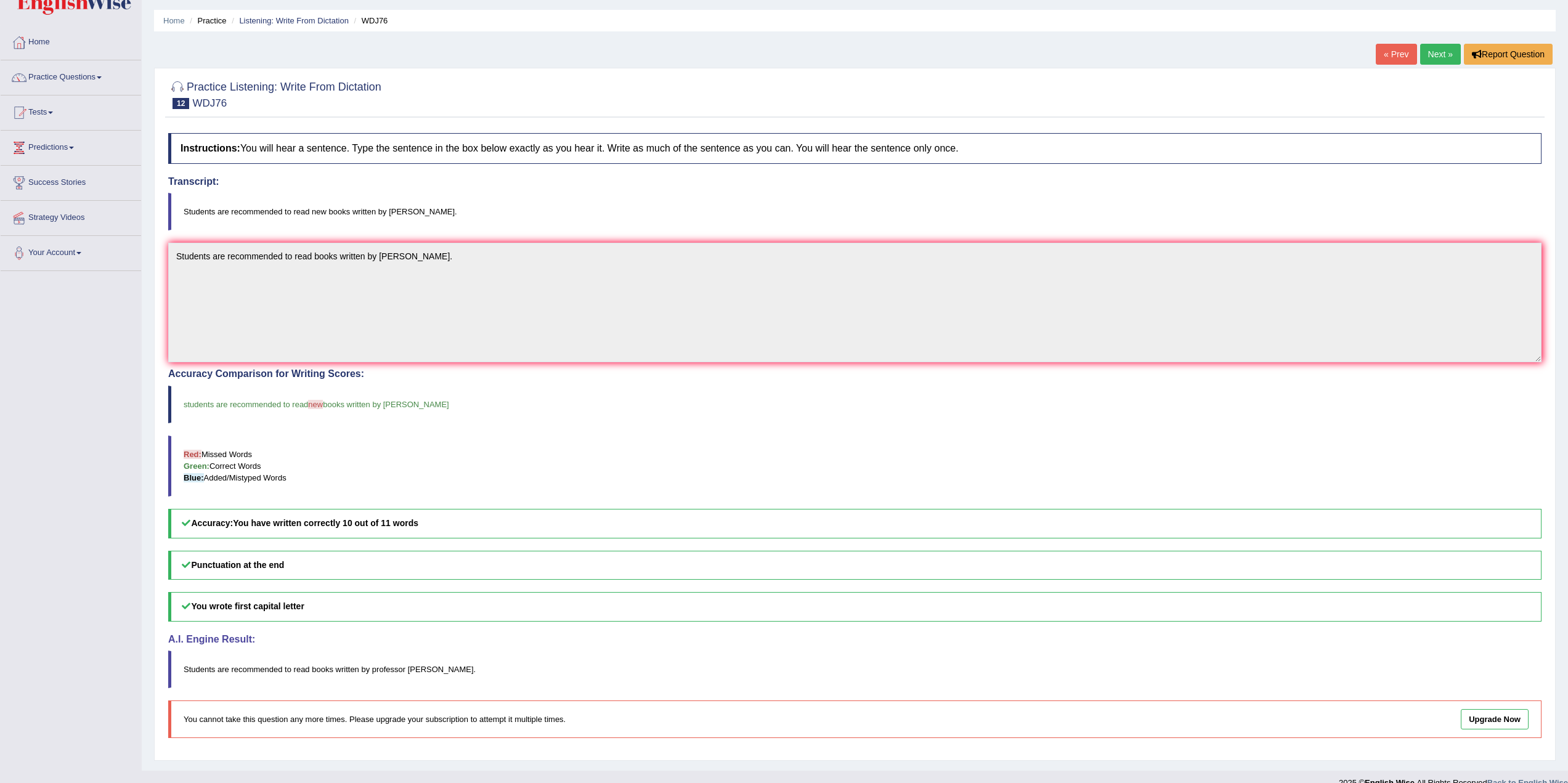
scroll to position [54, 0]
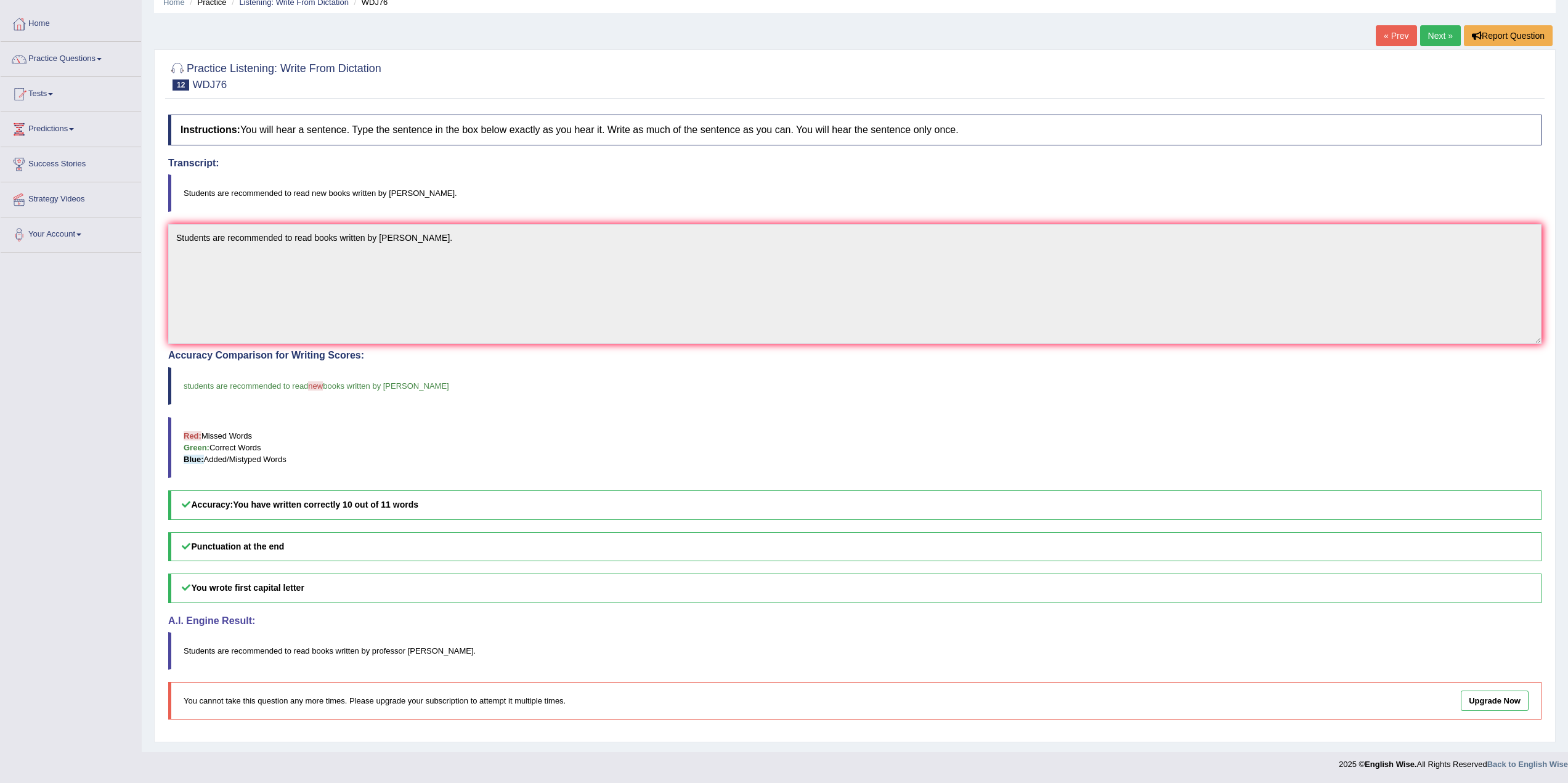
click at [1444, 32] on link "Next »" at bounding box center [1440, 36] width 40 height 21
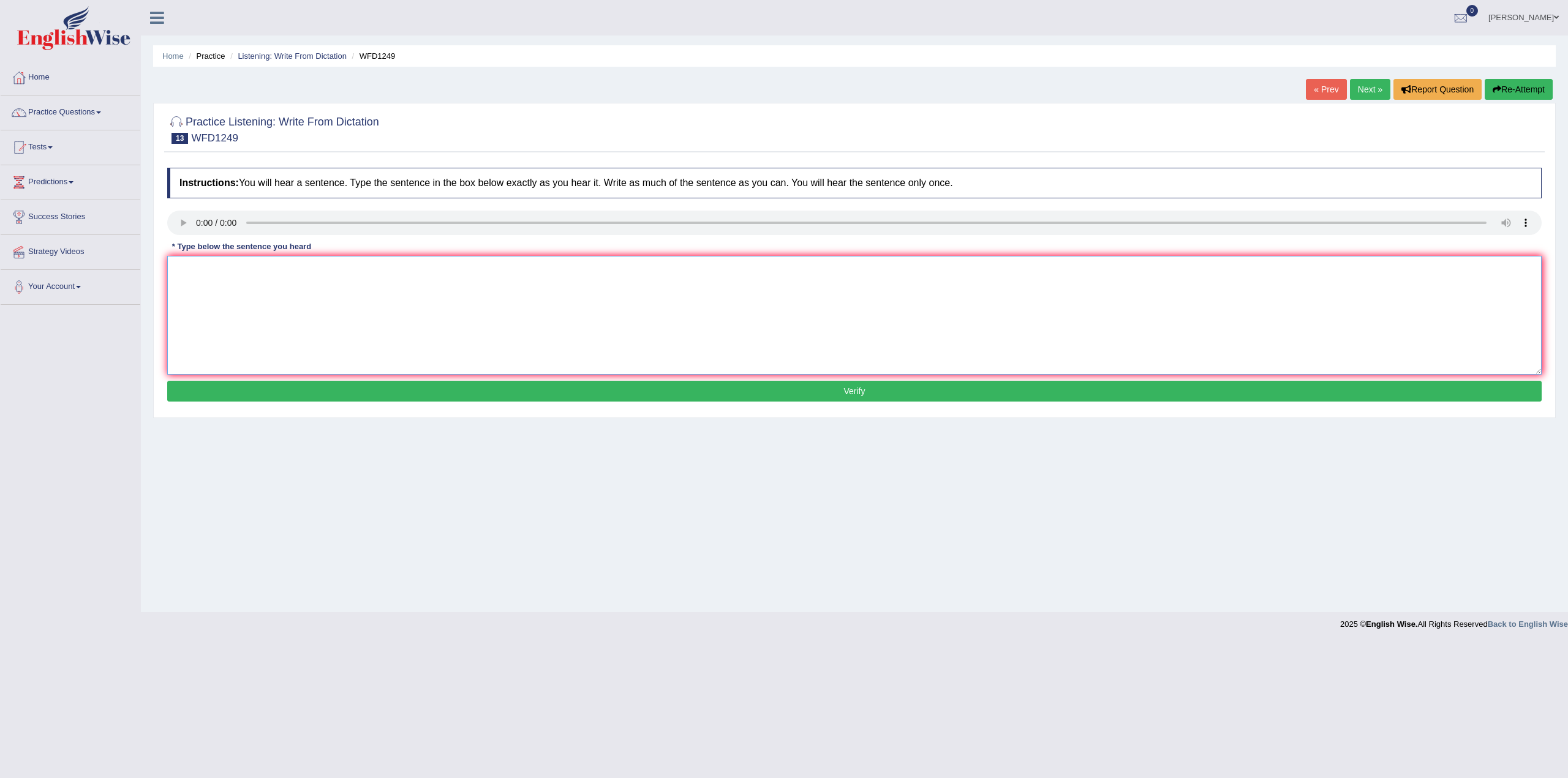
click at [274, 338] on textarea at bounding box center [854, 315] width 1374 height 119
click at [193, 267] on textarea "Urbsanisation provides expenses of other communities." at bounding box center [854, 315] width 1374 height 119
click at [257, 269] on textarea "Urbanisation provides expenses of other communities." at bounding box center [854, 315] width 1374 height 119
click at [258, 271] on textarea "Urbanisation provides emphasis at the expenses of other communities." at bounding box center [854, 315] width 1374 height 119
type textarea "Urbanisation provides the emphasis at the expenses of other communities."
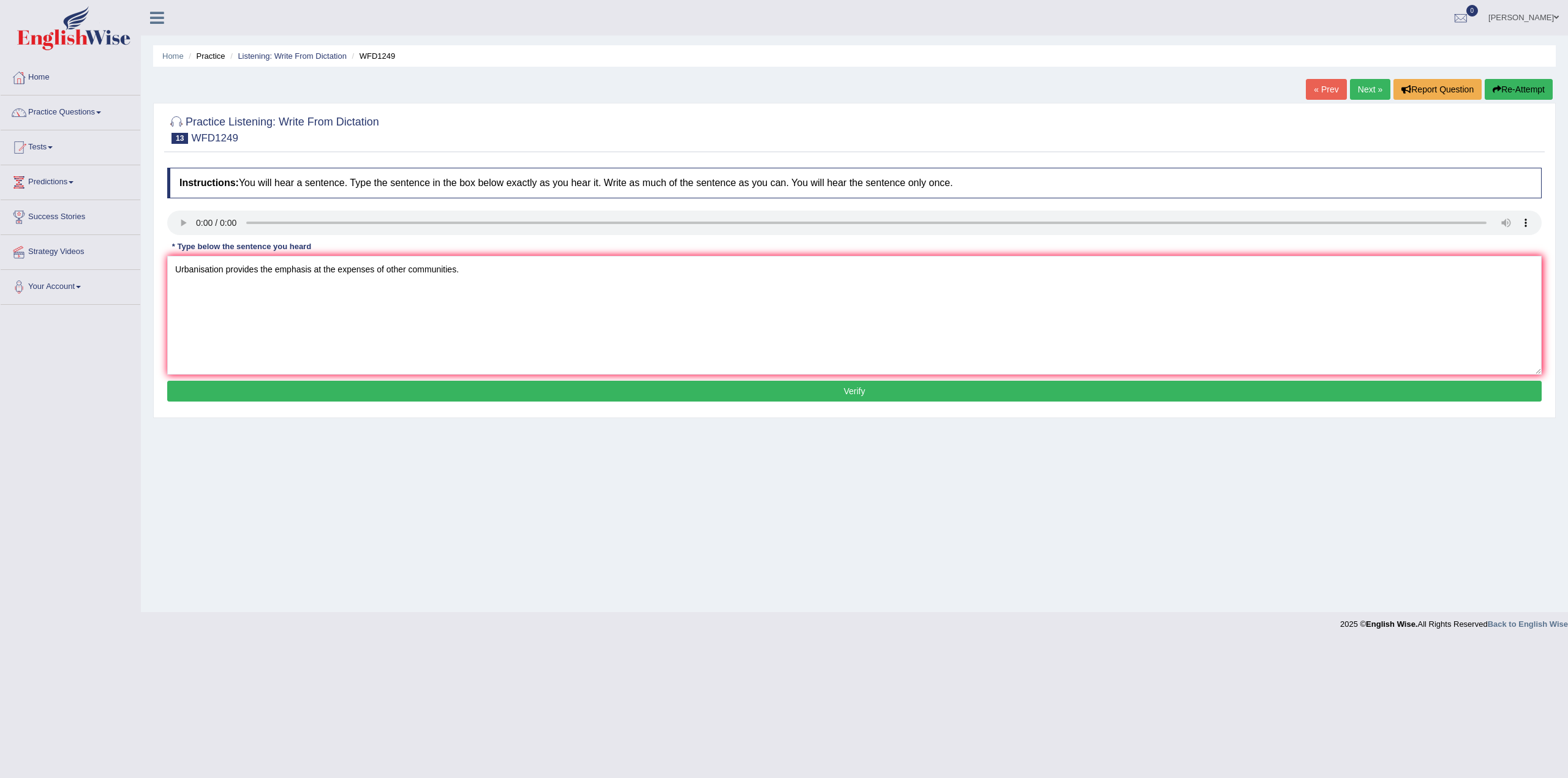
click at [583, 394] on button "Verify" at bounding box center [854, 391] width 1374 height 20
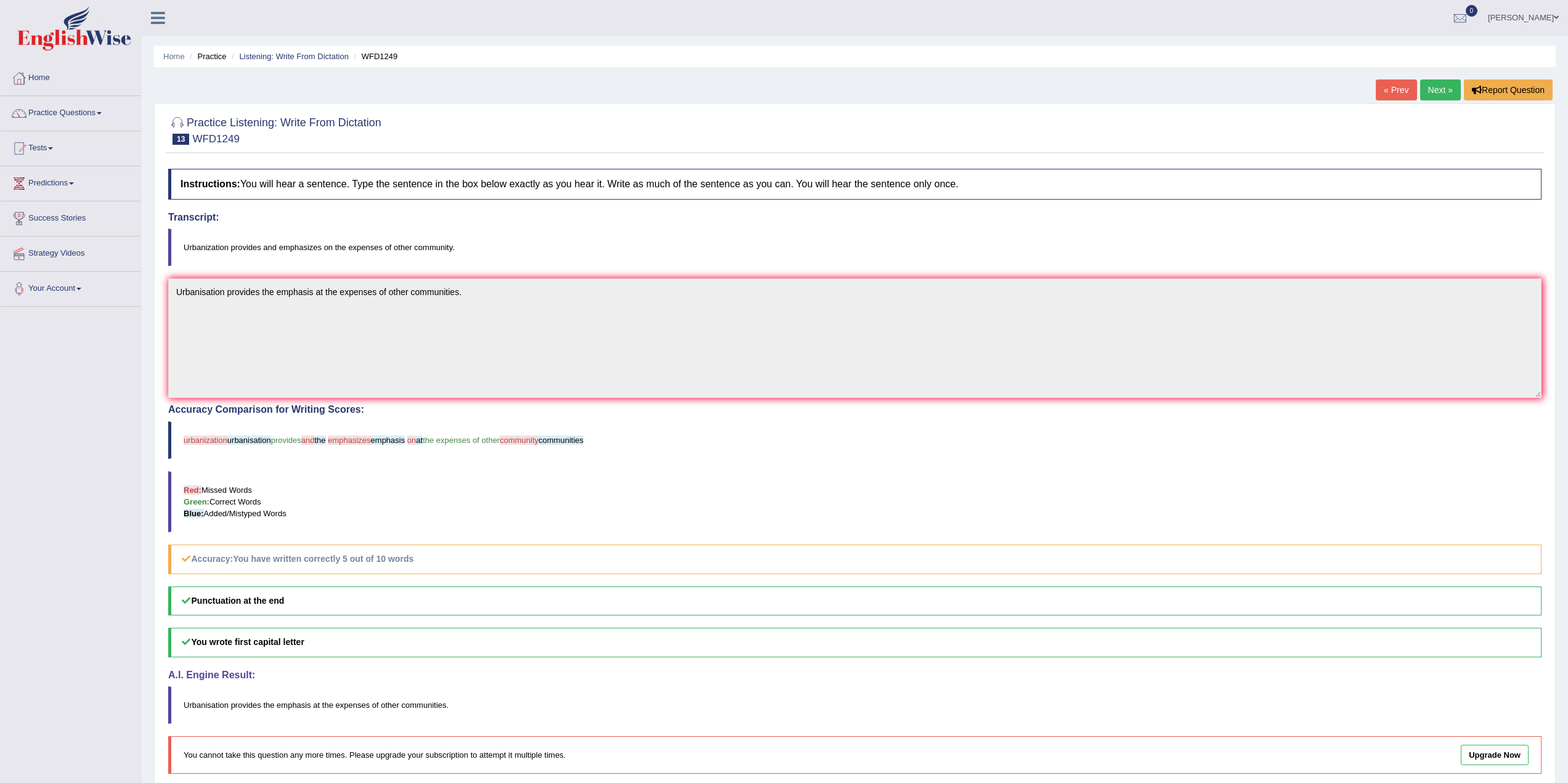
click at [1441, 87] on link "Next »" at bounding box center [1440, 90] width 40 height 21
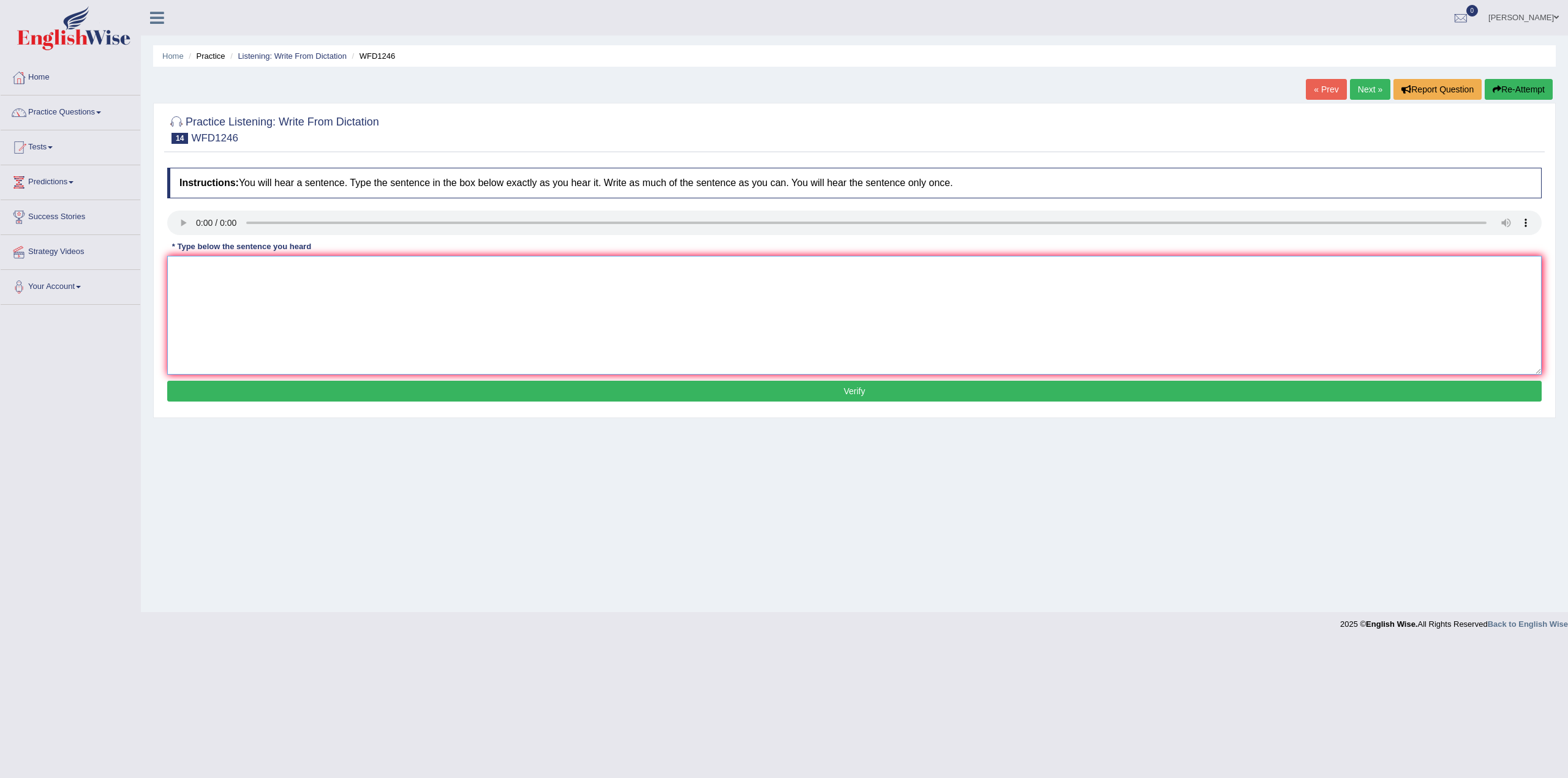
click at [239, 279] on textarea at bounding box center [854, 315] width 1374 height 119
click at [234, 284] on textarea at bounding box center [854, 315] width 1374 height 119
click at [359, 270] on textarea "History economy is the trick of the subject." at bounding box center [854, 315] width 1374 height 119
type textarea "History economy is the trick of the subject."
click at [426, 388] on button "Verify" at bounding box center [854, 391] width 1374 height 20
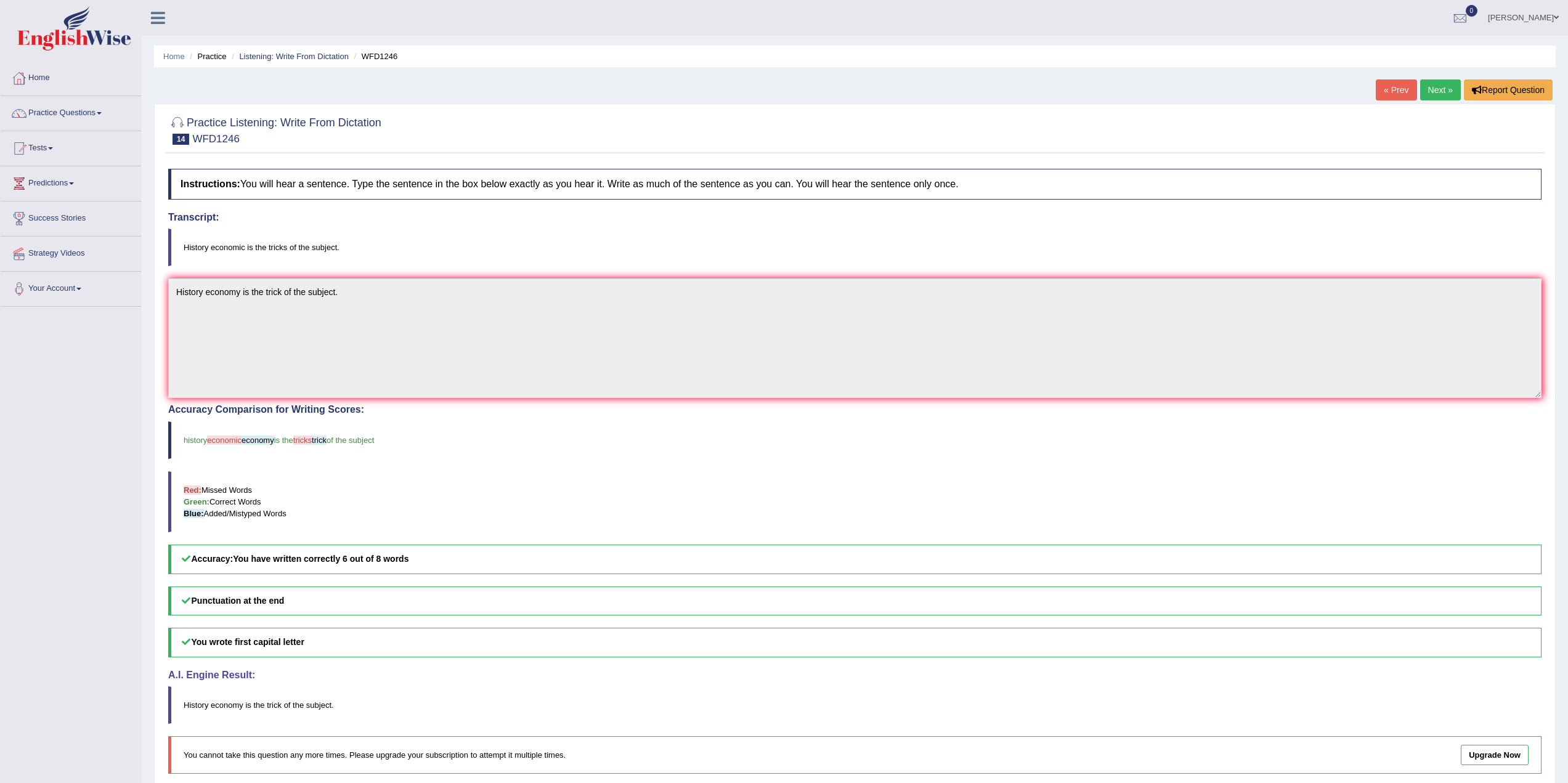
click at [1446, 85] on link "Next »" at bounding box center [1440, 90] width 40 height 21
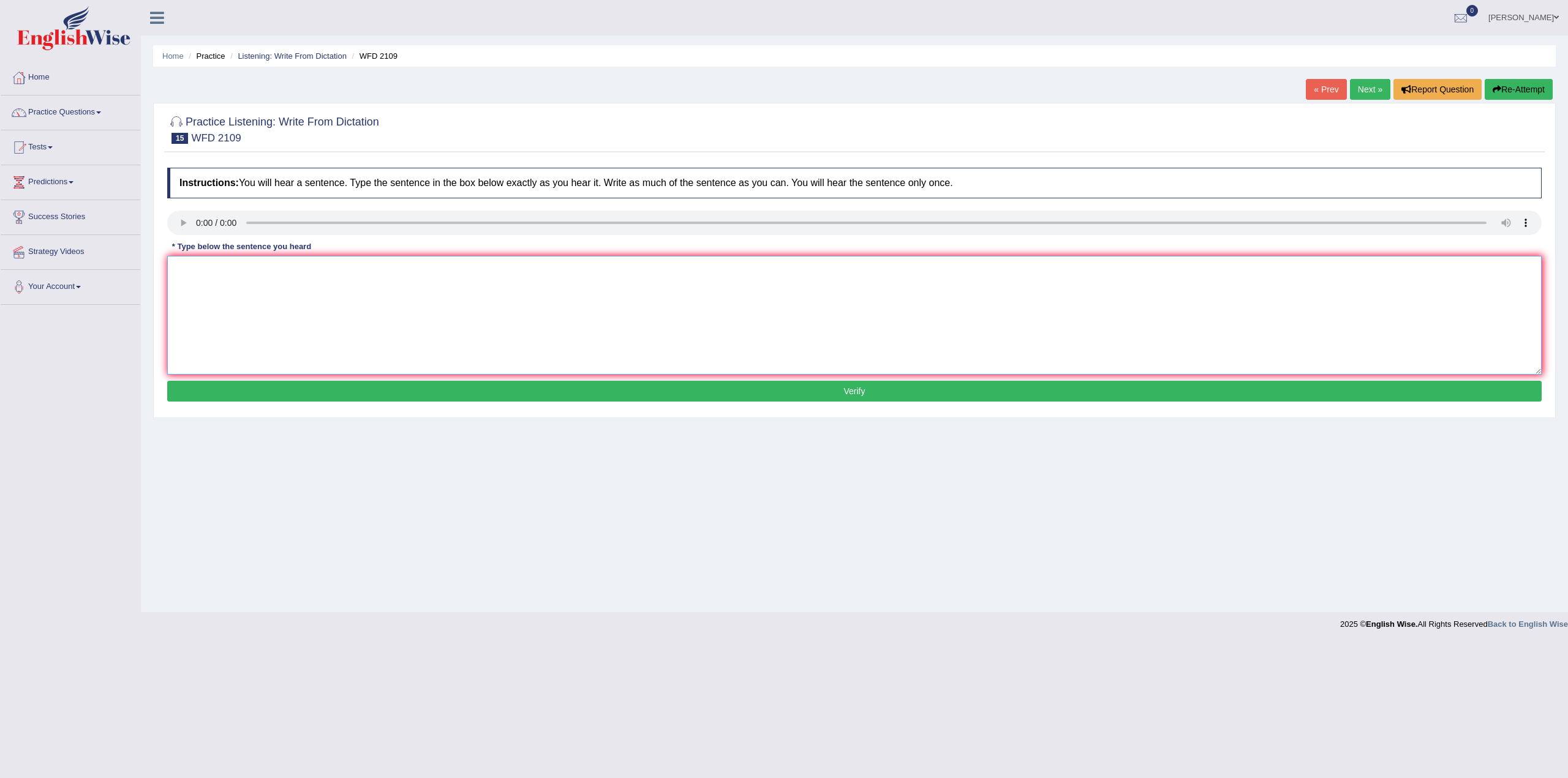
click at [234, 275] on textarea at bounding box center [854, 315] width 1374 height 119
click at [257, 300] on textarea at bounding box center [854, 315] width 1374 height 119
click at [261, 270] on textarea "Scientists were unsure early men left Africa." at bounding box center [854, 315] width 1374 height 119
click at [395, 270] on textarea "Scientists were unsure when early men left Africa." at bounding box center [854, 315] width 1374 height 119
type textarea "Scientists were unsure when early men left Africa."
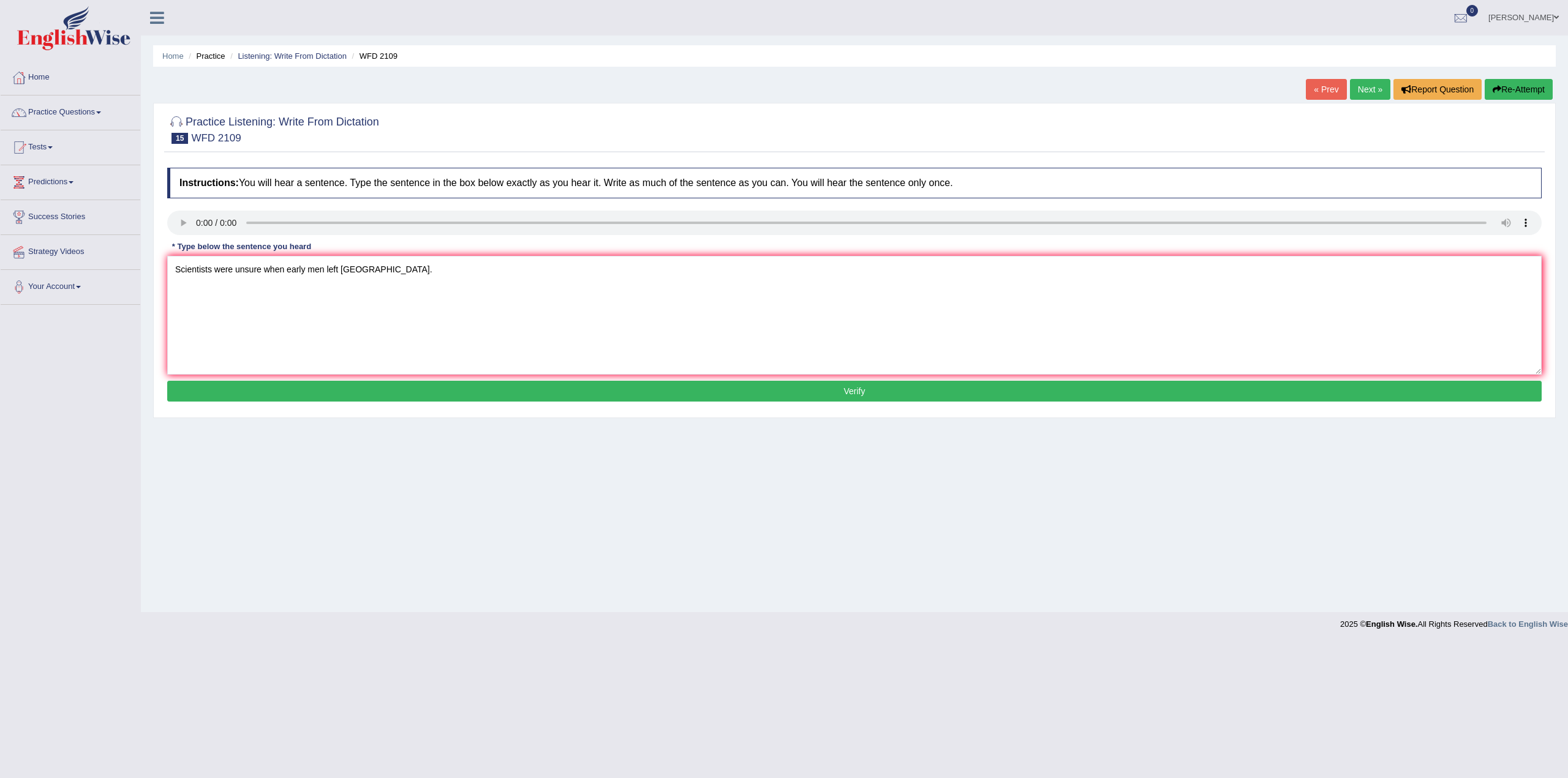
click at [626, 392] on button "Verify" at bounding box center [854, 391] width 1374 height 20
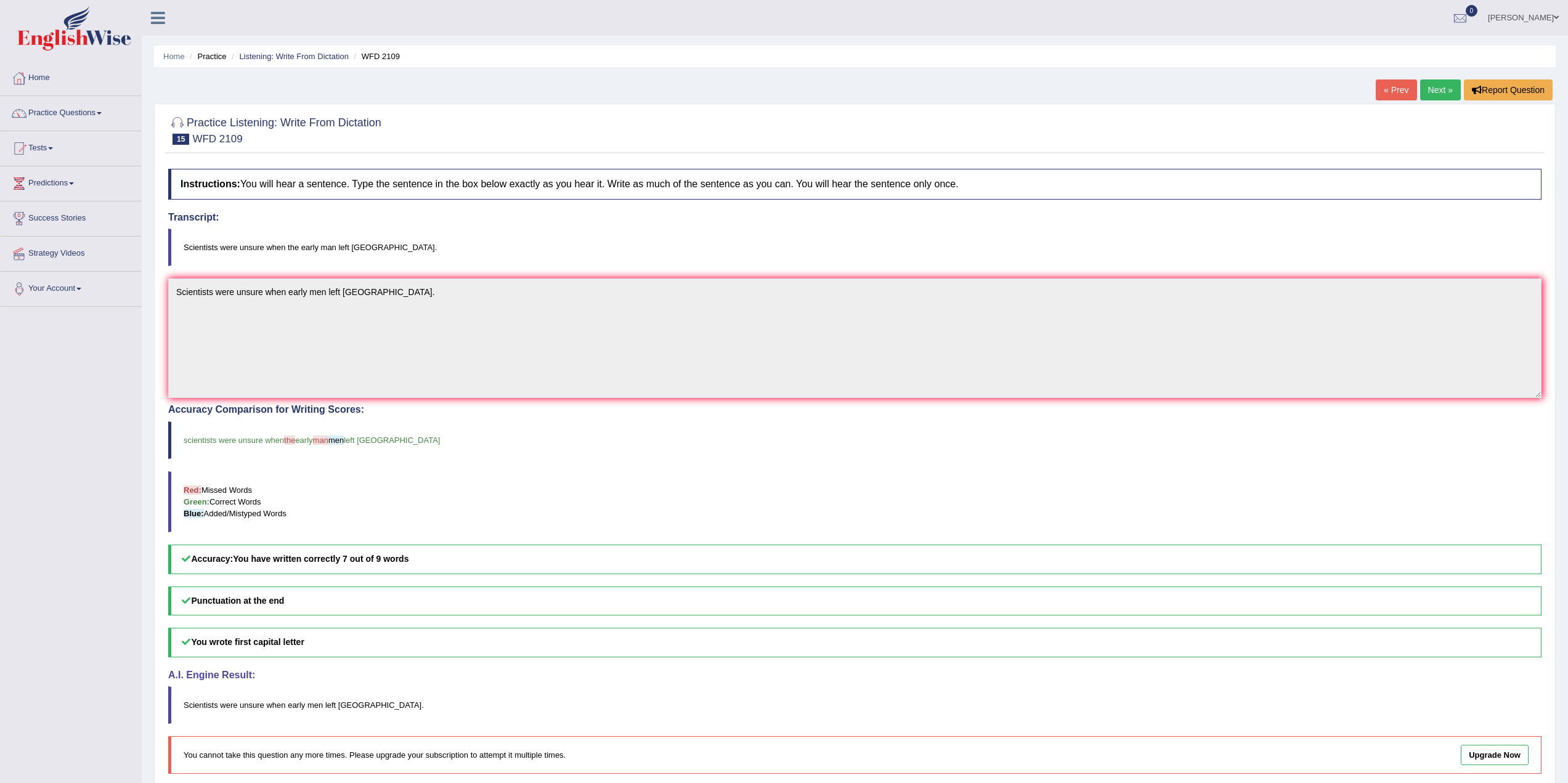
click at [95, 295] on div "Toggle navigation Home Practice Questions Speaking Practice Read Aloud Repeat S…" at bounding box center [784, 416] width 1568 height 832
click at [85, 115] on link "Practice Questions" at bounding box center [71, 111] width 140 height 31
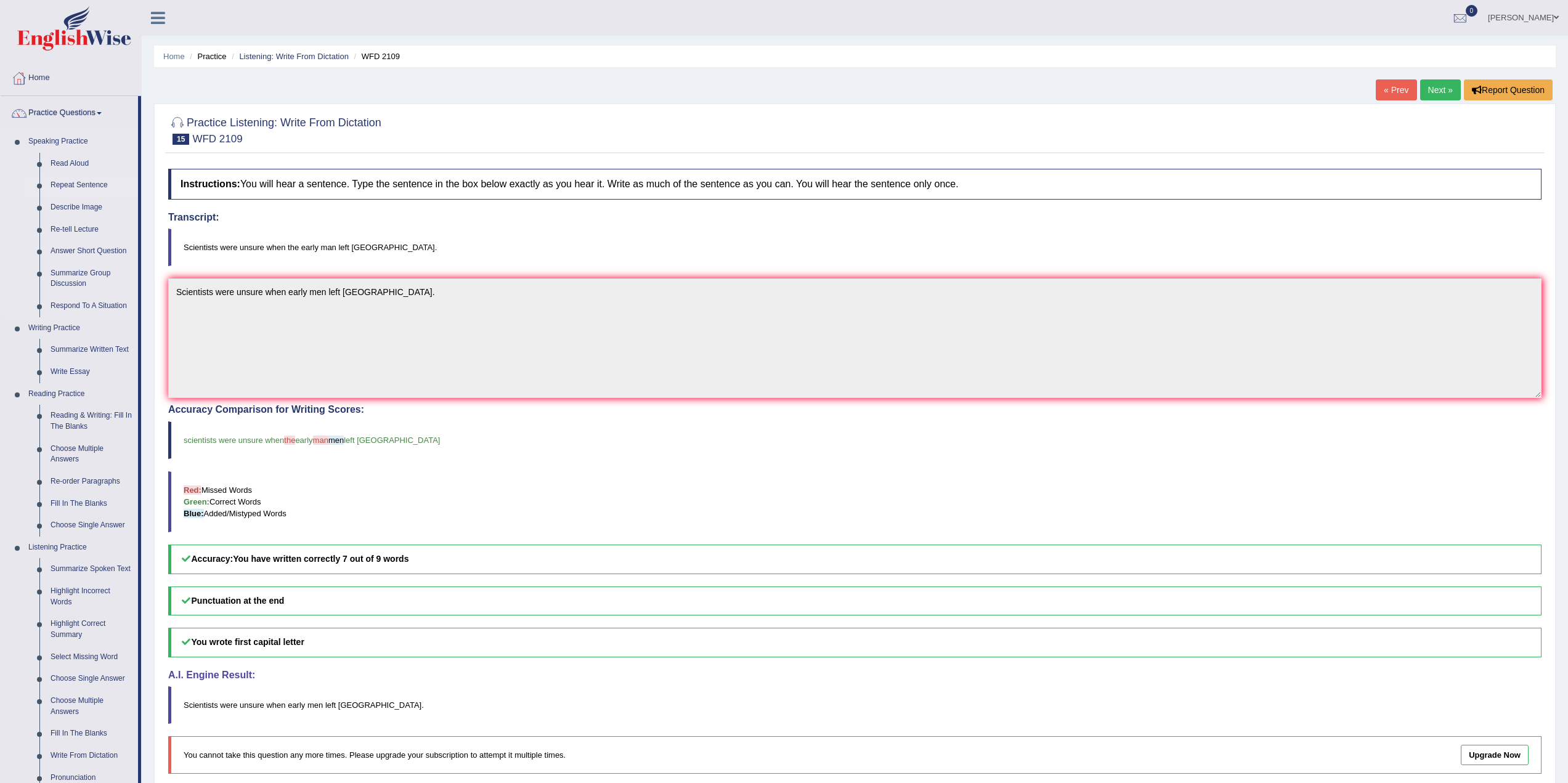
click at [82, 185] on link "Repeat Sentence" at bounding box center [91, 185] width 93 height 22
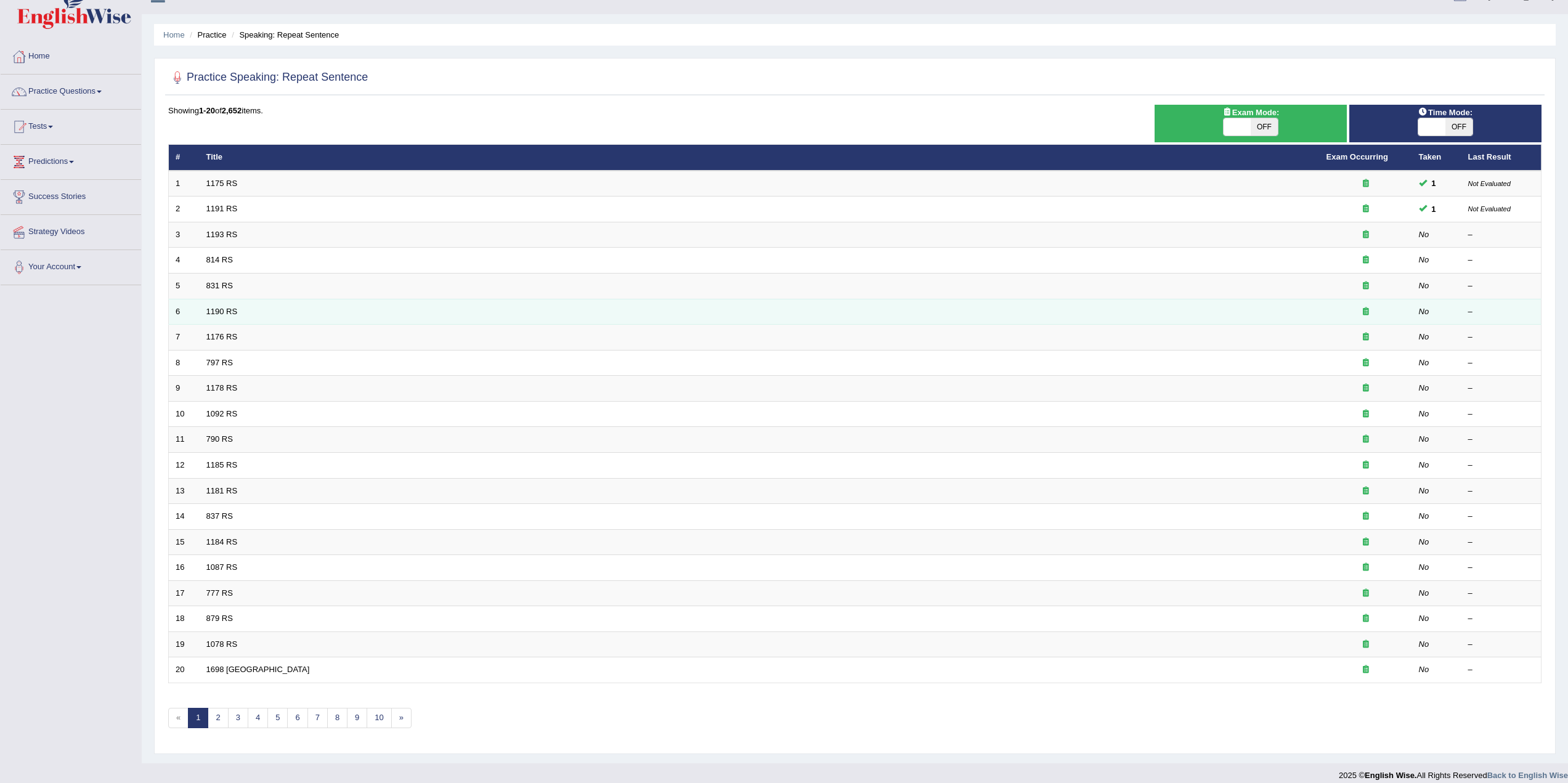
scroll to position [33, 0]
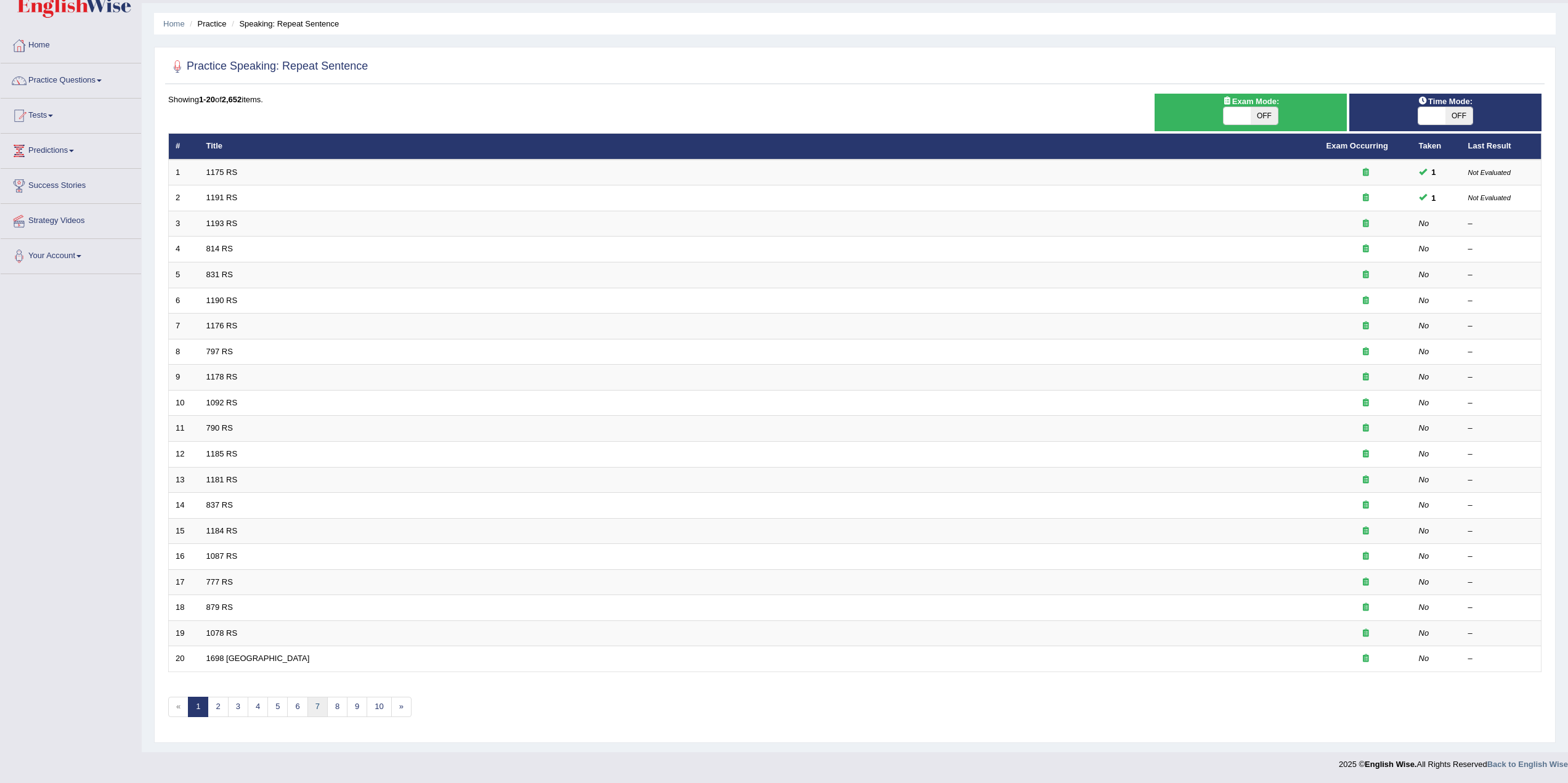
click at [312, 706] on link "7" at bounding box center [317, 707] width 21 height 21
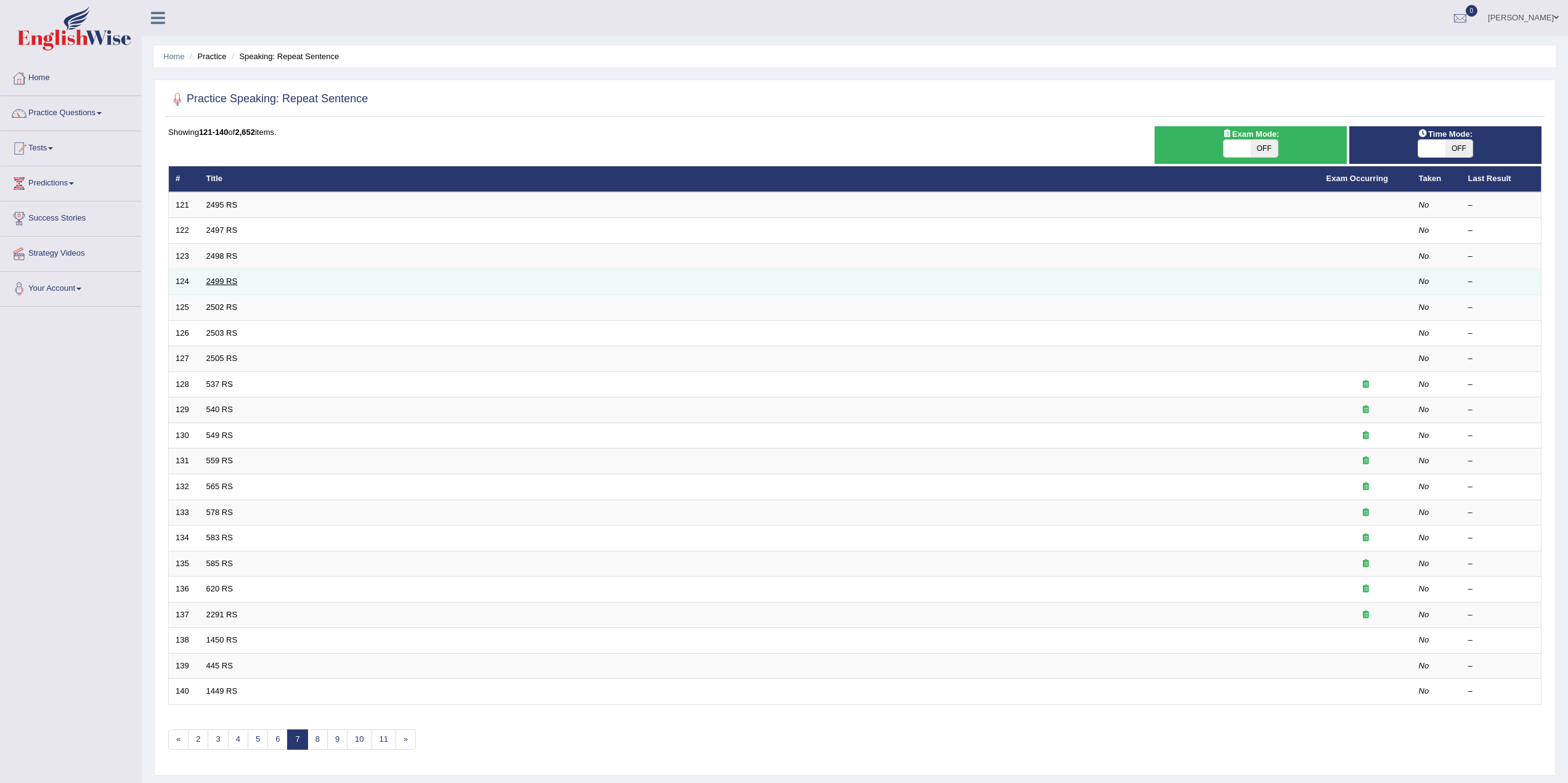
click at [214, 280] on link "2499 RS" at bounding box center [222, 281] width 32 height 9
